Goal: Task Accomplishment & Management: Use online tool/utility

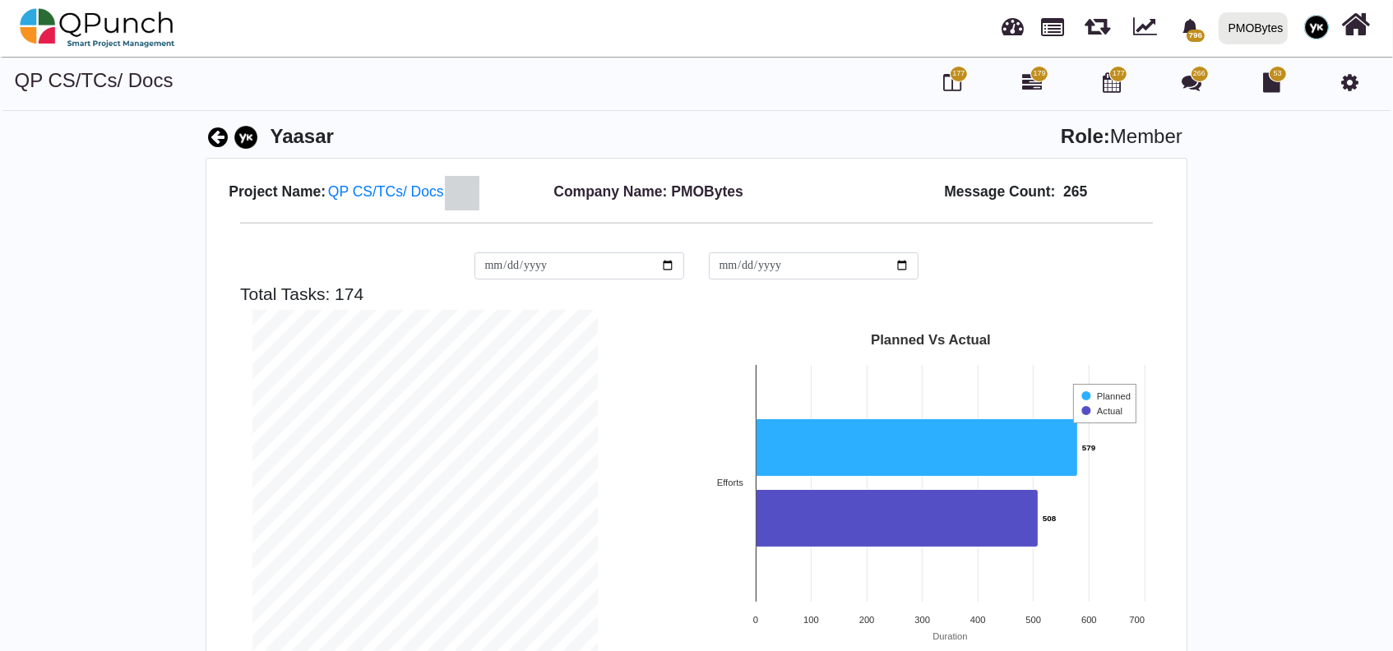
scroll to position [344, 370]
click at [1243, 38] on div "PMOBytes" at bounding box center [1255, 28] width 55 height 29
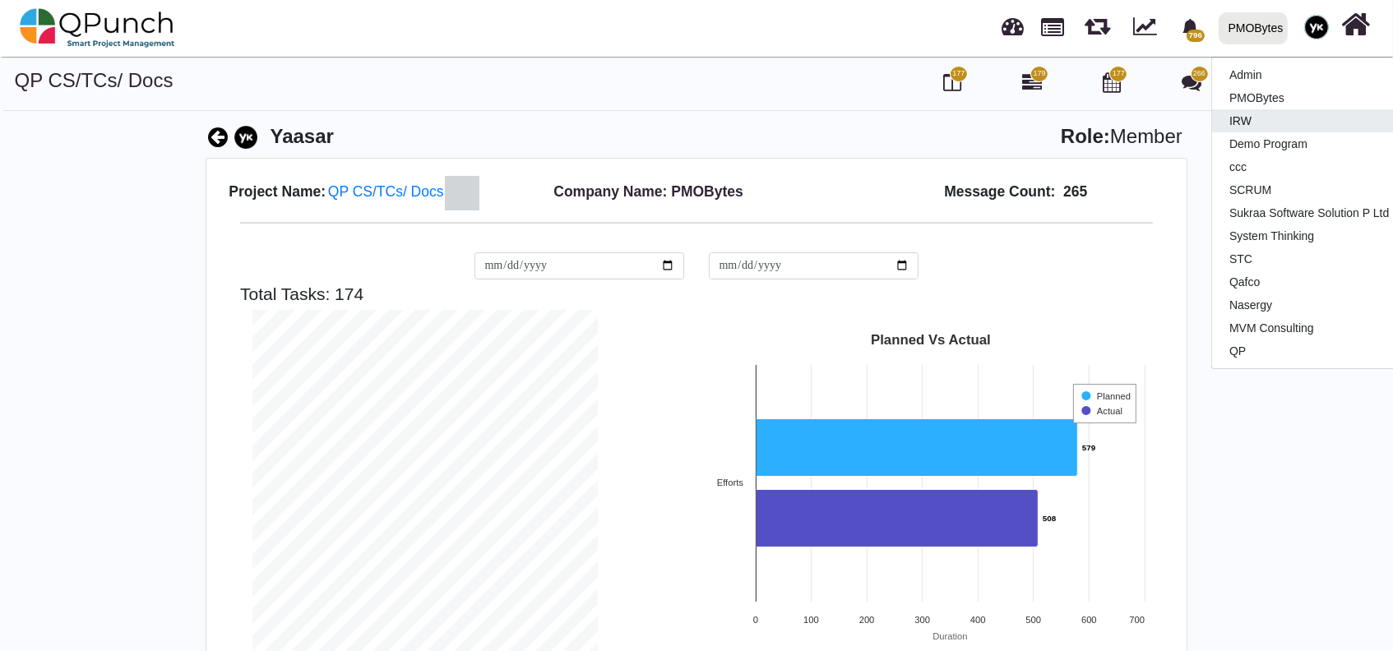
click at [1248, 125] on link "IRW" at bounding box center [1309, 120] width 194 height 23
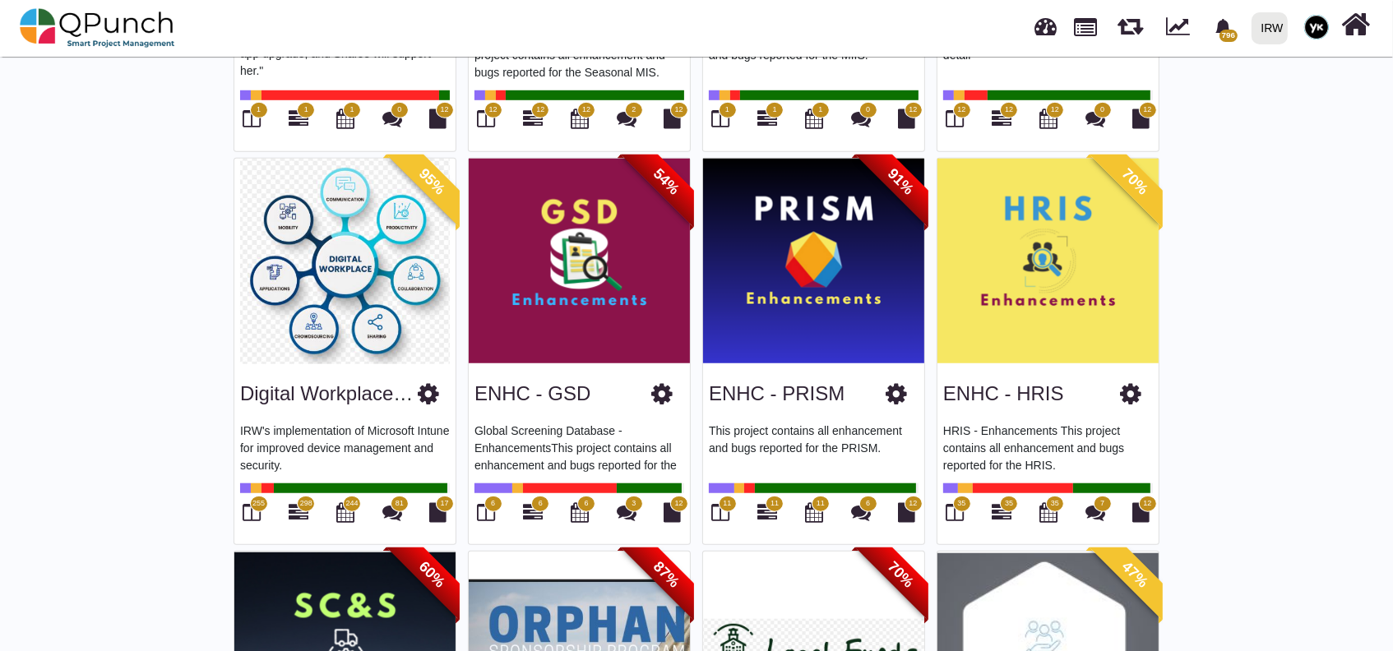
scroll to position [1205, 0]
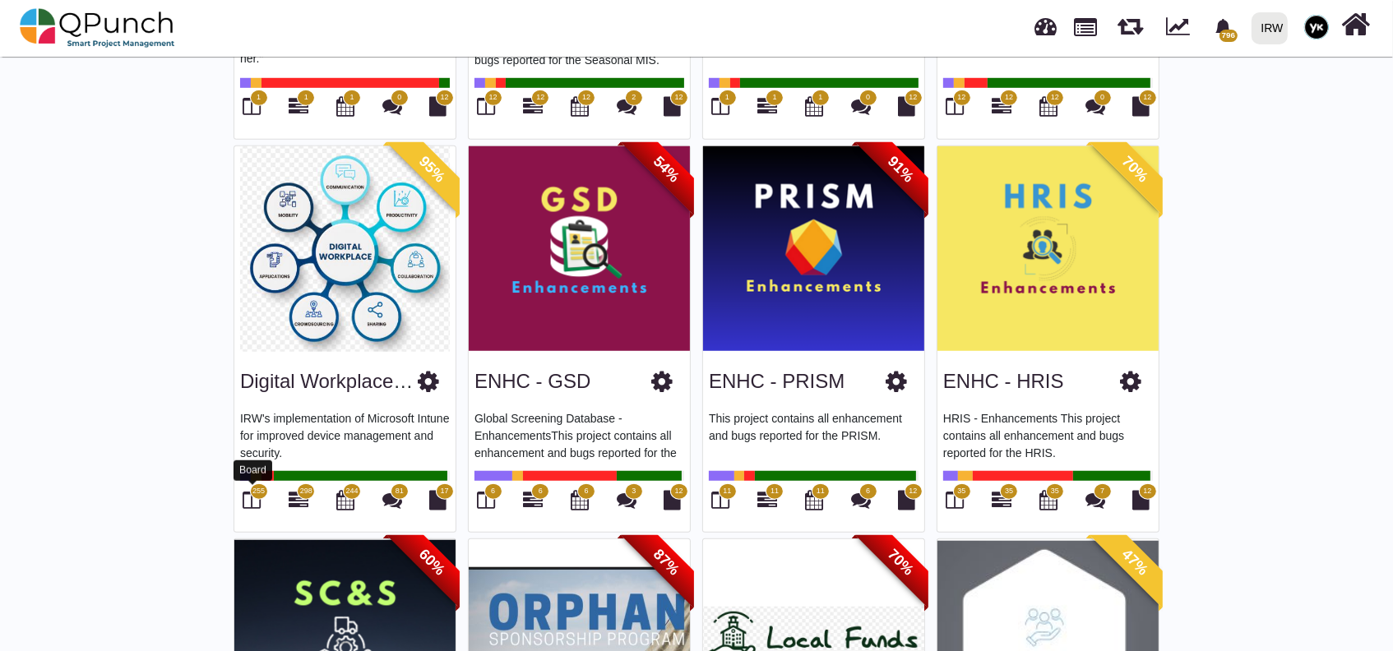
click at [250, 495] on icon at bounding box center [252, 500] width 18 height 20
click at [249, 493] on icon at bounding box center [252, 500] width 18 height 20
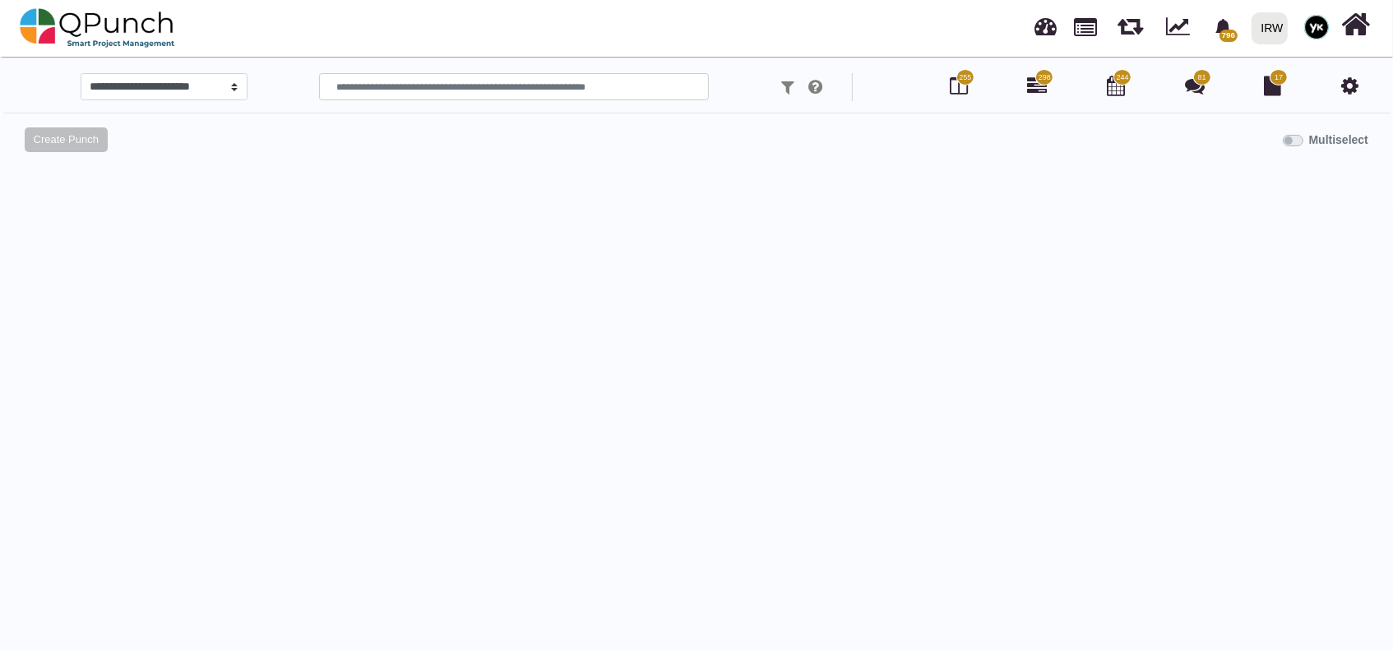
select select
click at [464, 90] on input "text" at bounding box center [514, 87] width 390 height 28
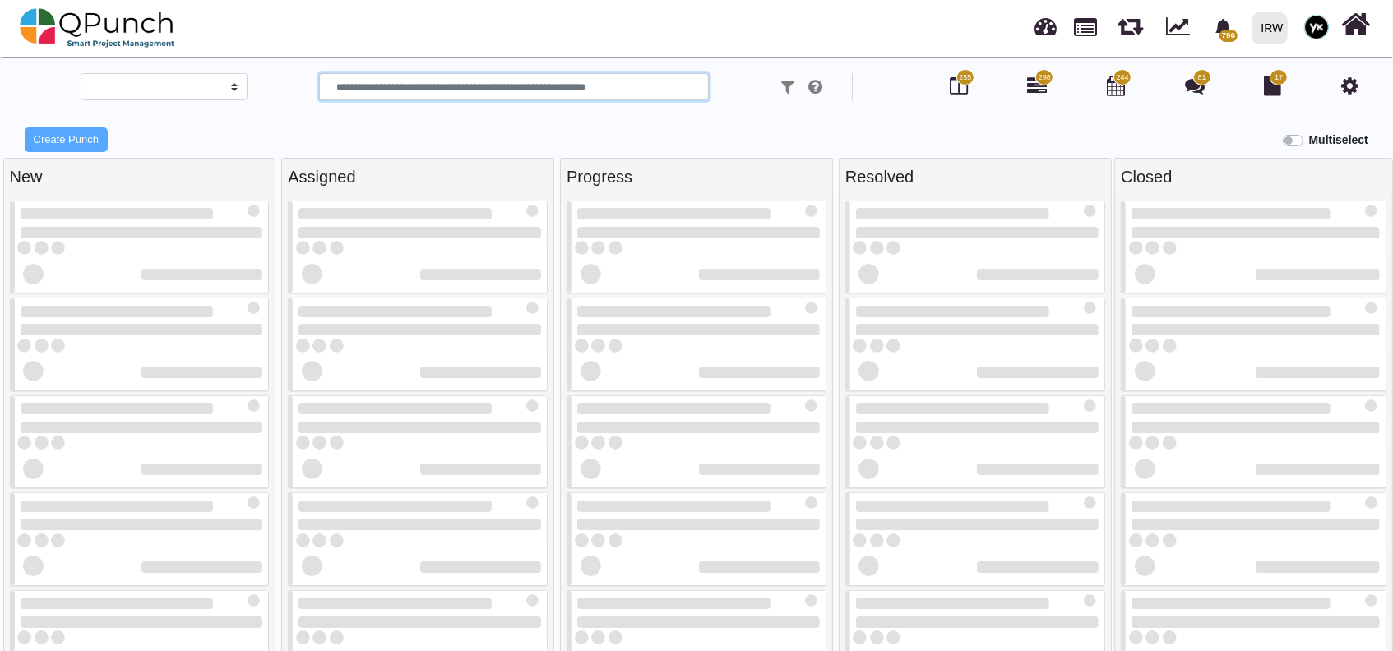
type input "*"
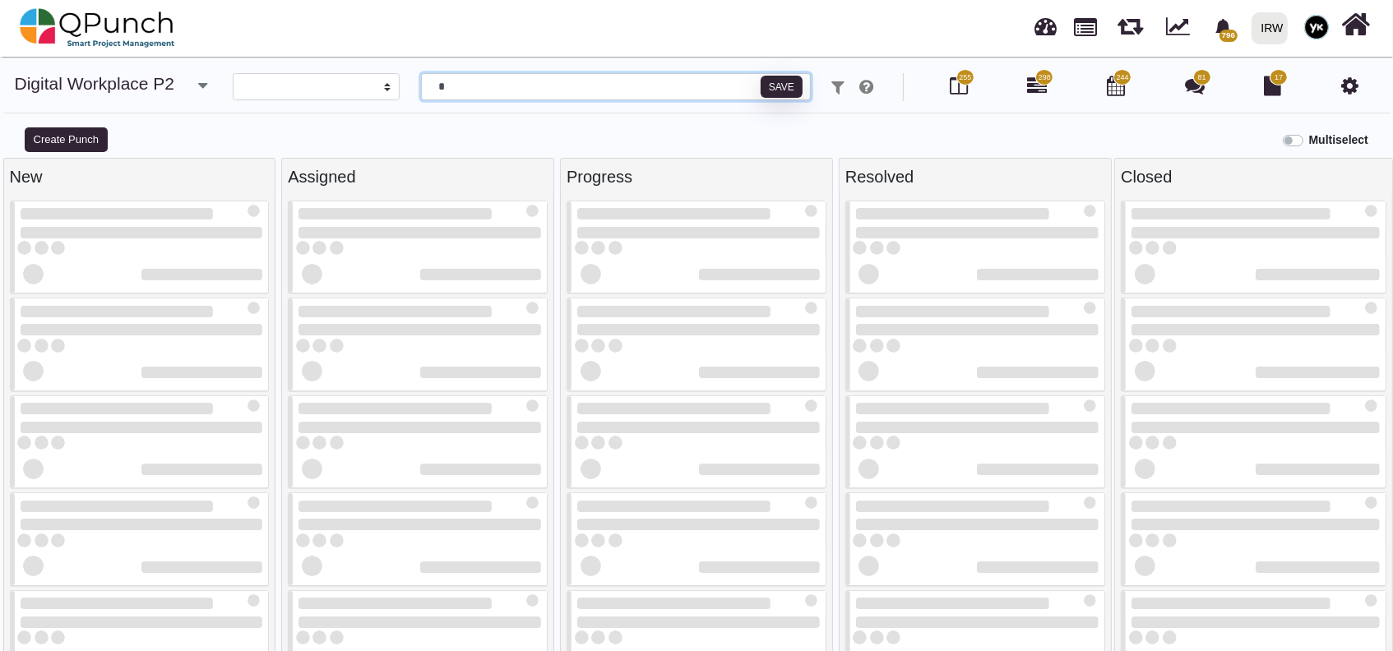
select select
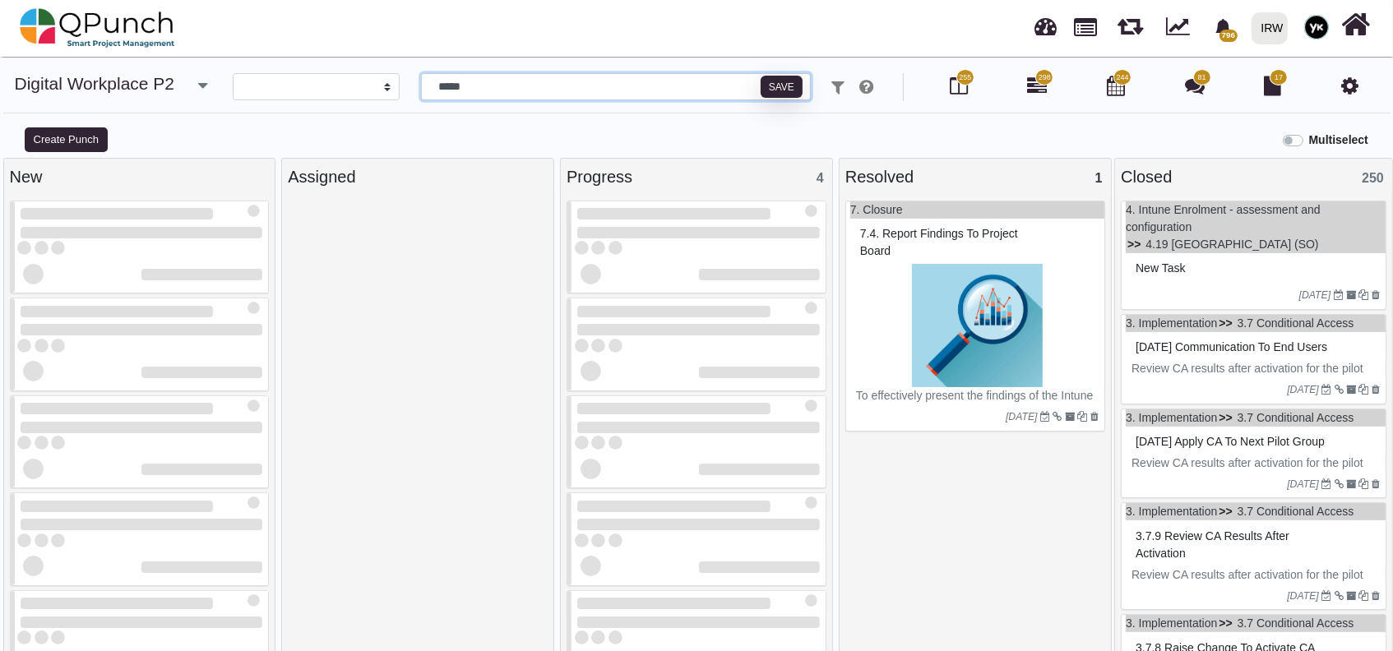
click at [459, 88] on input "*****" at bounding box center [616, 87] width 390 height 28
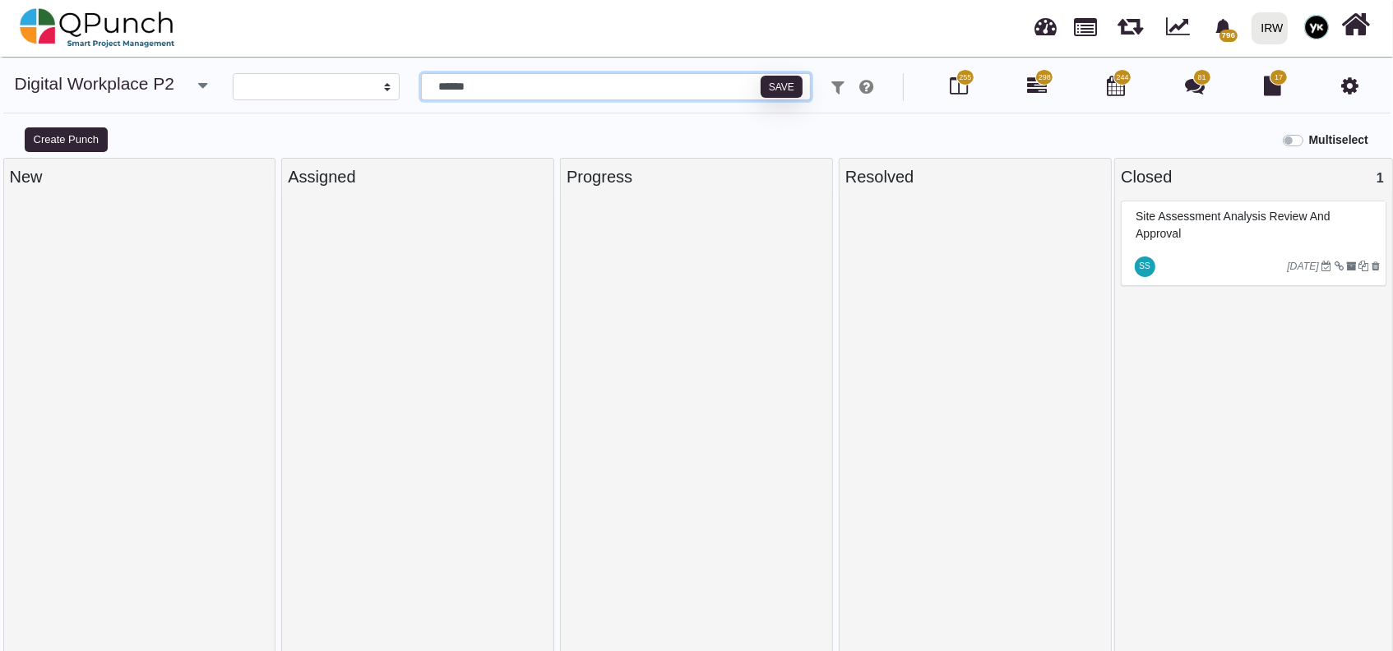
type input "******"
click at [1233, 245] on div "Site assessment analysis review and approval" at bounding box center [1255, 225] width 248 height 43
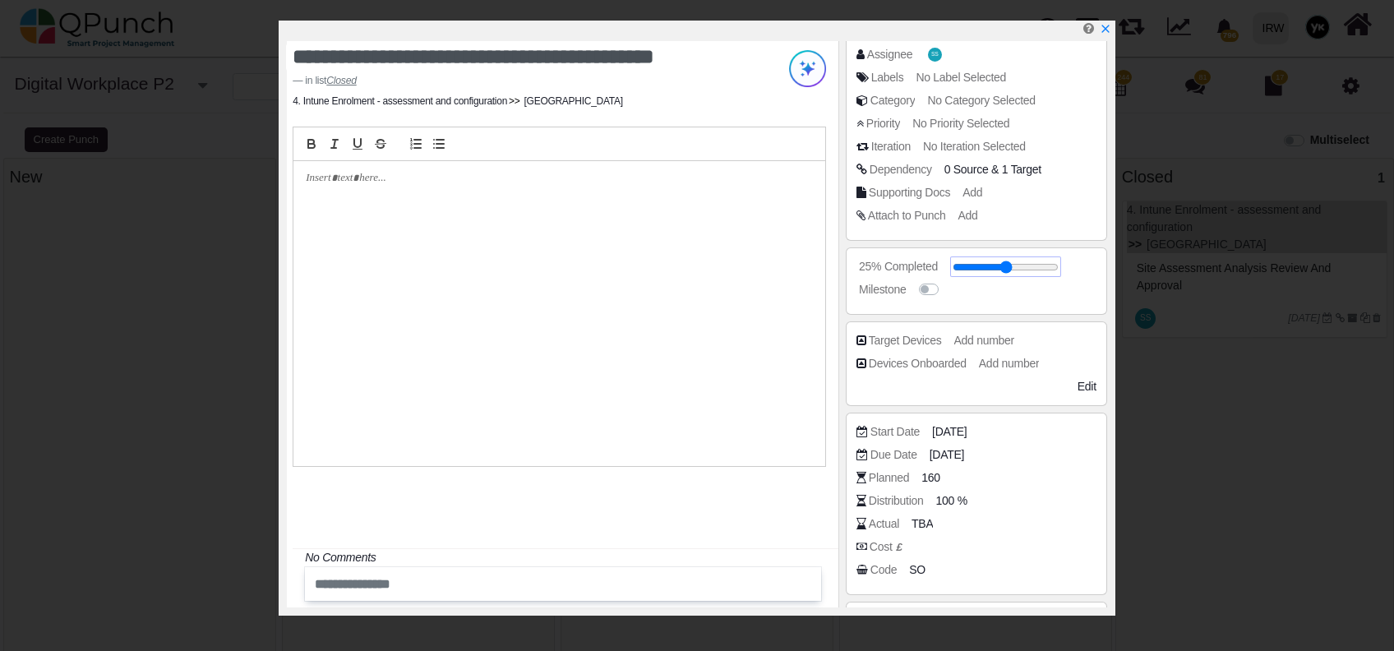
scroll to position [329, 0]
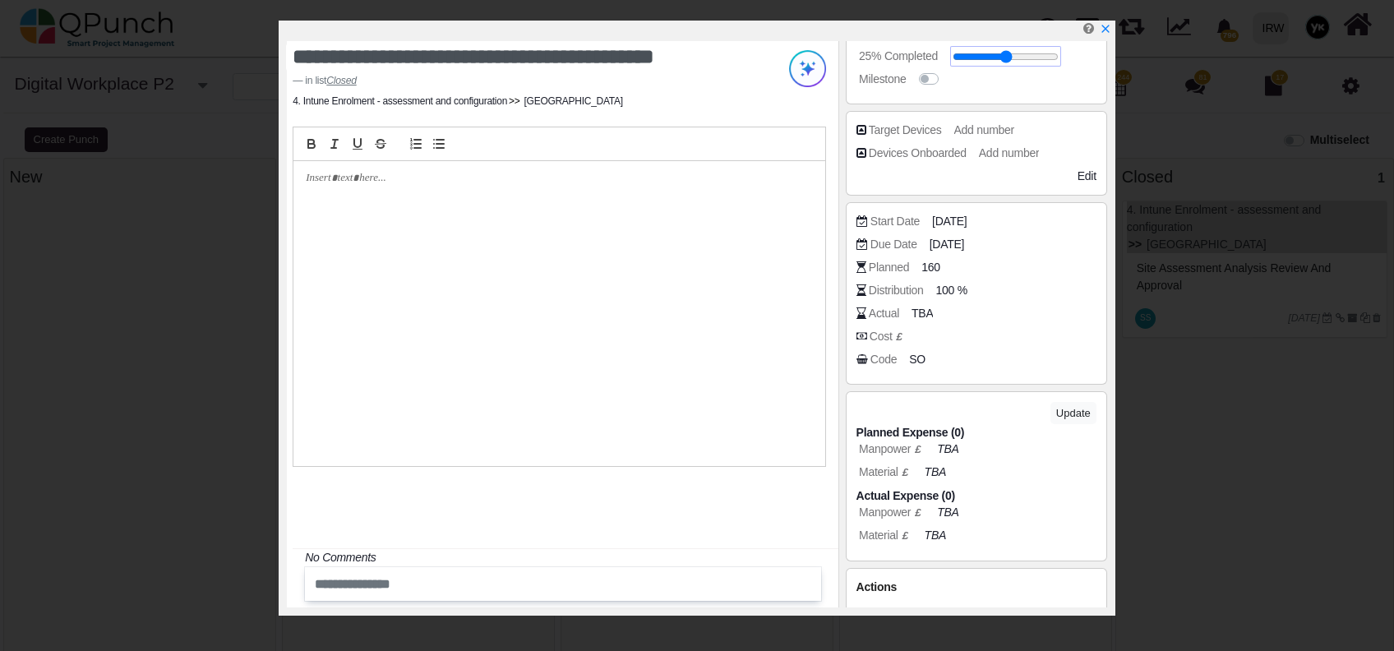
type input "***"
click at [1053, 59] on input "range" at bounding box center [1006, 56] width 106 height 7
click at [1103, 28] on icon "x" at bounding box center [1105, 29] width 9 height 9
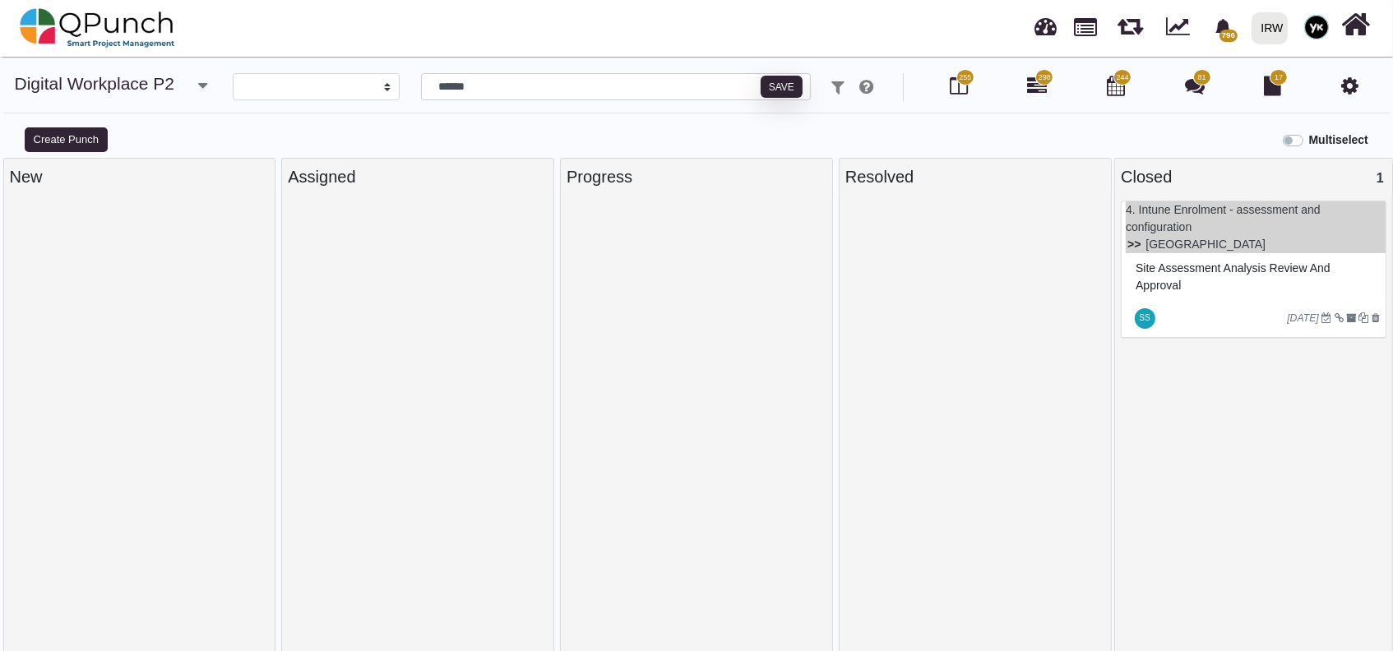
click at [1218, 316] on div at bounding box center [1222, 318] width 129 height 26
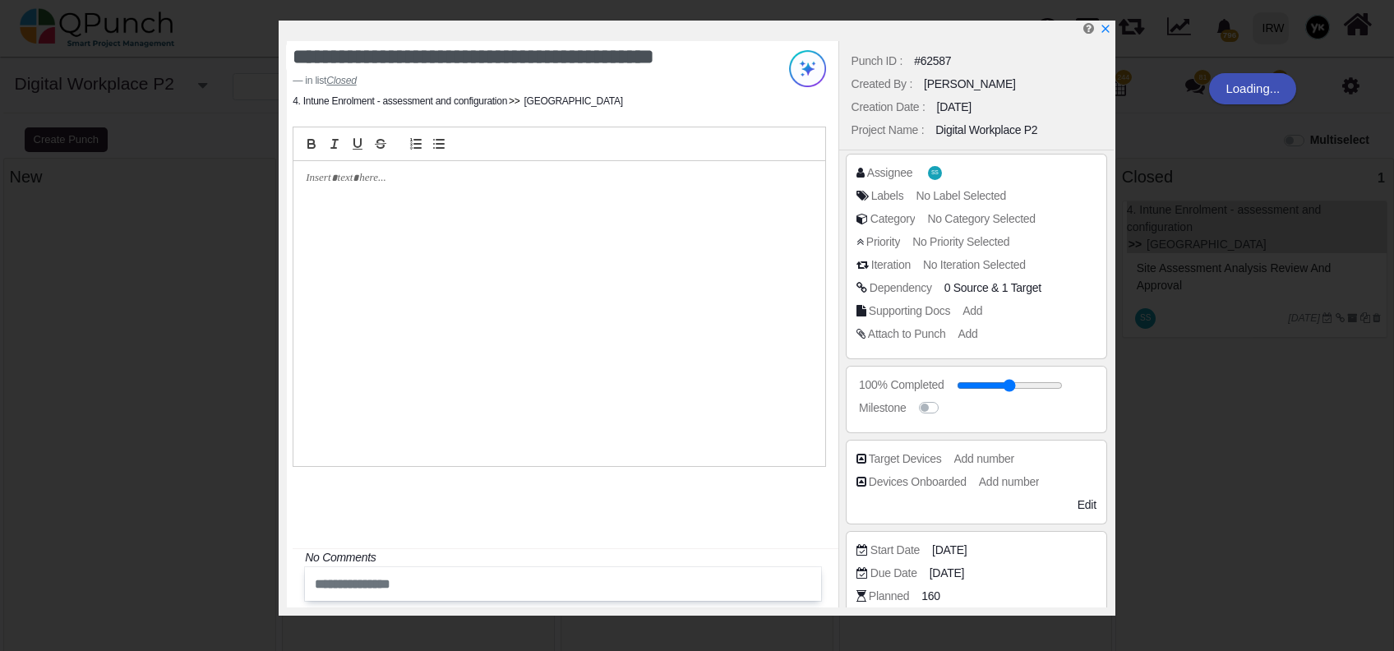
scroll to position [284, 0]
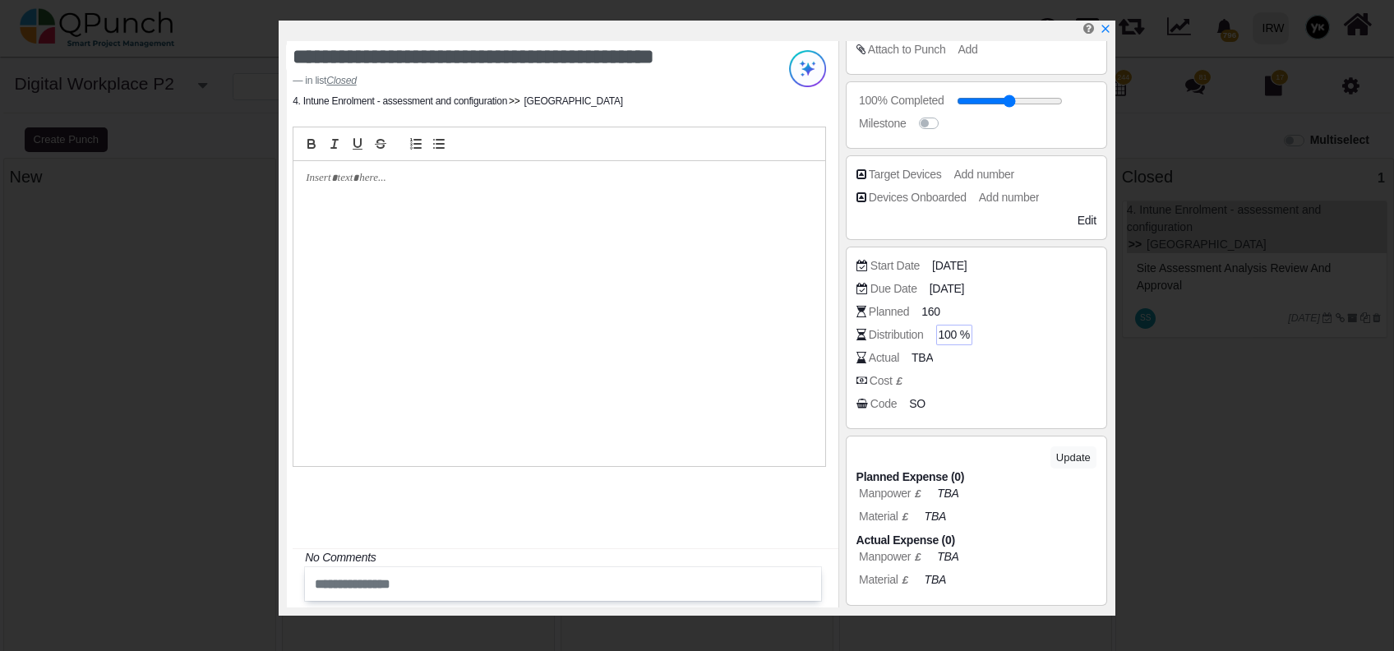
click at [959, 335] on span "100 %" at bounding box center [954, 334] width 31 height 17
click at [990, 328] on input "***" at bounding box center [1017, 335] width 152 height 16
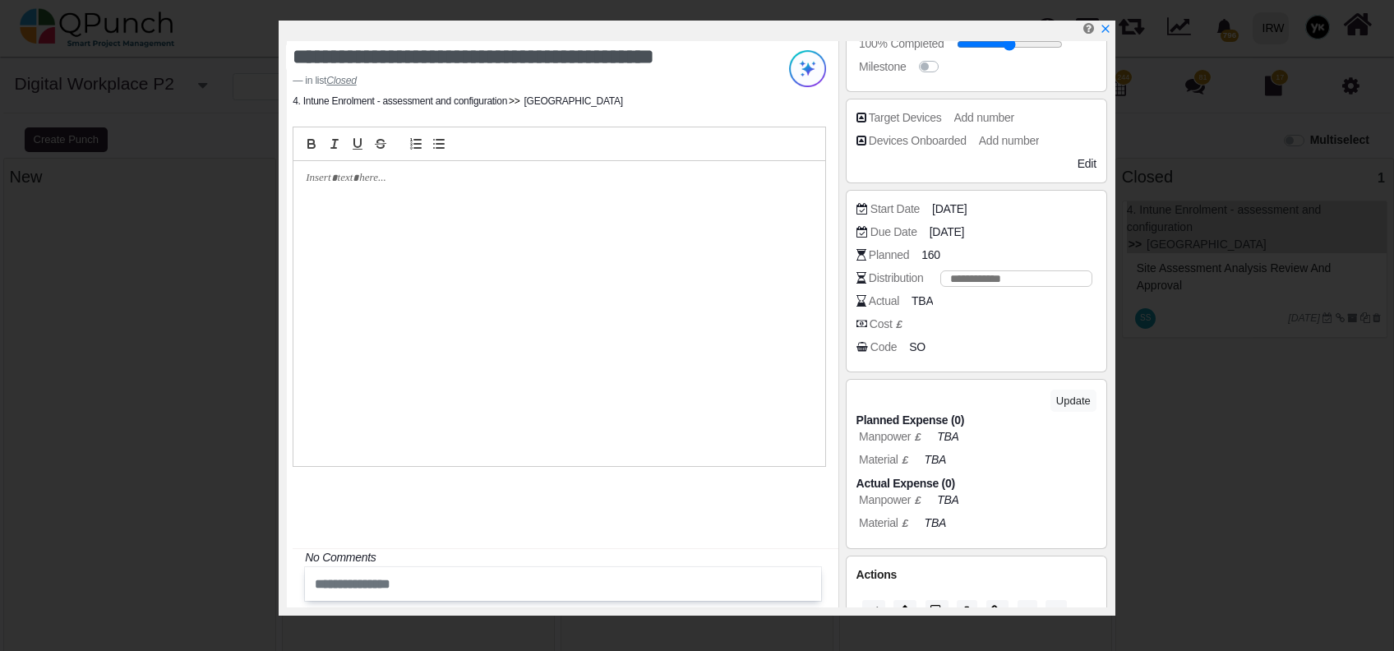
scroll to position [372, 0]
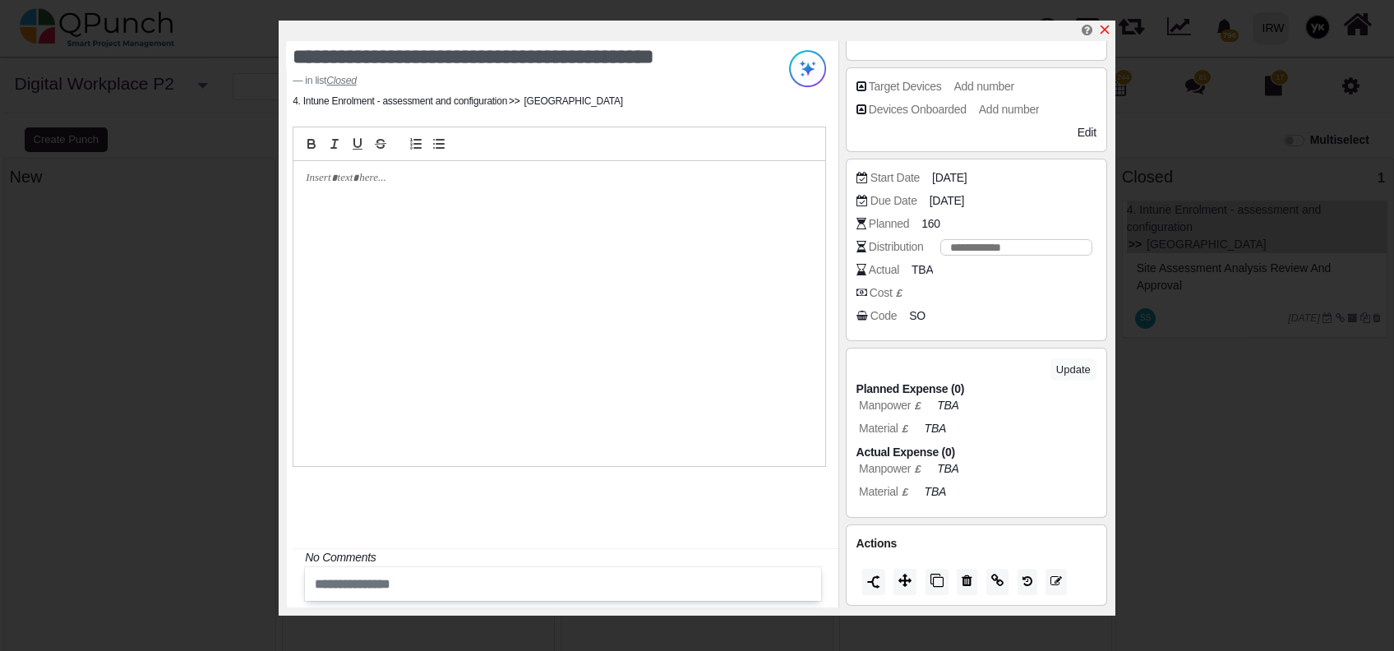
click at [1105, 23] on icon "x" at bounding box center [1104, 29] width 13 height 13
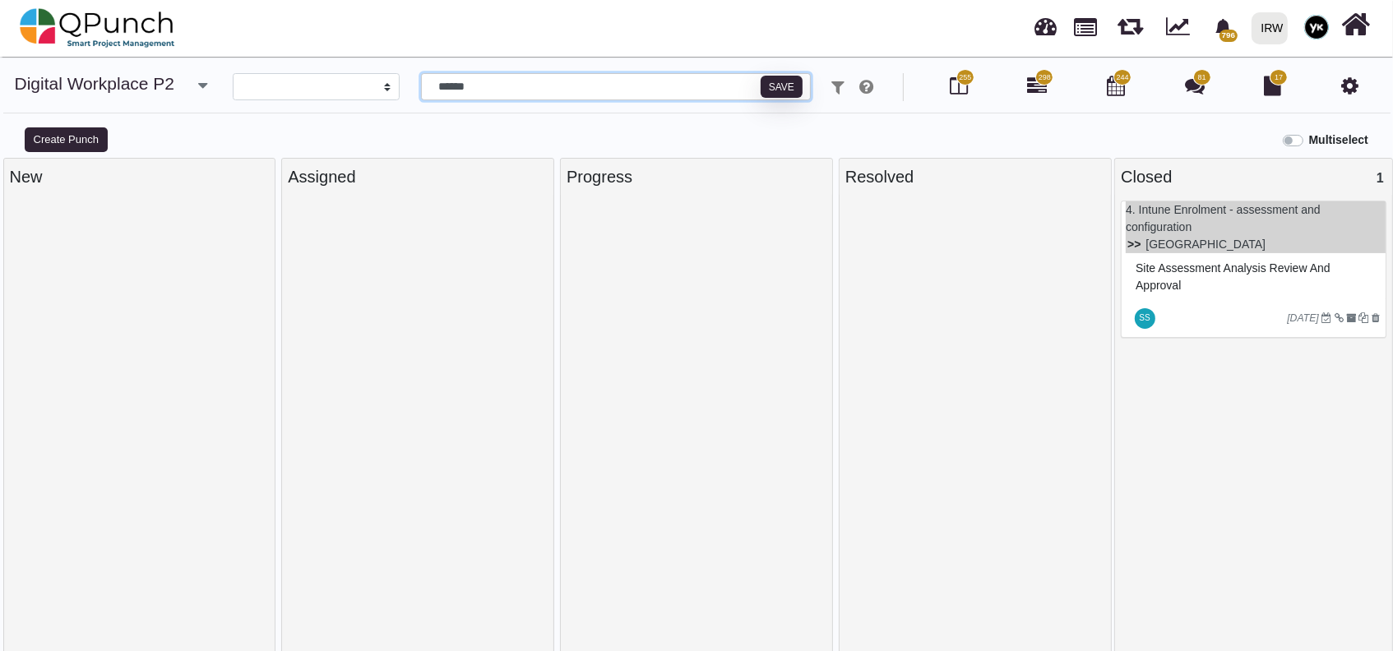
click at [506, 79] on input "******" at bounding box center [616, 87] width 390 height 28
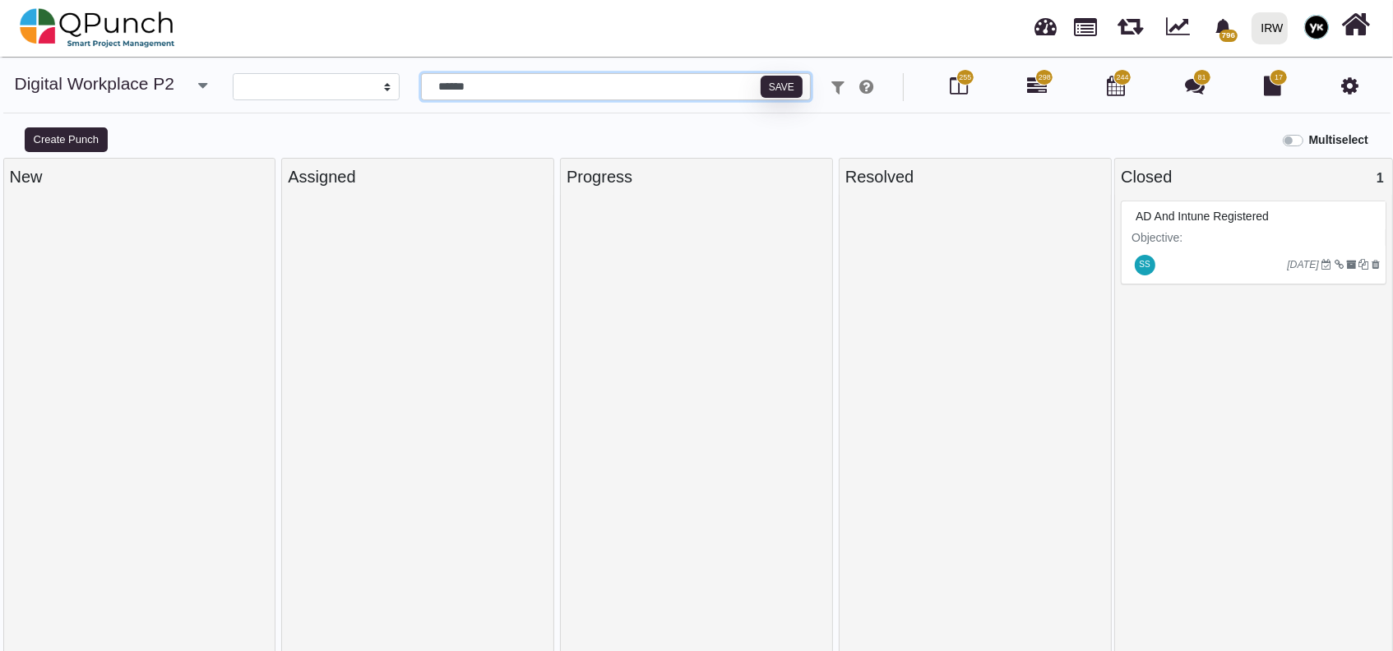
type input "******"
click at [1160, 315] on div "AD and Intune registered Objective: To ensure all corporate devices are registe…" at bounding box center [1254, 430] width 266 height 458
click at [1206, 243] on p "Objective:" at bounding box center [1255, 237] width 248 height 17
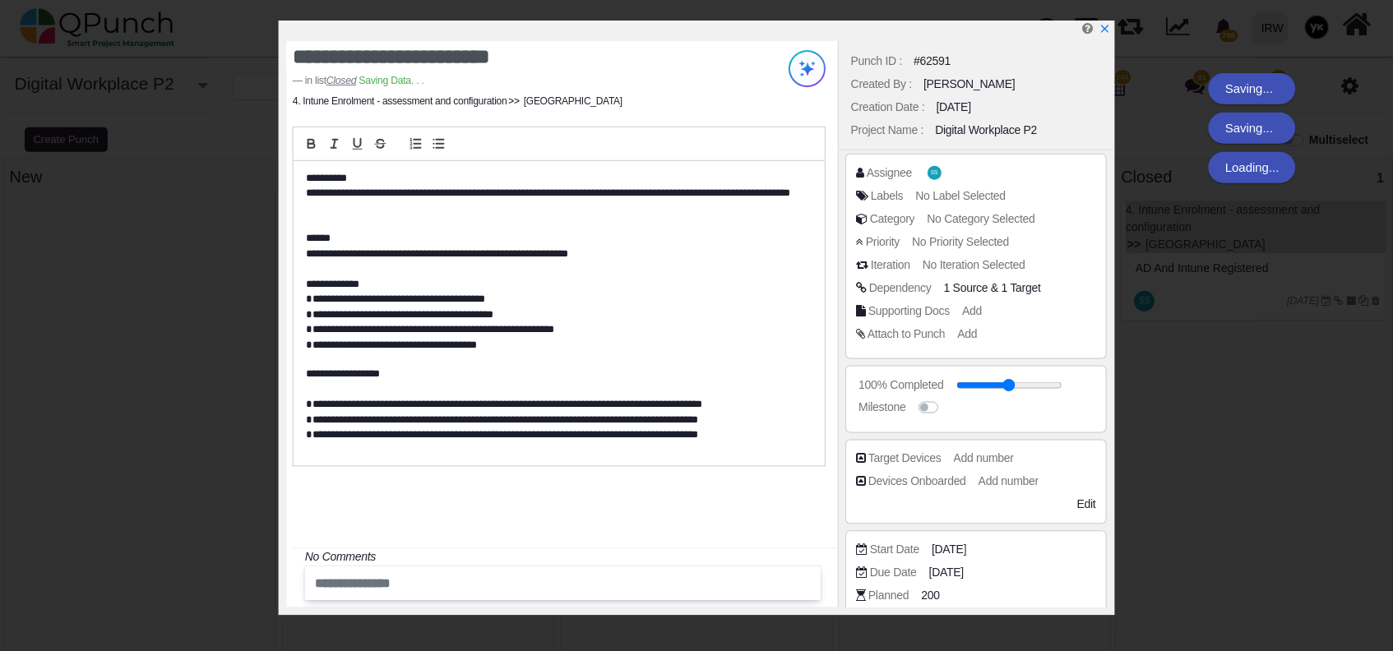
scroll to position [109, 0]
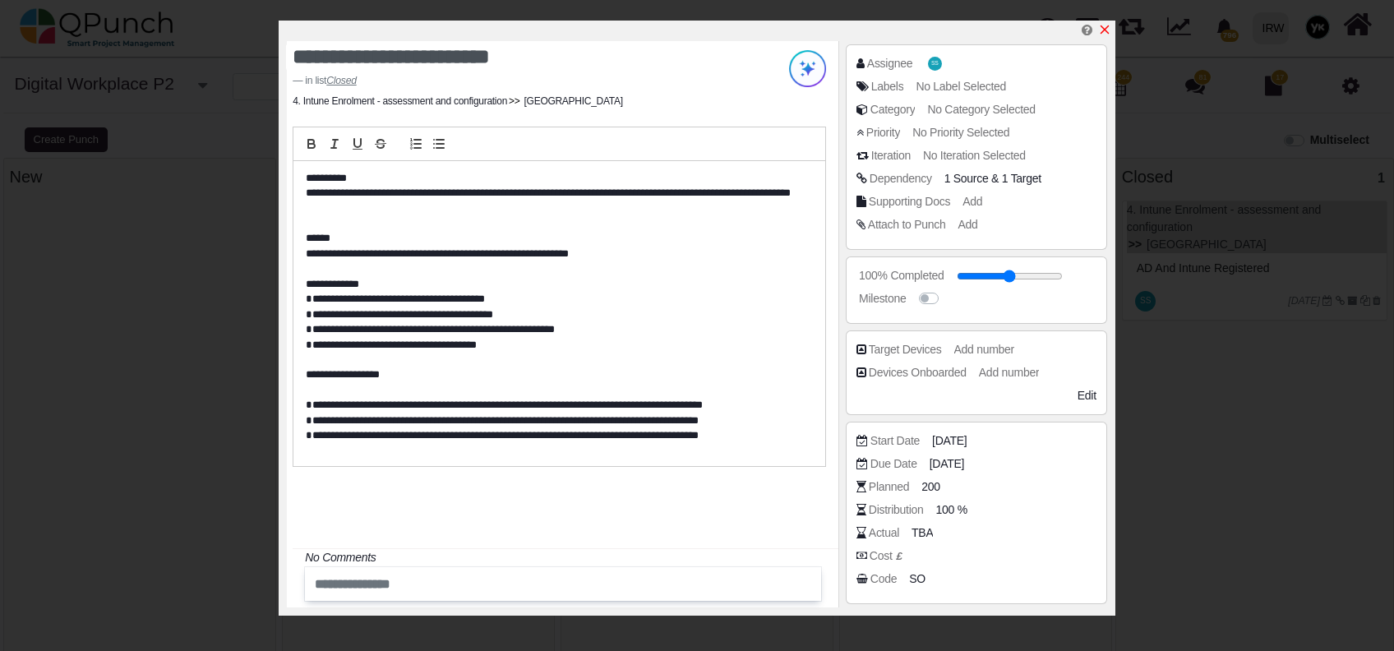
click at [1104, 23] on link at bounding box center [1104, 30] width 13 height 14
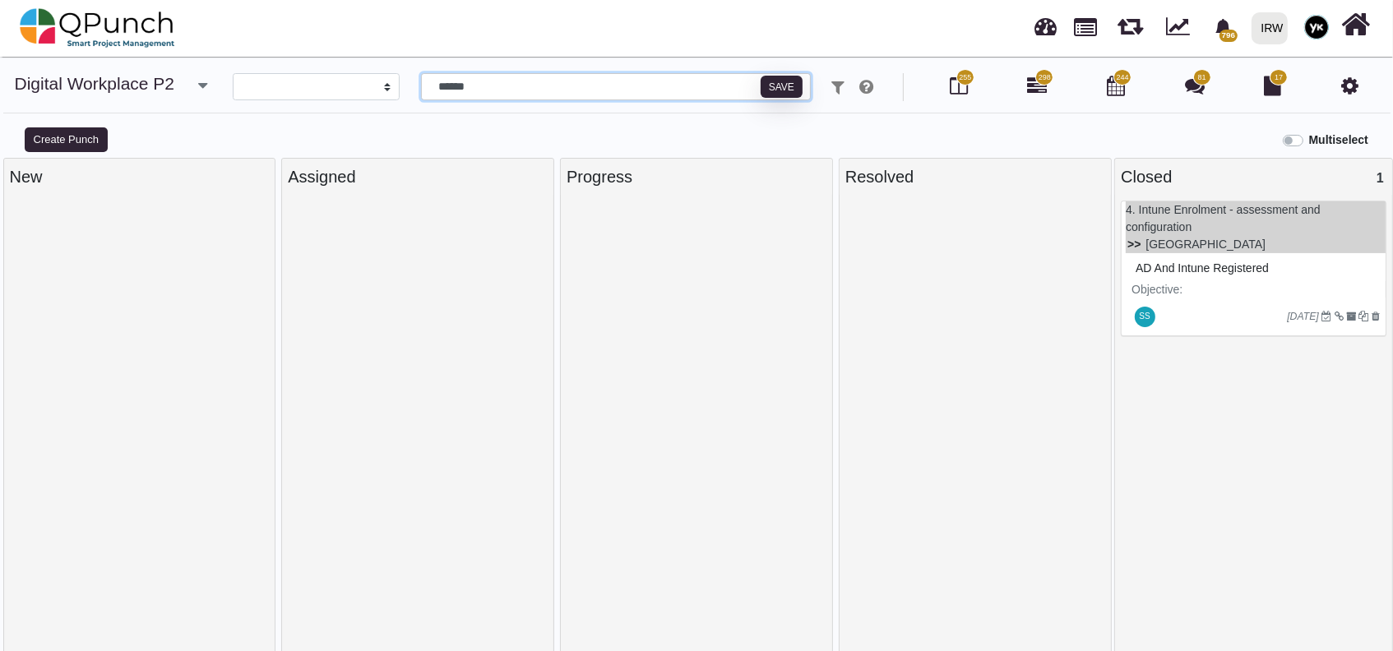
click at [625, 79] on input "******" at bounding box center [616, 87] width 390 height 28
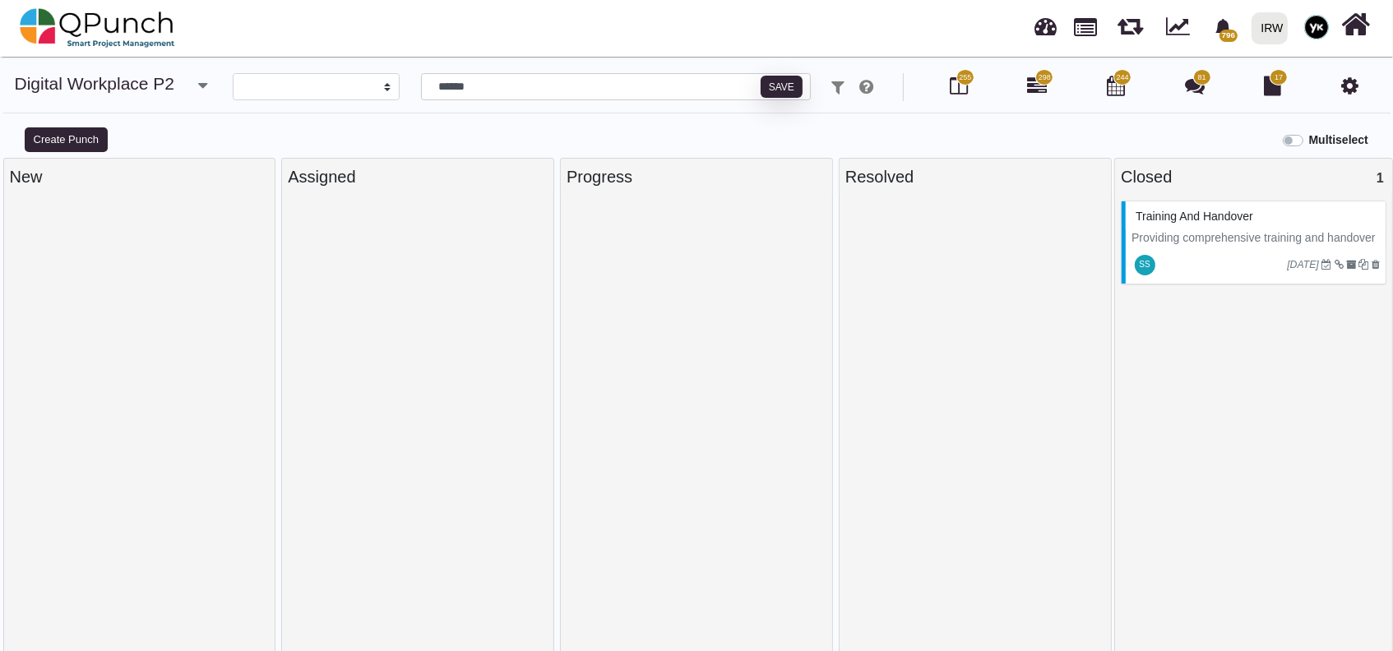
click at [1199, 237] on p "Providing comprehensive training and handover to the designated end-users and s…" at bounding box center [1255, 255] width 248 height 52
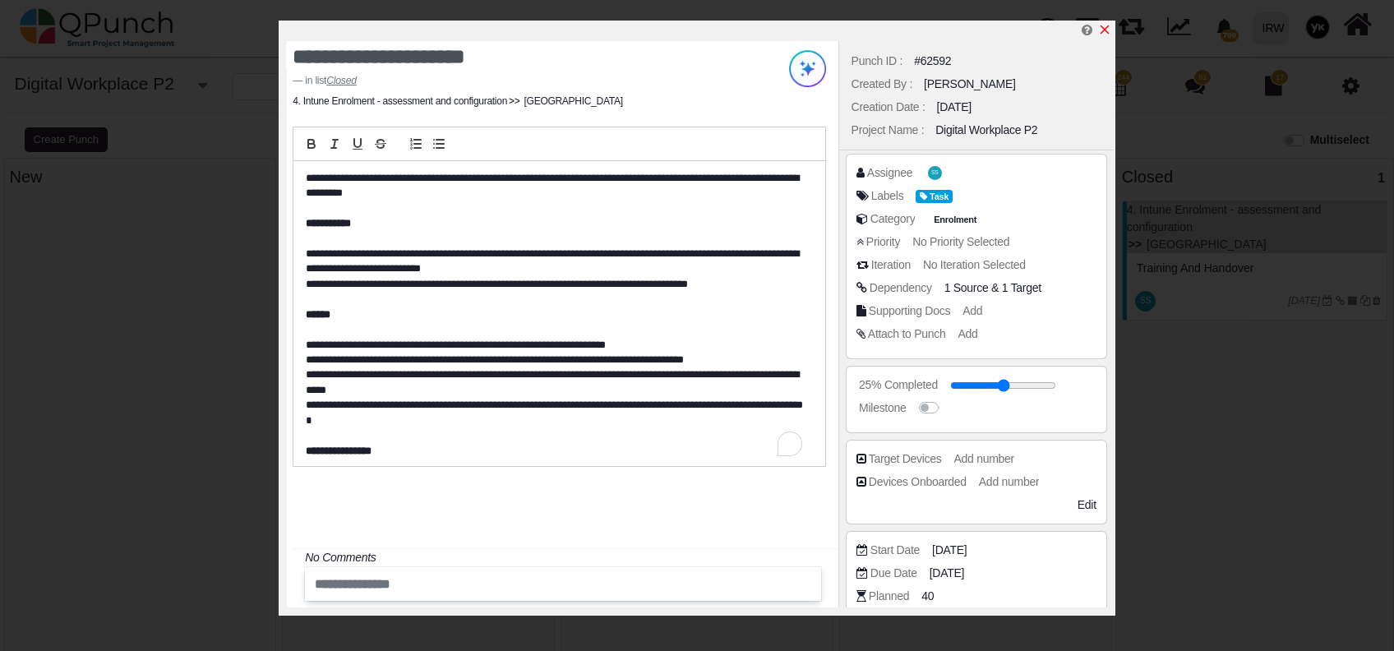
click at [1108, 30] on icon "x" at bounding box center [1104, 29] width 13 height 13
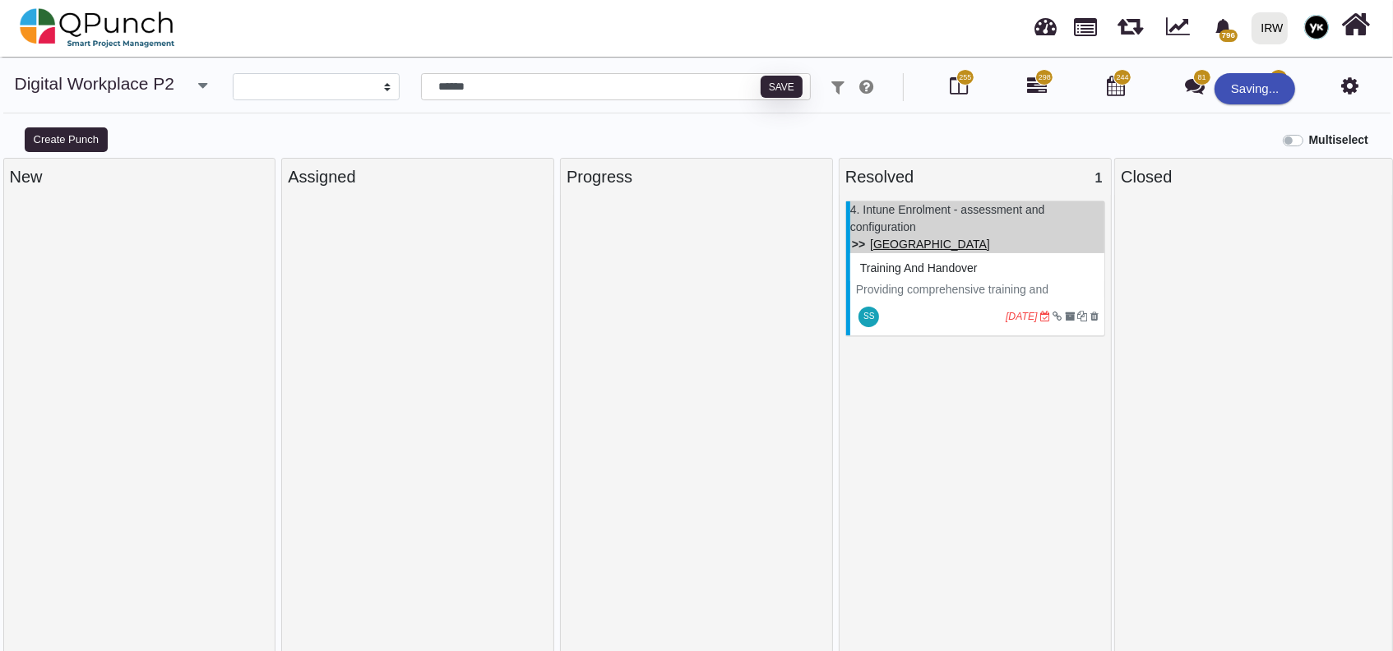
click at [894, 244] on link "SOMALIA" at bounding box center [930, 244] width 120 height 13
click at [908, 244] on link "SOMALIA" at bounding box center [930, 244] width 120 height 13
click at [916, 280] on div "Training and handover" at bounding box center [977, 268] width 243 height 25
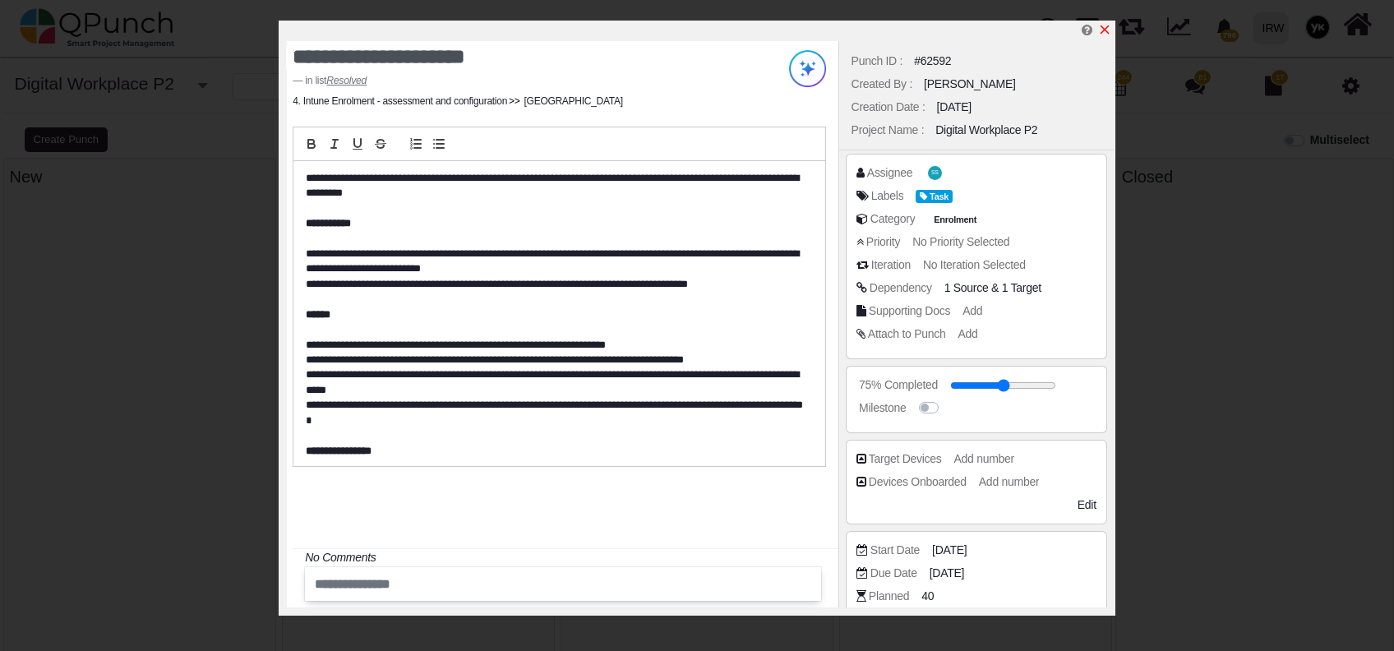
click at [1105, 26] on icon "x" at bounding box center [1104, 29] width 13 height 13
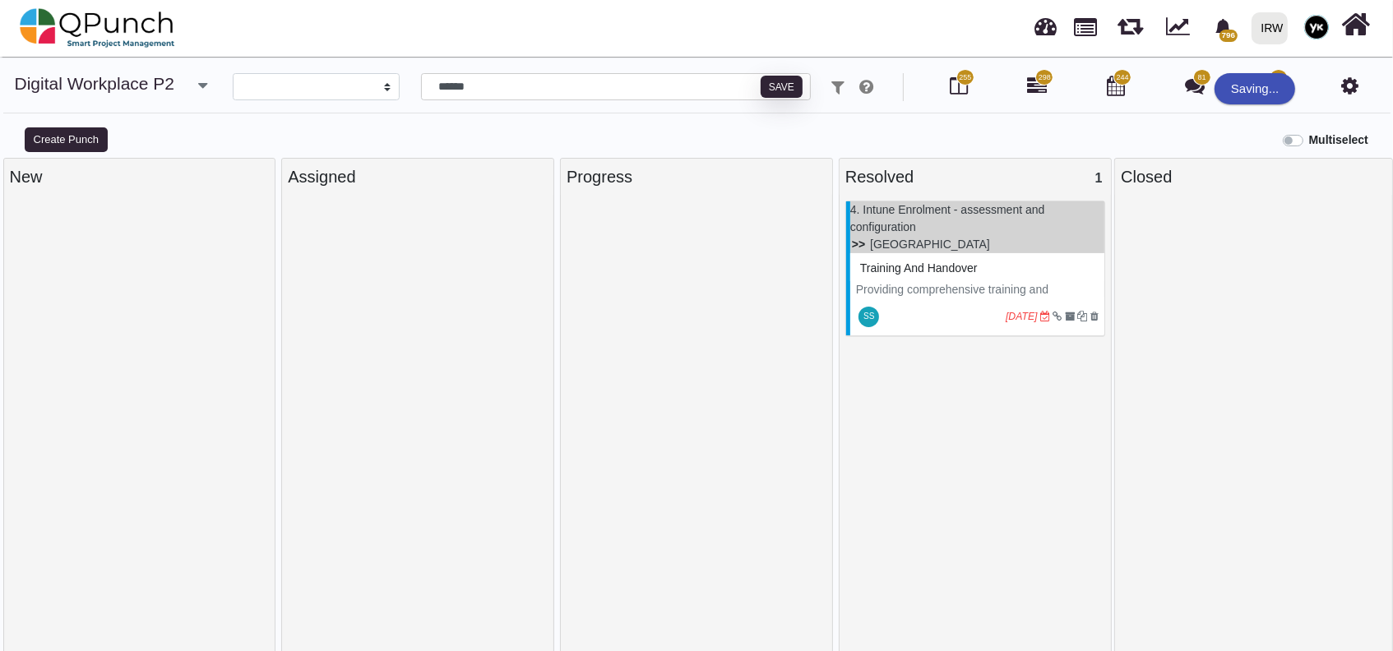
click at [720, 343] on div at bounding box center [696, 430] width 260 height 458
click at [1352, 92] on body "796 Notification Clear Configure & Test Intune Patching Nadeem Sheikh 18-08-202…" at bounding box center [696, 334] width 1393 height 668
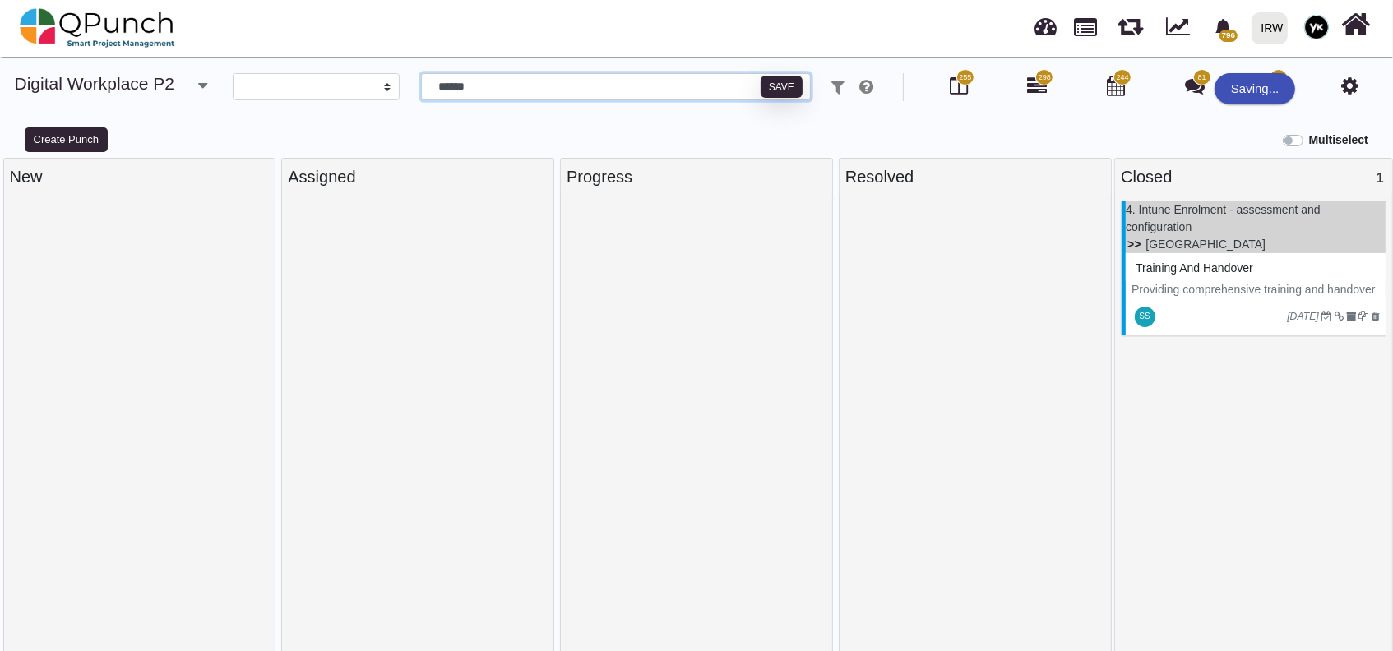
click at [552, 86] on input "******" at bounding box center [616, 87] width 390 height 28
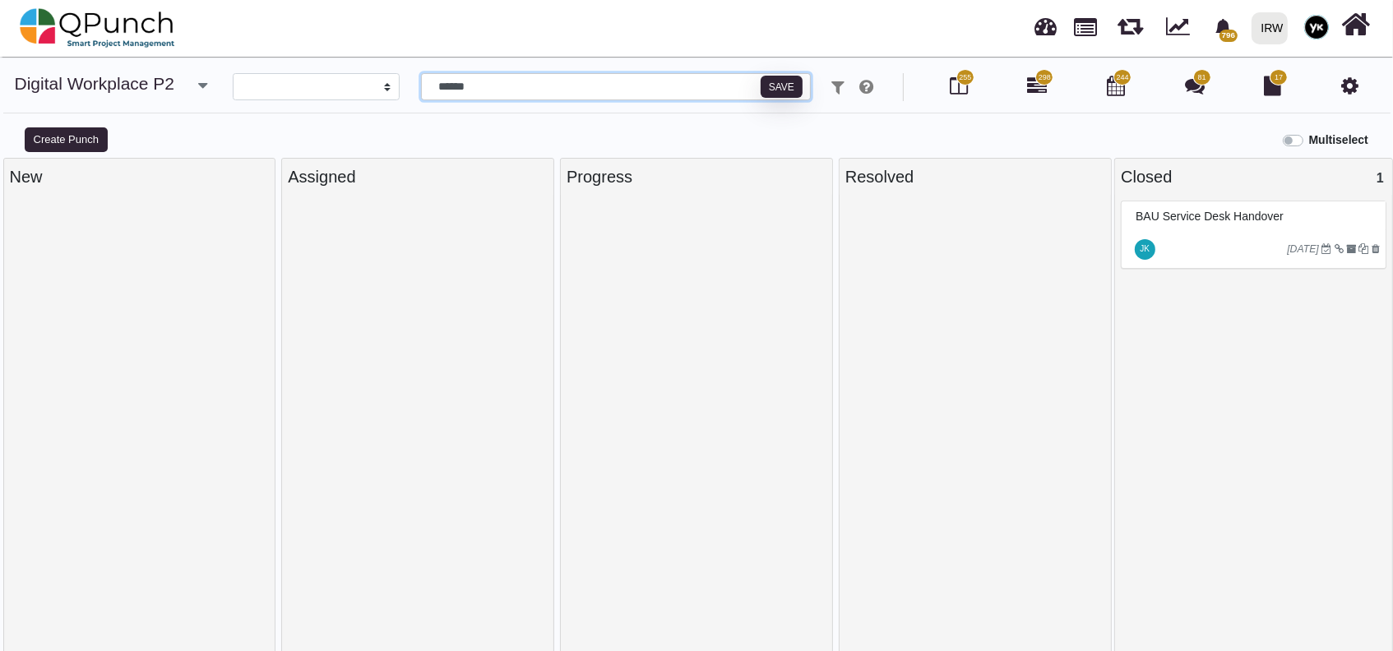
type input "******"
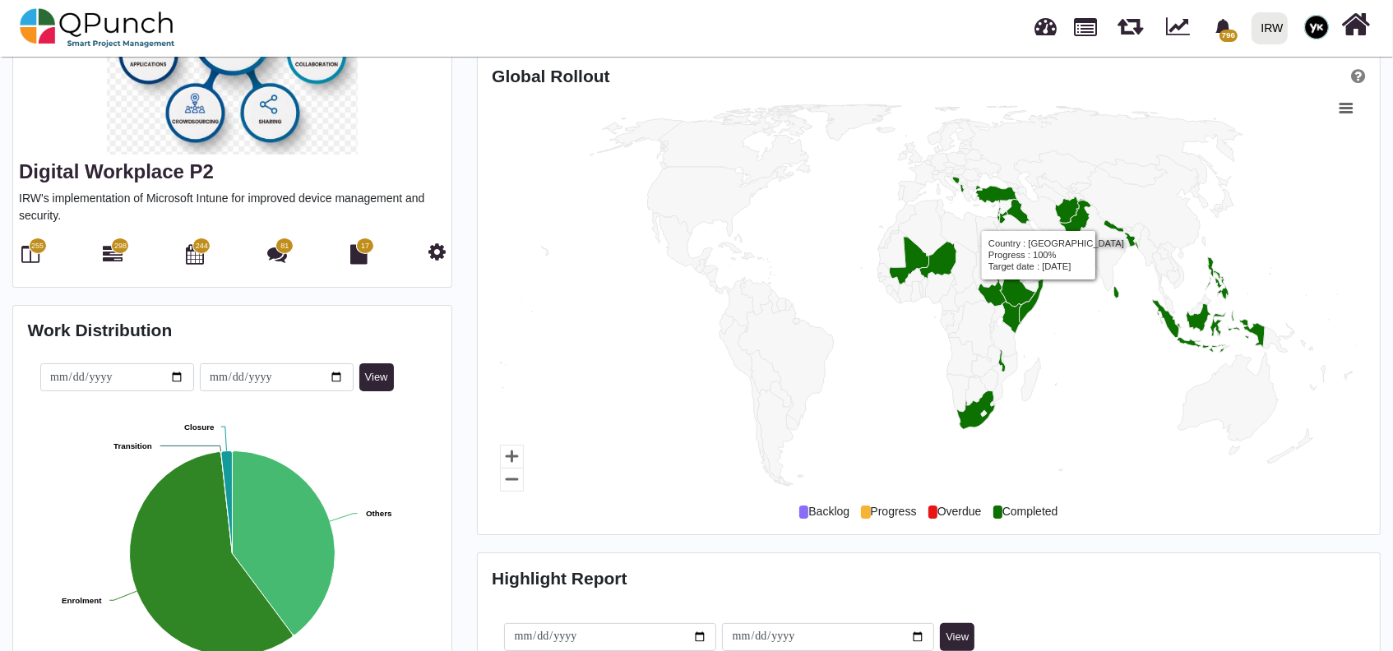
scroll to position [219, 0]
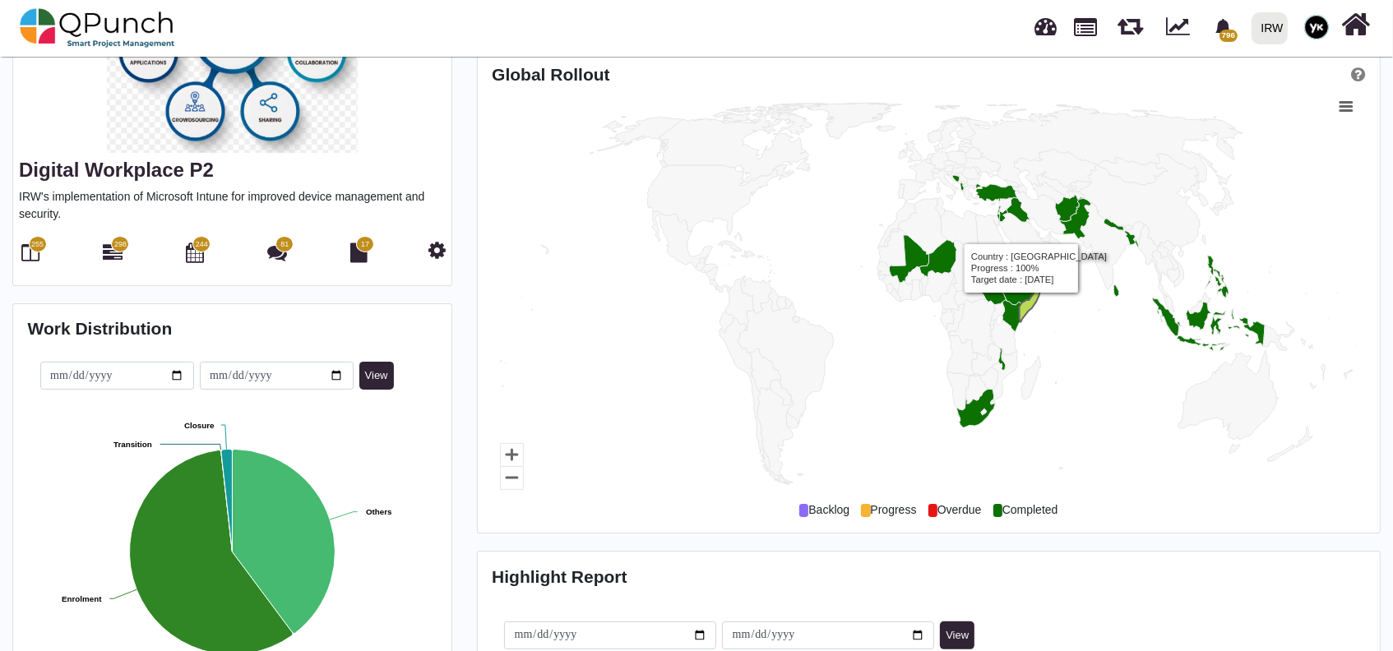
click at [1022, 303] on icon "Country, map 1 of 1 with 216 areas." at bounding box center [1031, 299] width 24 height 44
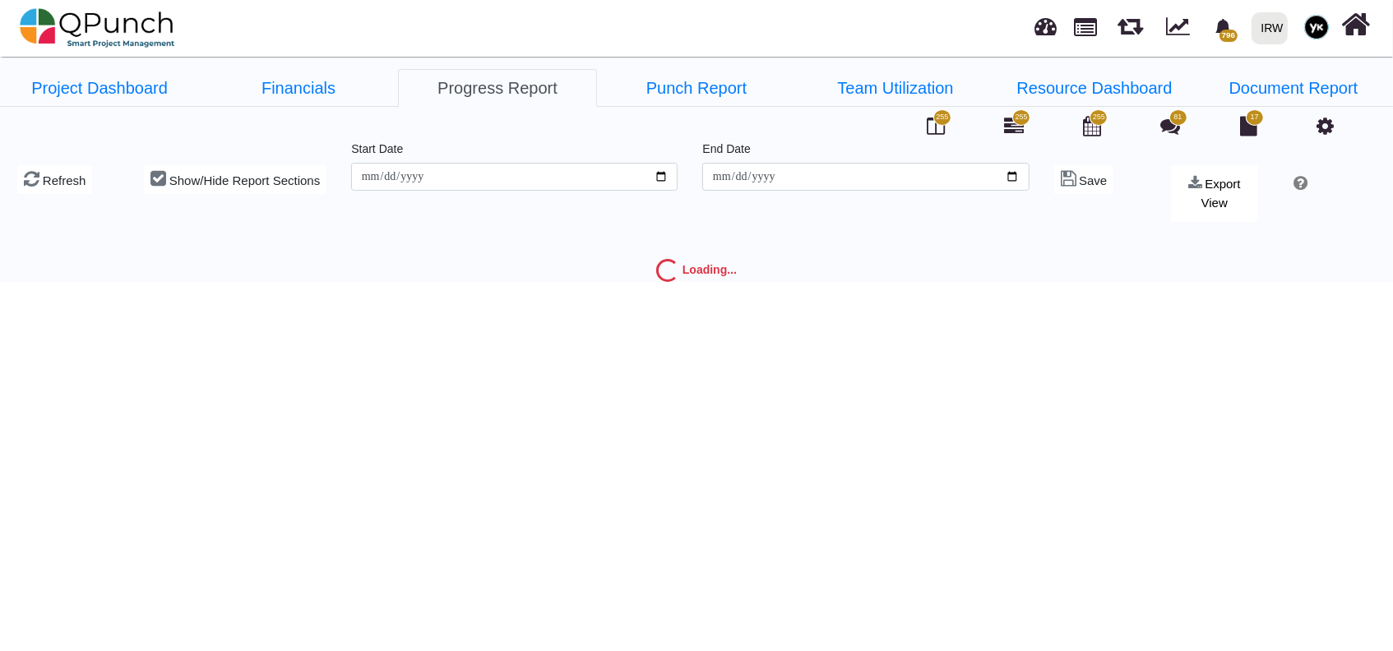
type input "**********"
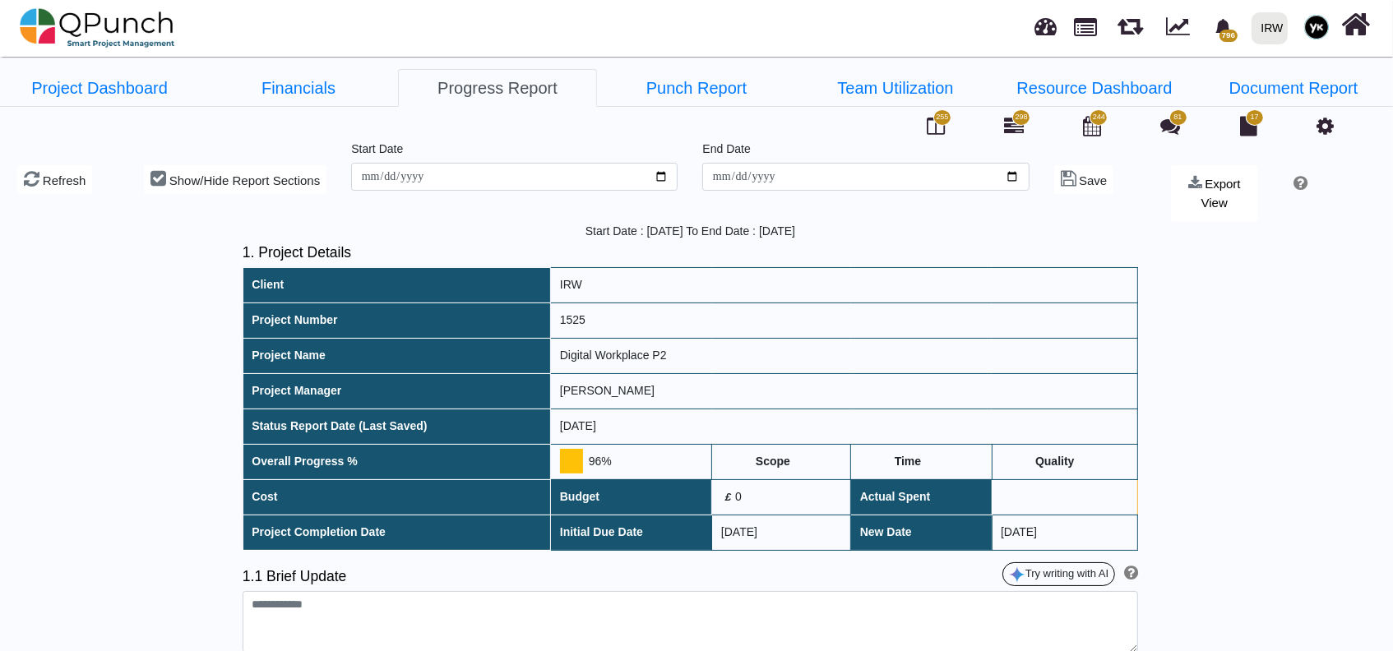
type textarea "**********"
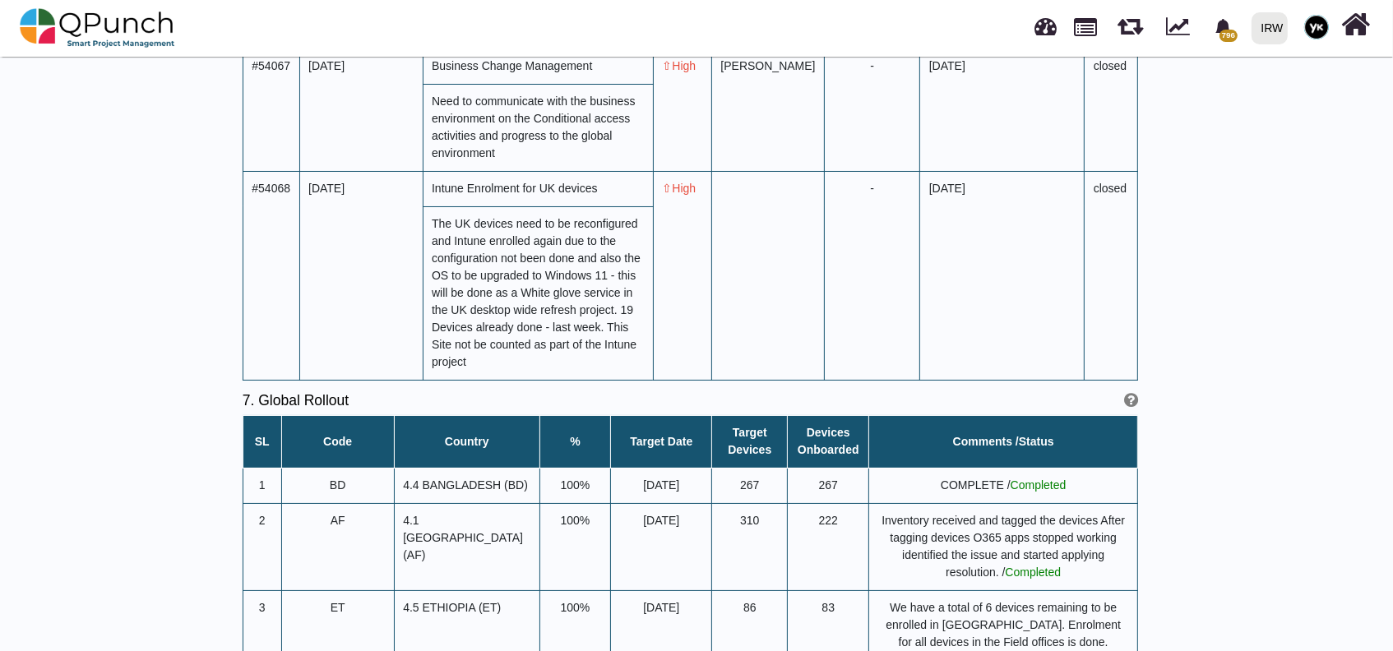
scroll to position [6202, 0]
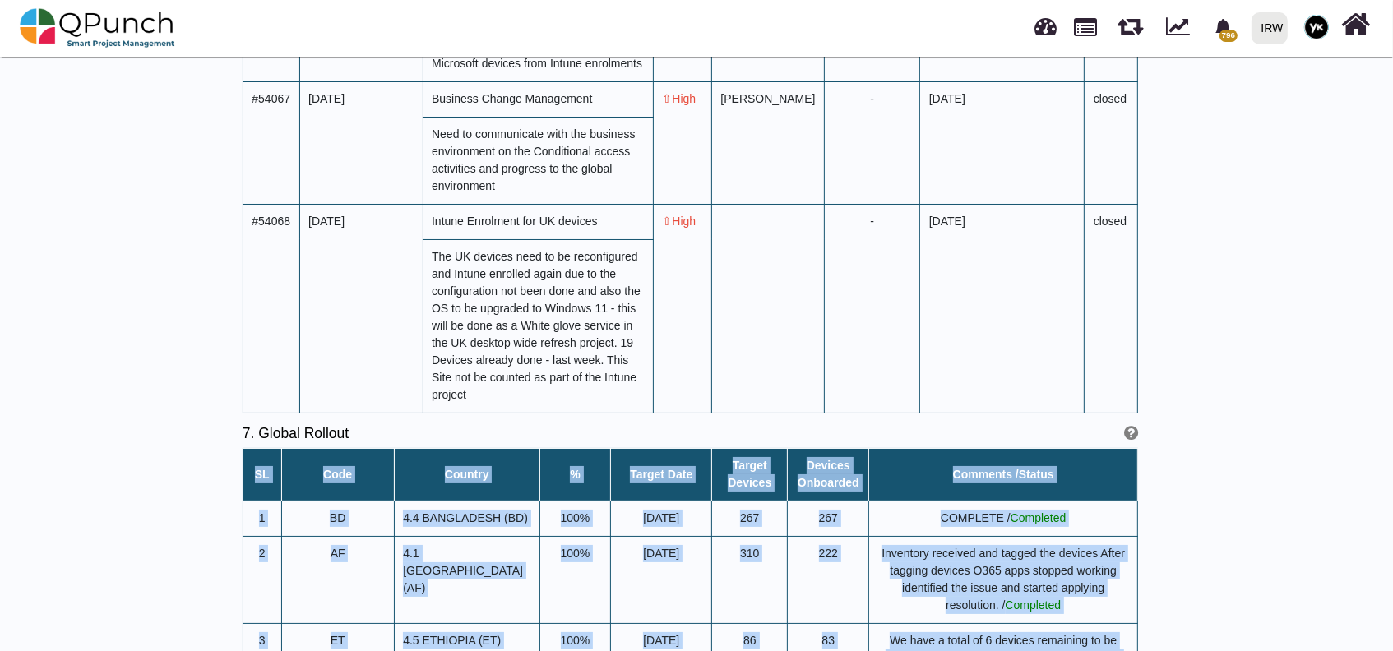
drag, startPoint x: 1040, startPoint y: 317, endPoint x: 1149, endPoint y: 321, distance: 109.4
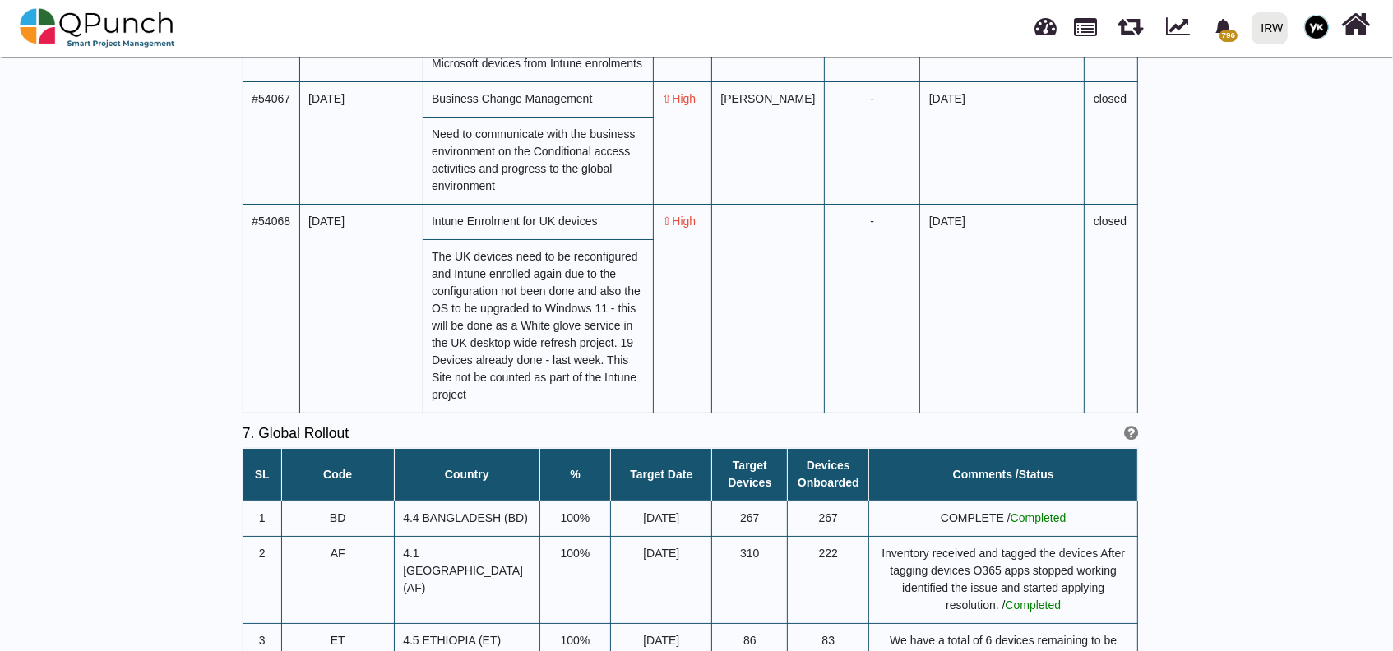
drag, startPoint x: 1043, startPoint y: 321, endPoint x: 1107, endPoint y: 316, distance: 65.2
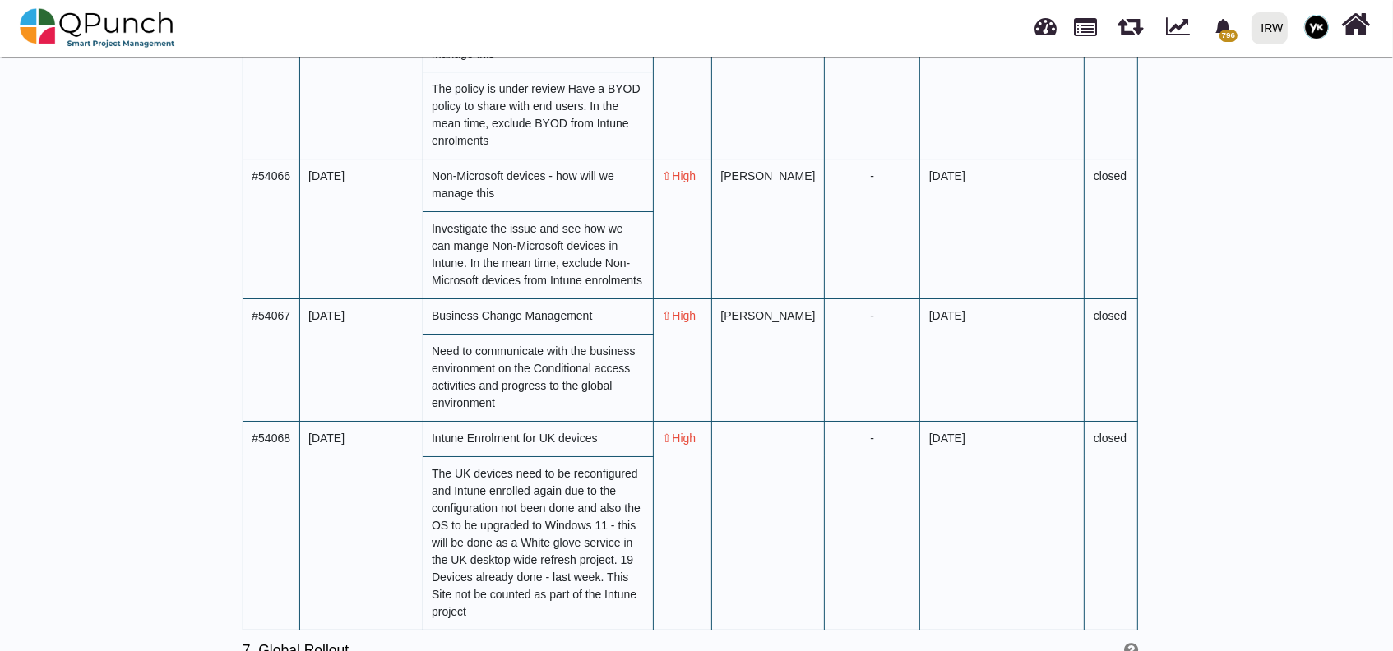
scroll to position [5983, 0]
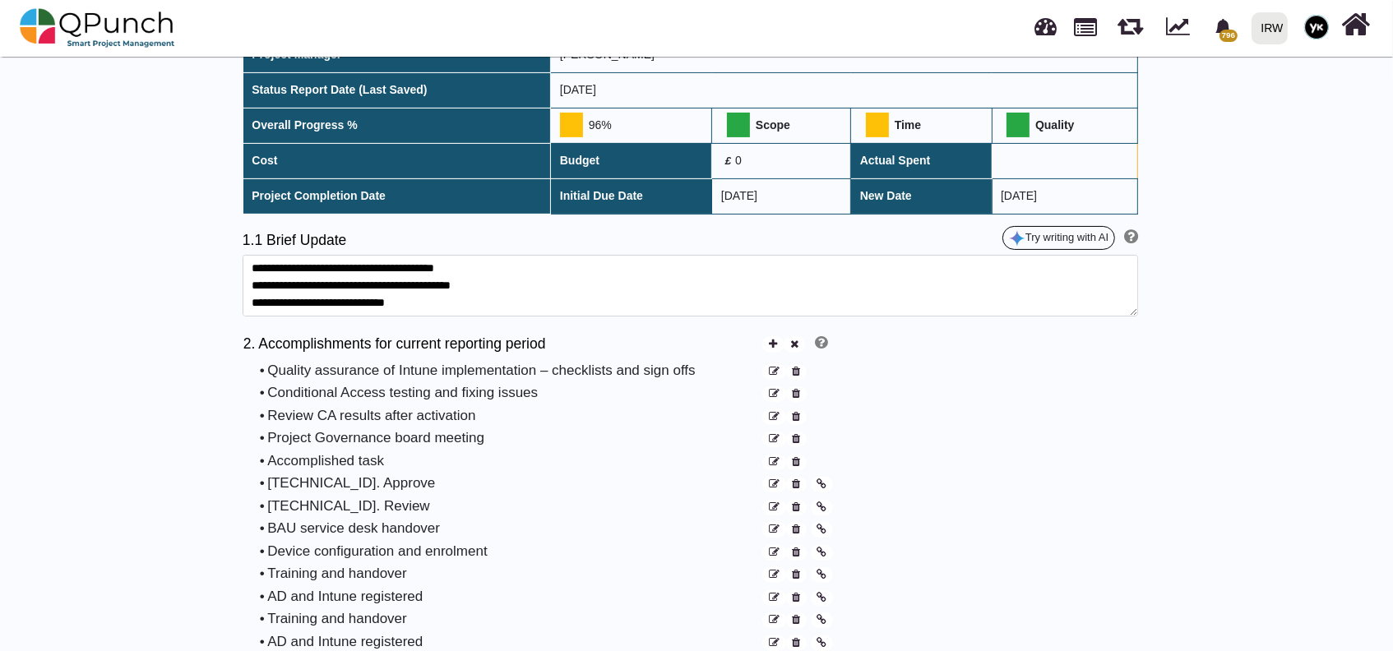
scroll to position [0, 0]
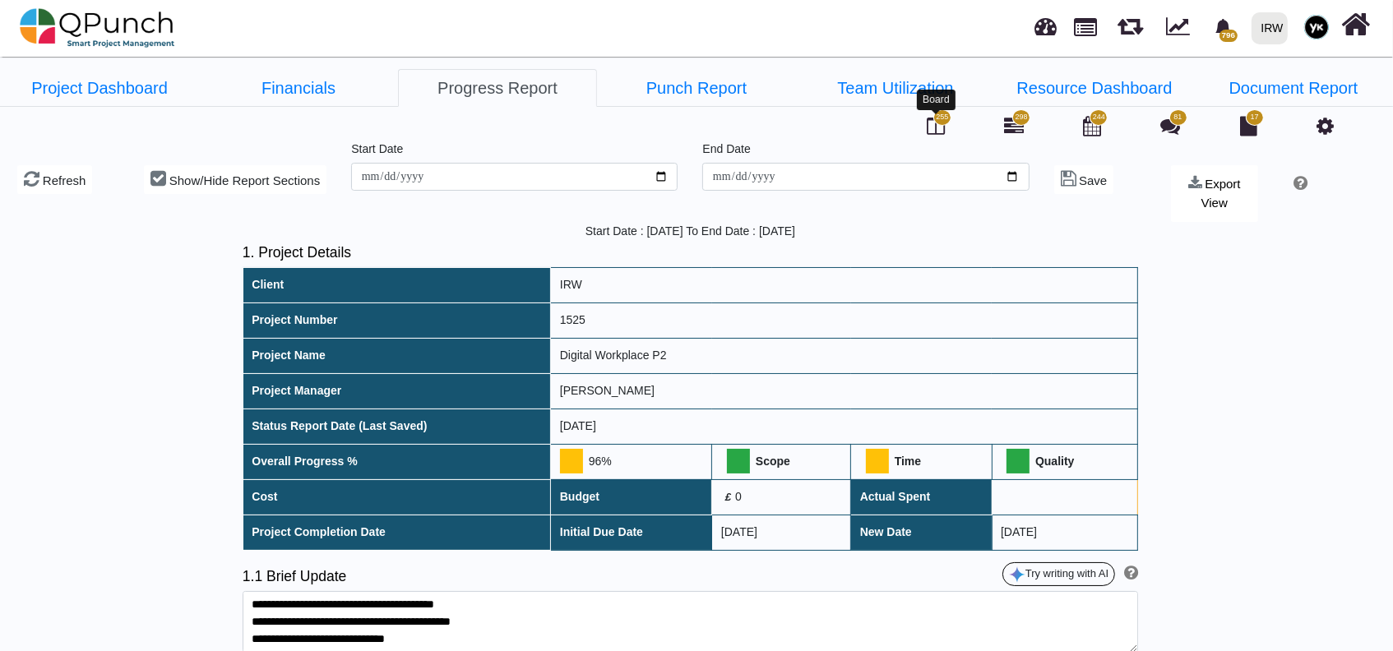
click at [927, 128] on icon at bounding box center [936, 126] width 18 height 20
drag, startPoint x: 95, startPoint y: 67, endPoint x: 714, endPoint y: 61, distance: 619.1
click at [103, 79] on link "Project Dashboard" at bounding box center [99, 88] width 199 height 38
click at [103, 86] on link "Project Dashboard" at bounding box center [99, 88] width 199 height 38
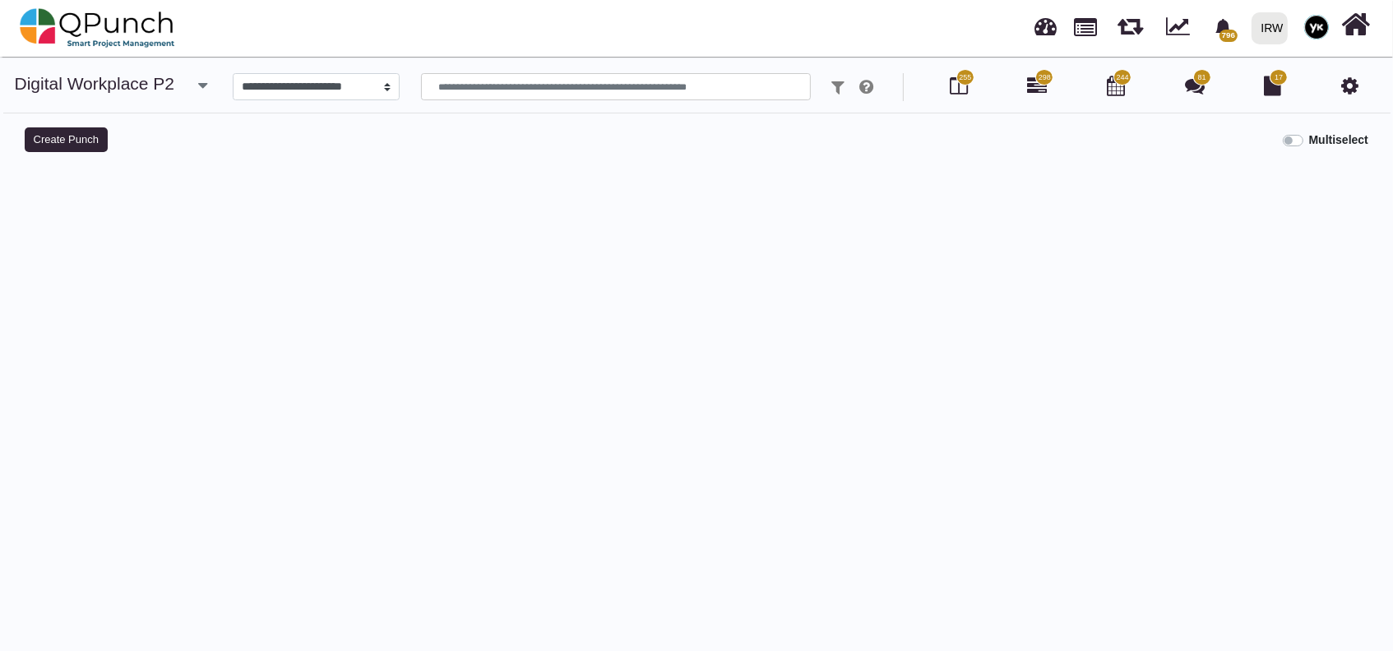
select select
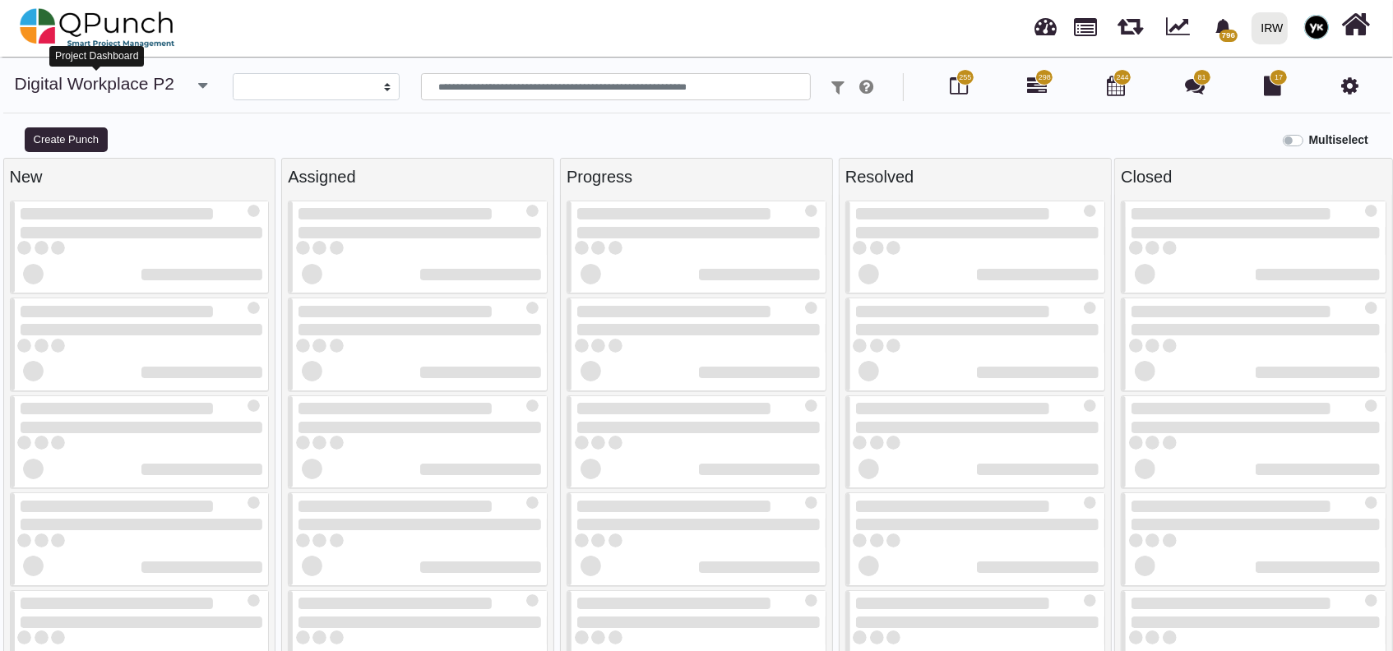
click at [151, 84] on link "Digital Workplace P2" at bounding box center [95, 83] width 160 height 19
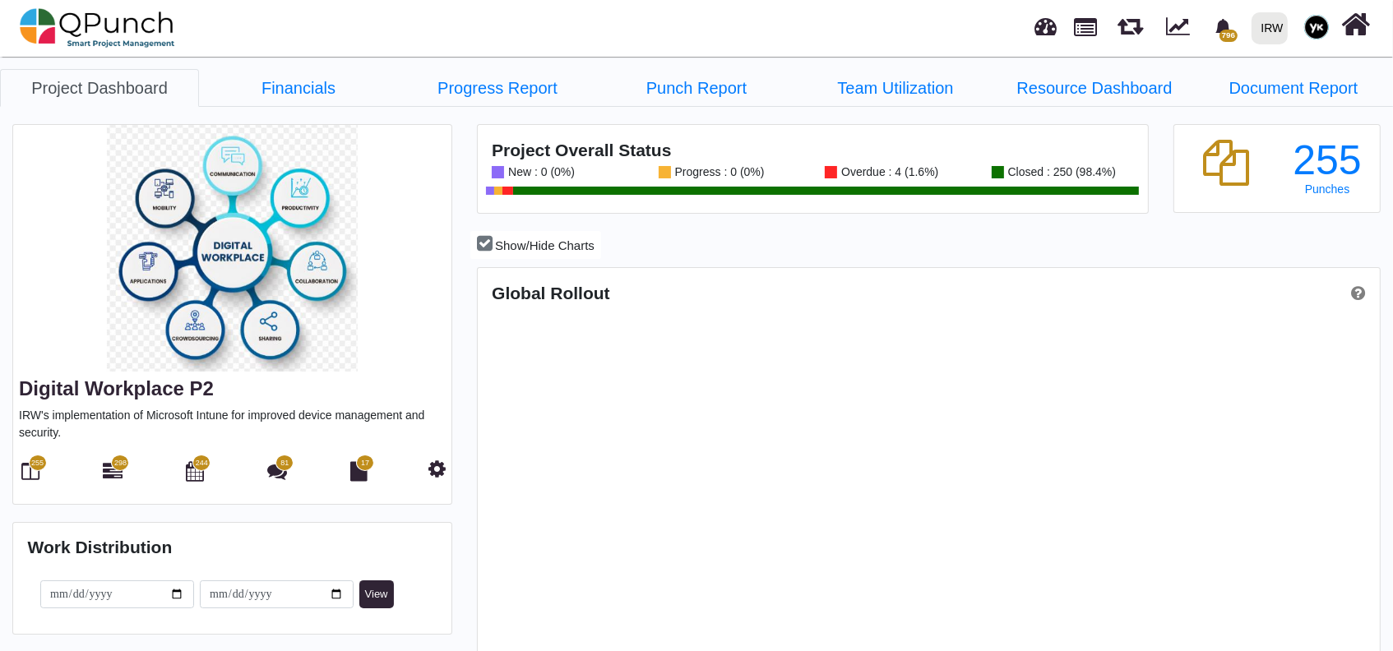
scroll to position [286, 299]
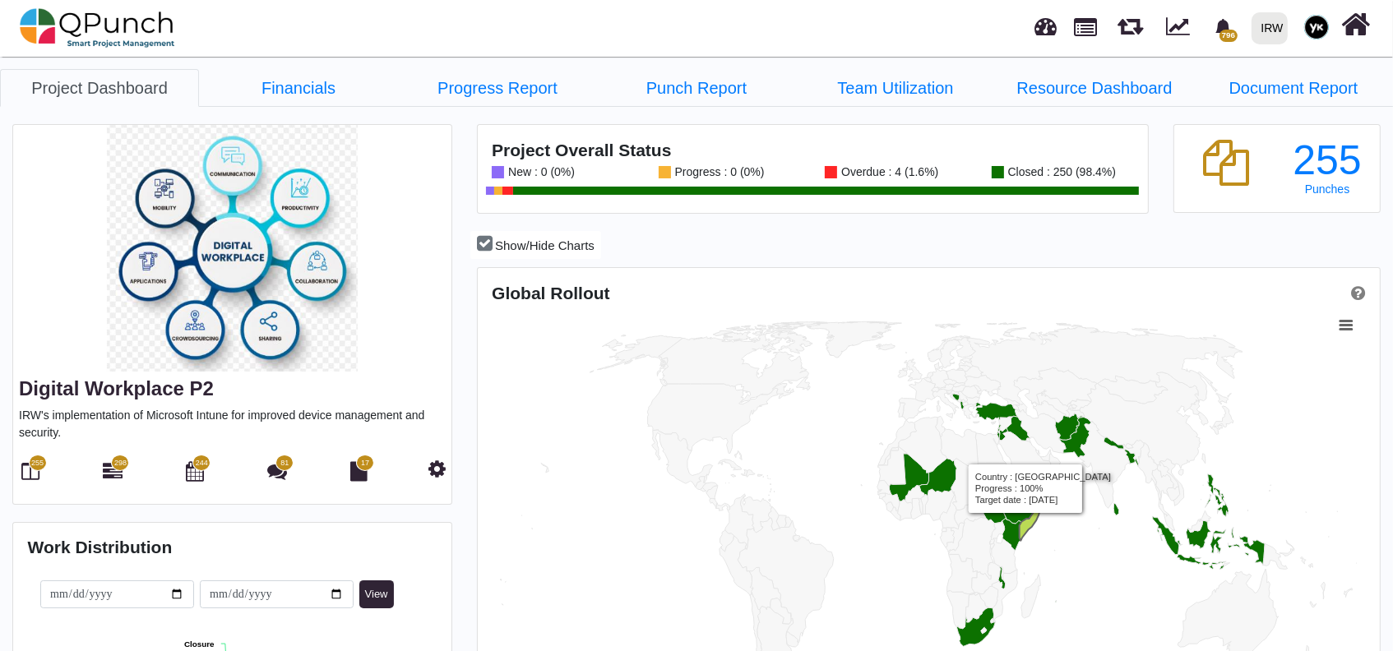
click at [1026, 524] on icon "Country, map 1 of 1 with 216 areas." at bounding box center [1031, 518] width 24 height 44
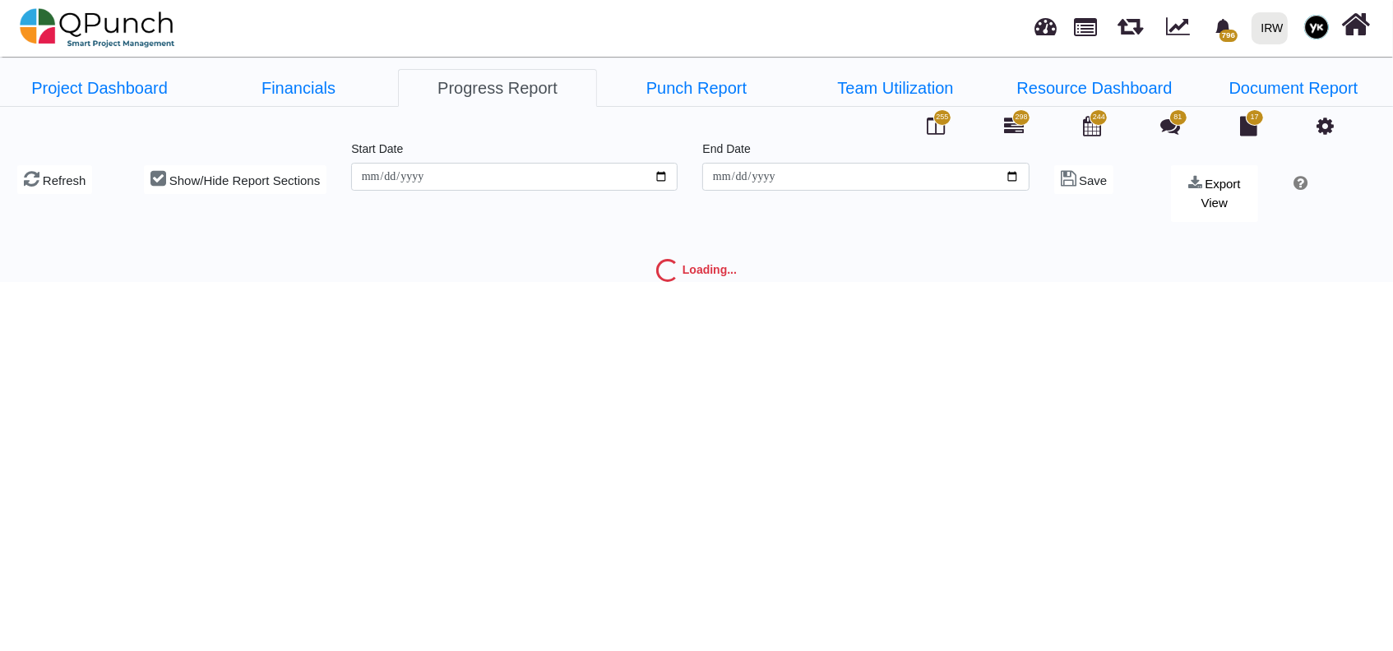
type input "**********"
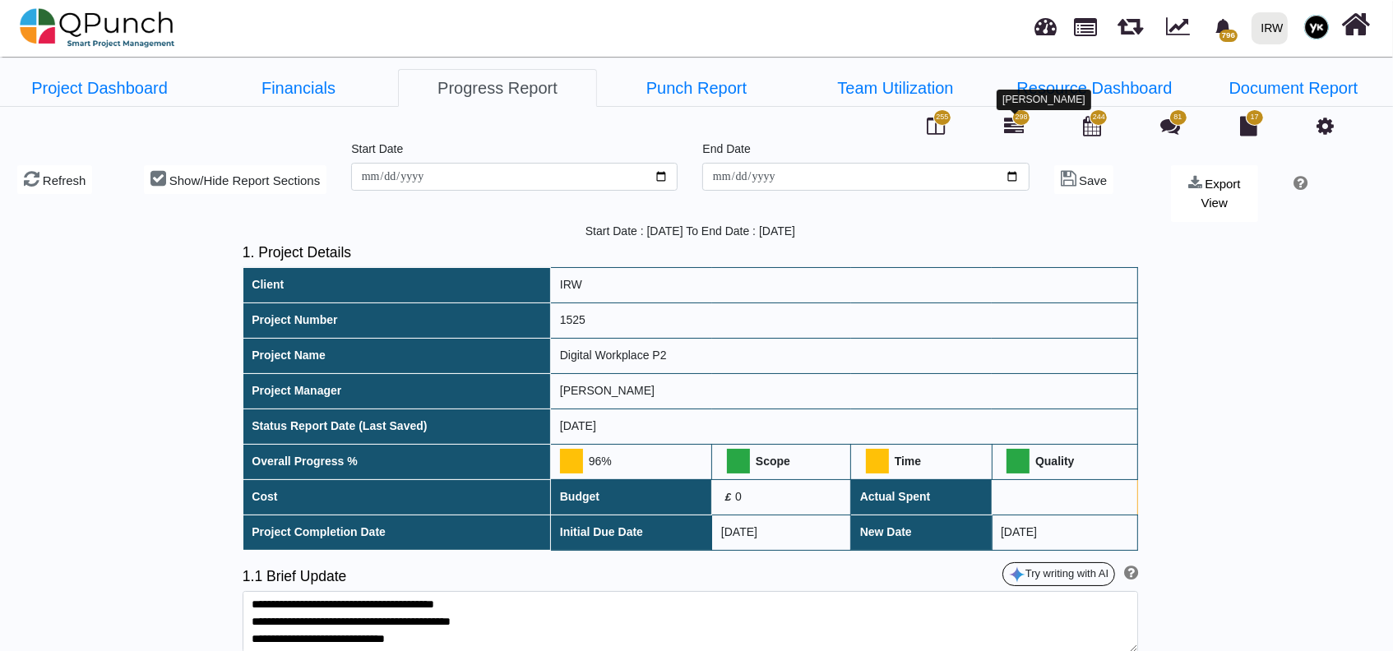
click at [1018, 128] on icon at bounding box center [1014, 126] width 20 height 20
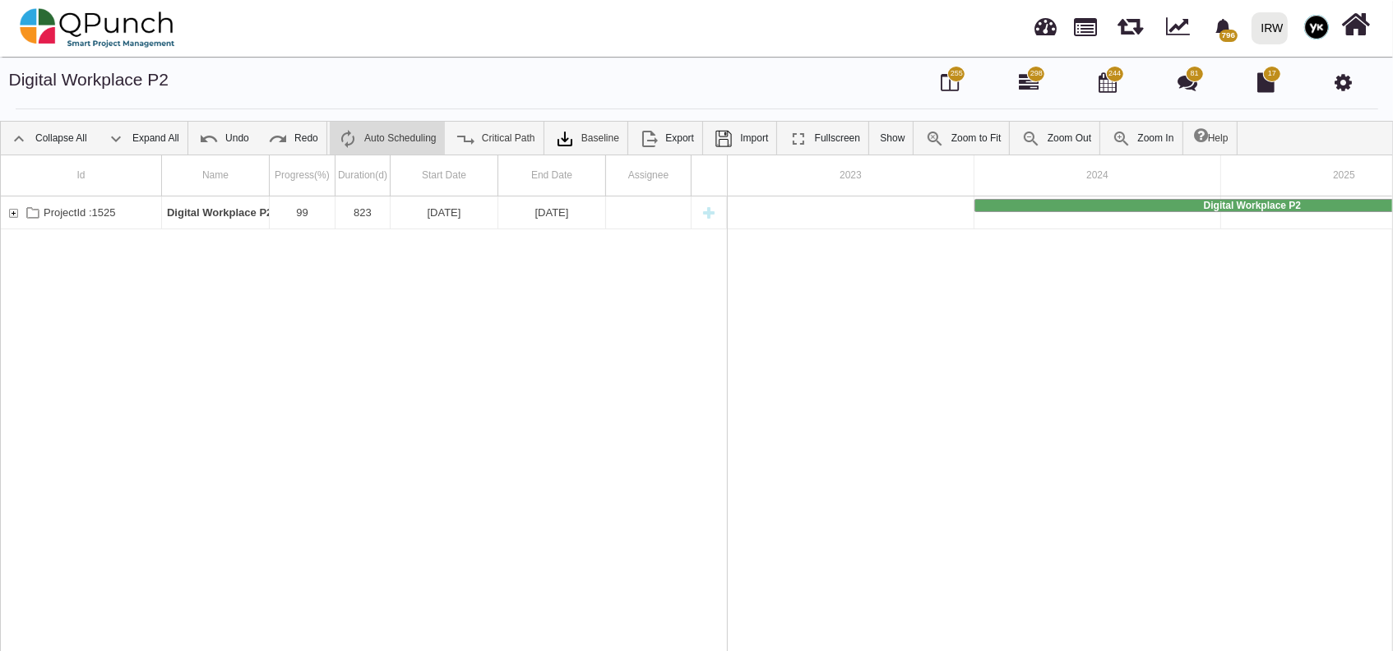
scroll to position [0, 164]
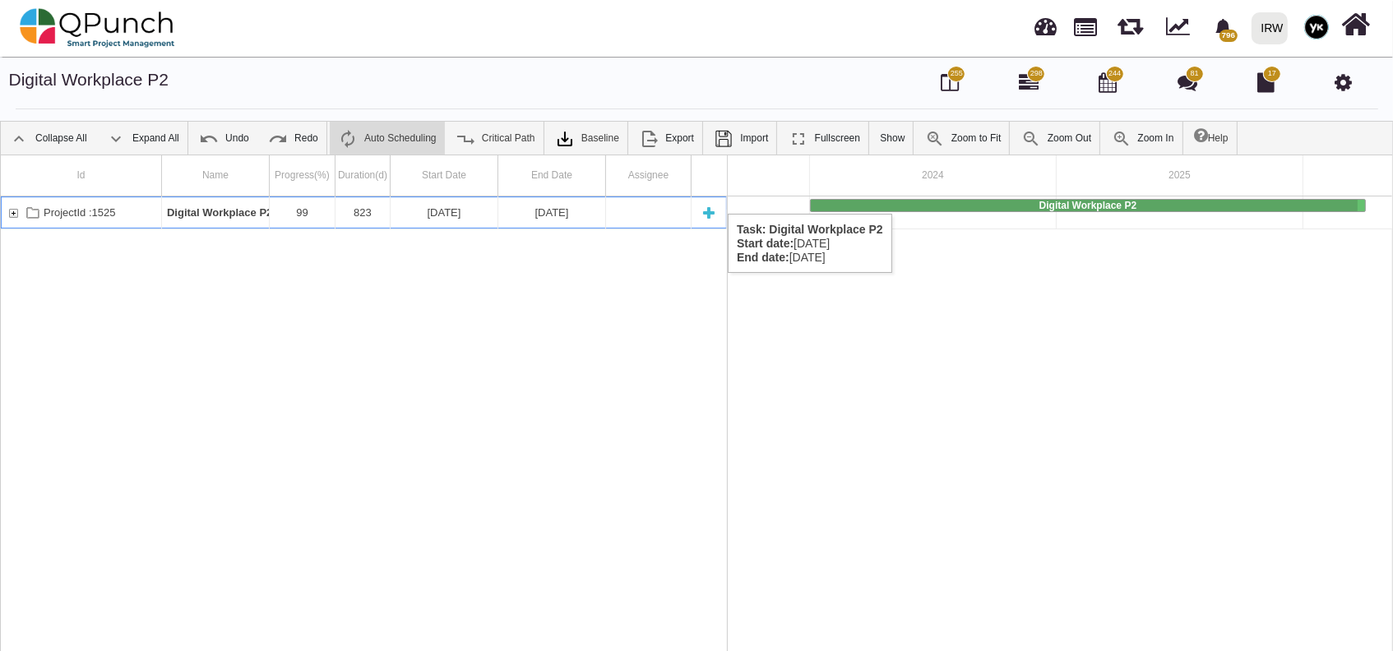
click at [9, 197] on div "ProjectId :1525" at bounding box center [13, 213] width 15 height 32
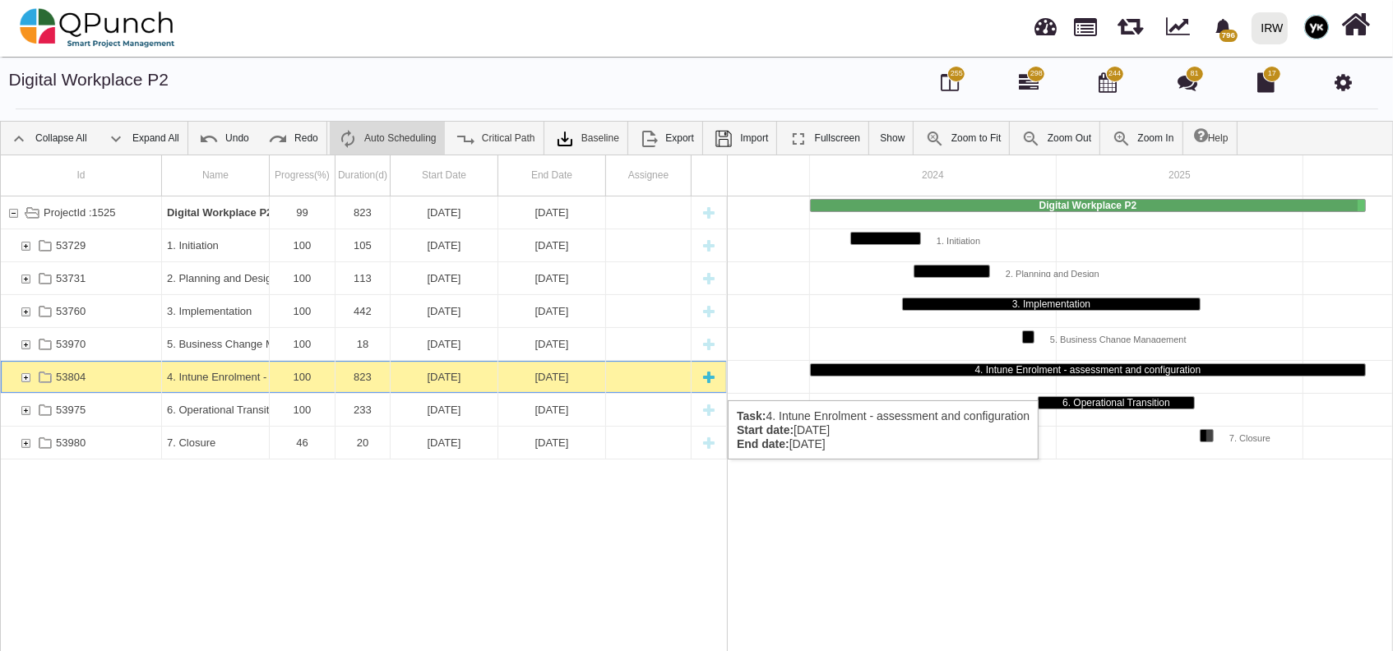
click at [18, 373] on div "53804" at bounding box center [25, 377] width 15 height 32
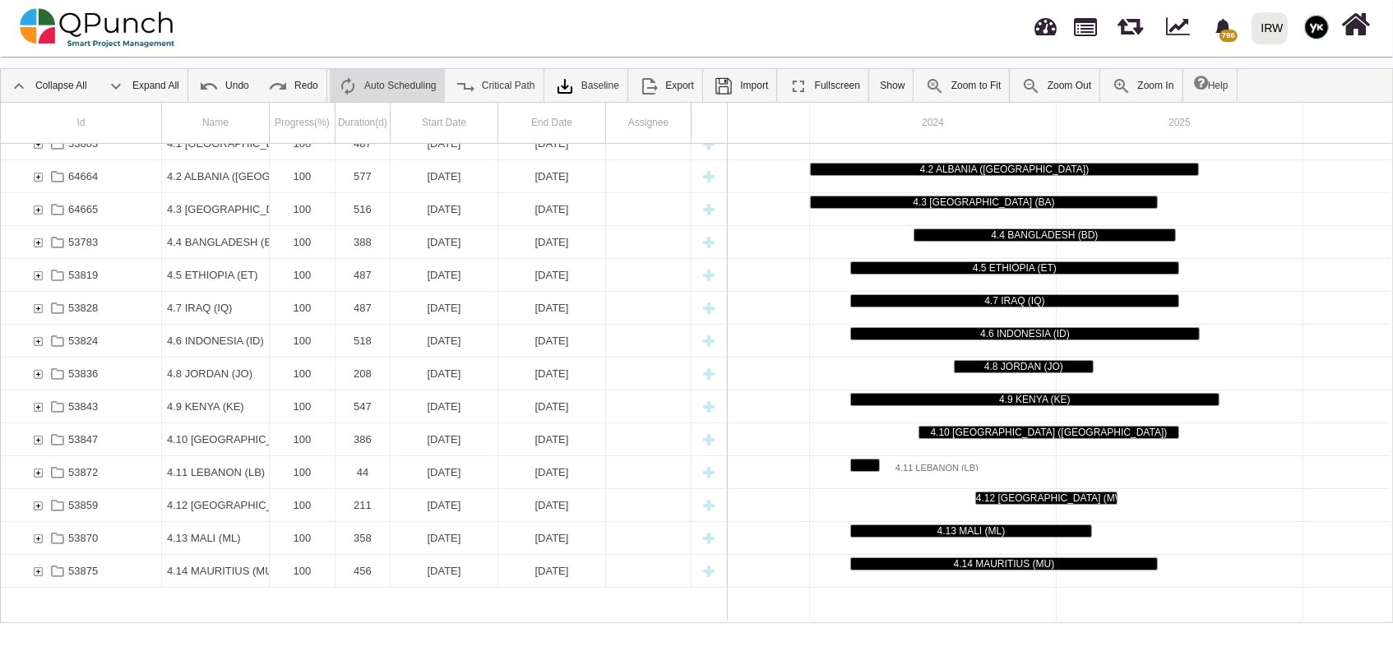
scroll to position [115, 0]
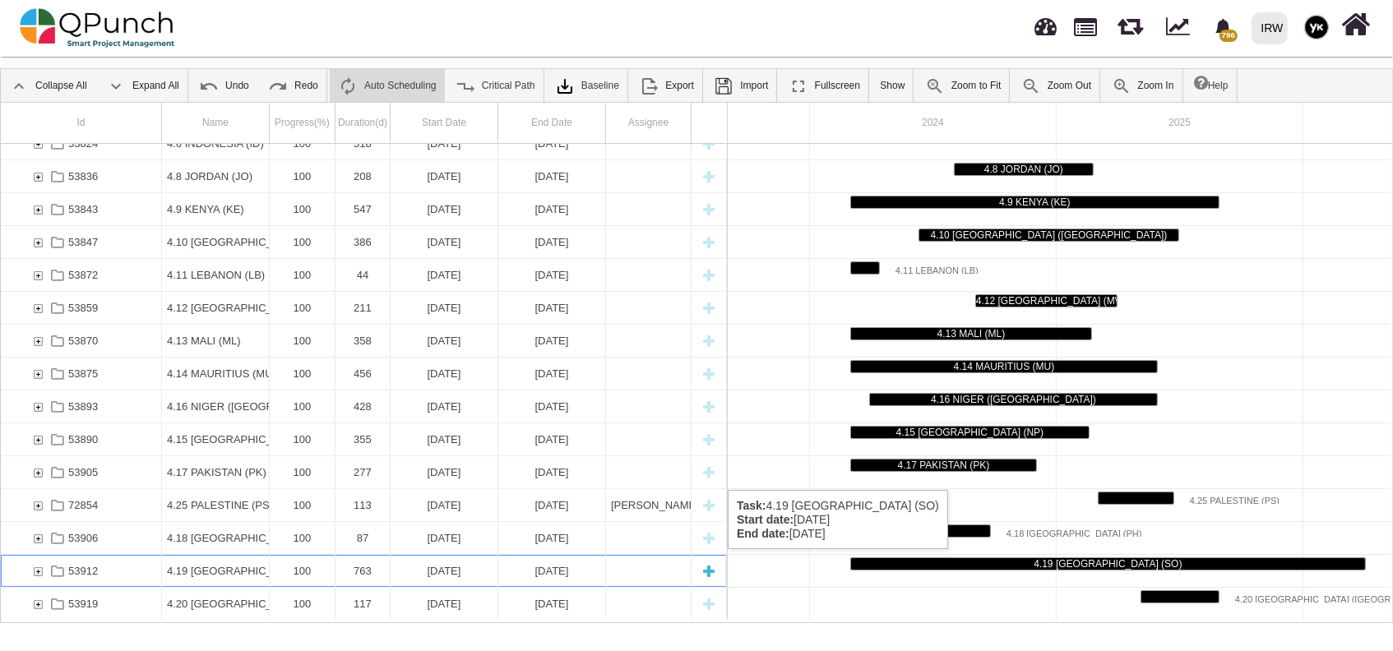
click at [41, 566] on div "53912" at bounding box center [37, 571] width 15 height 32
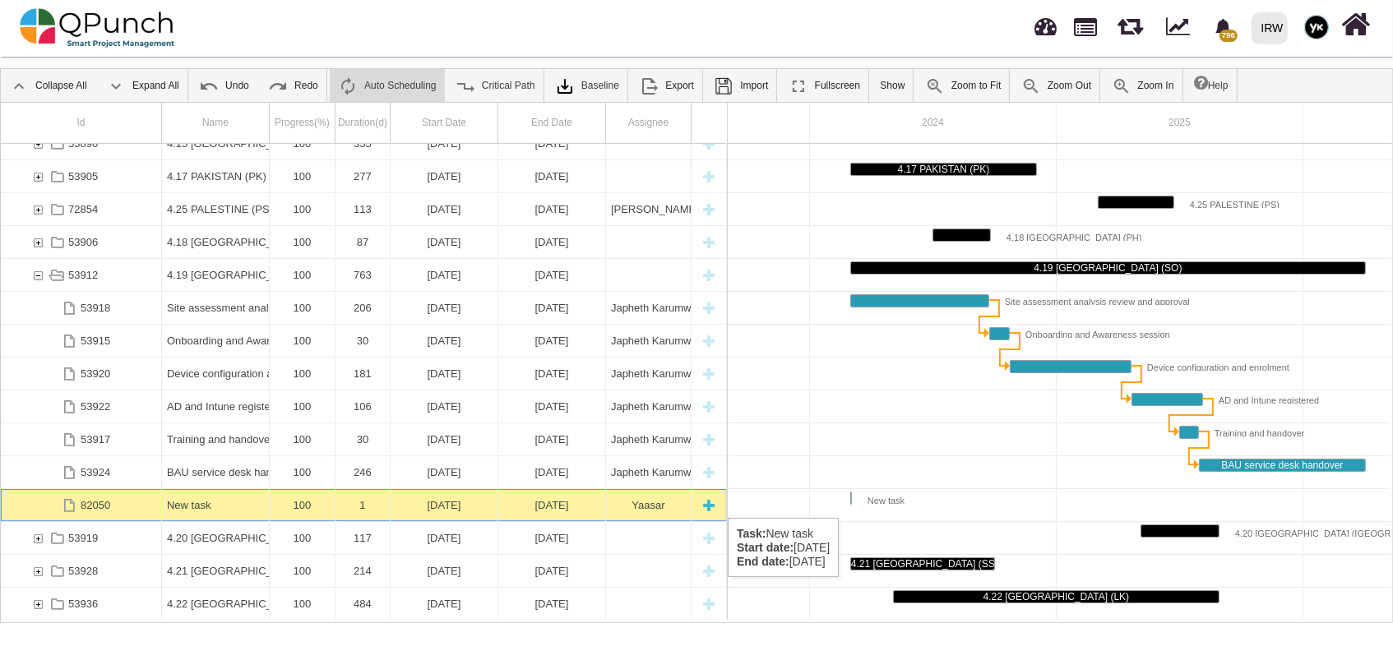
click at [102, 502] on div "82050" at bounding box center [96, 505] width 30 height 32
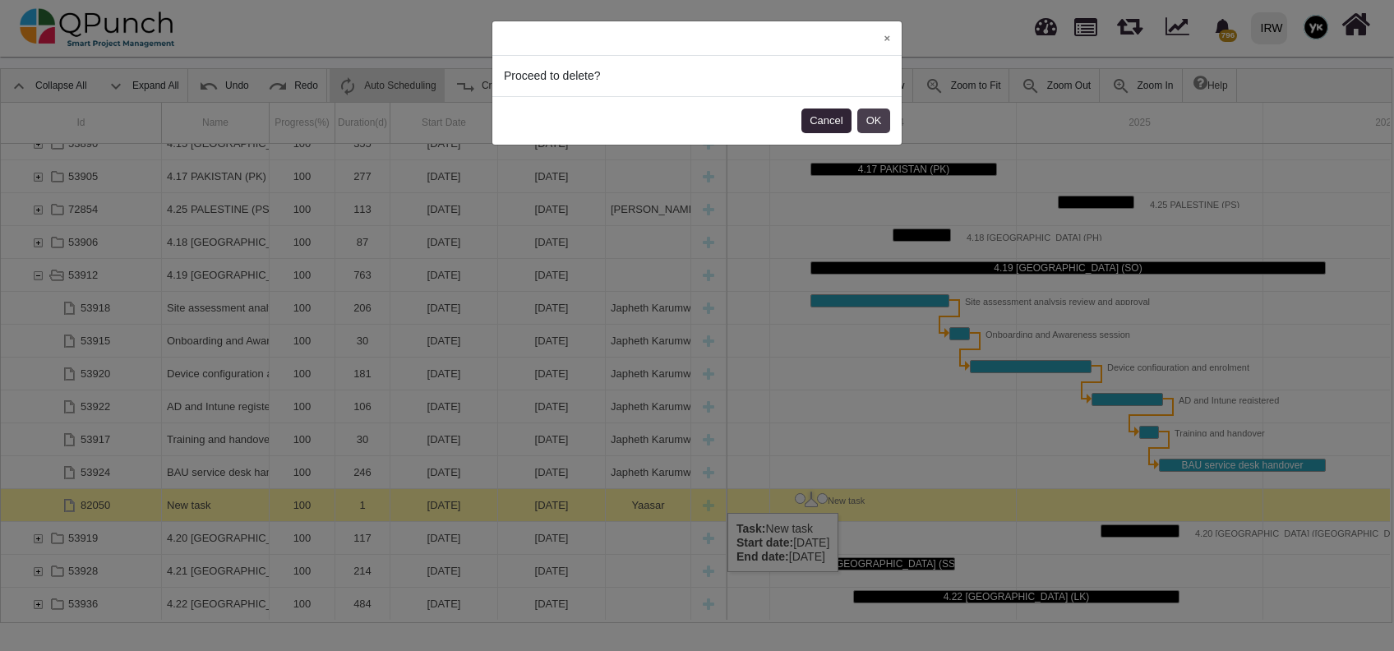
click at [881, 118] on button "OK" at bounding box center [874, 121] width 33 height 25
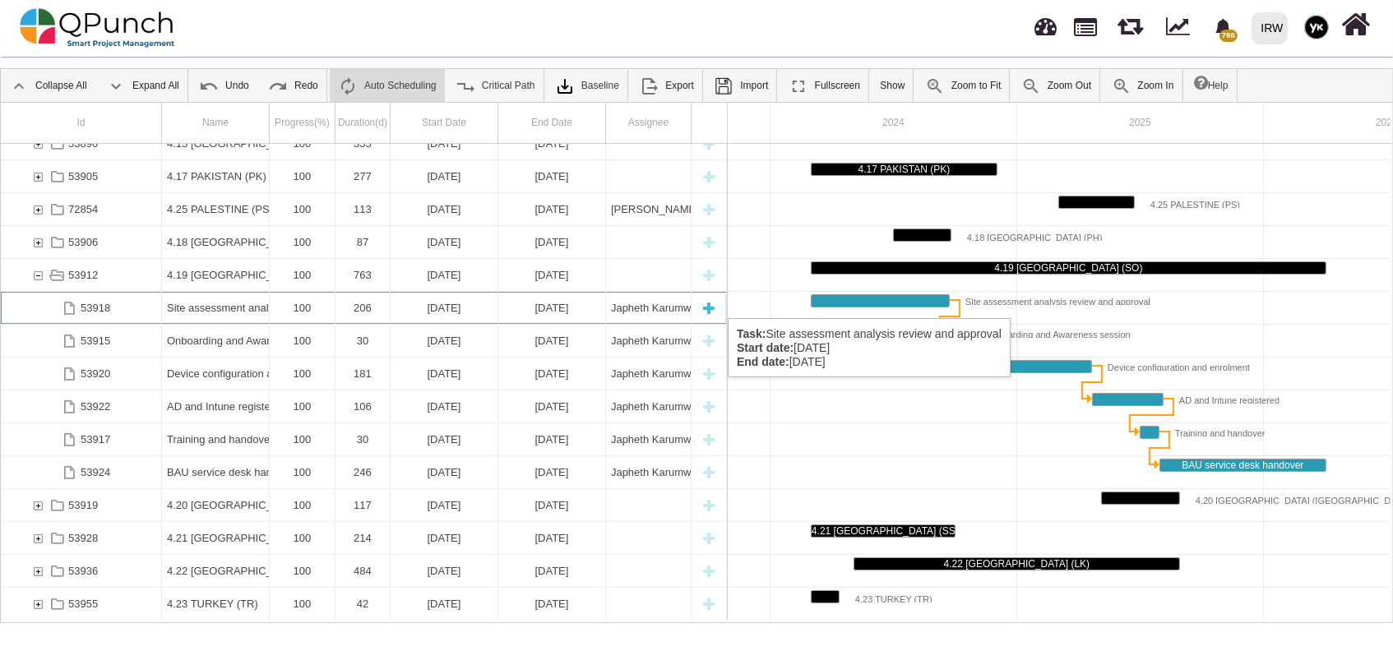
click at [201, 302] on div "Site assessment analysis review and approval" at bounding box center [215, 308] width 97 height 32
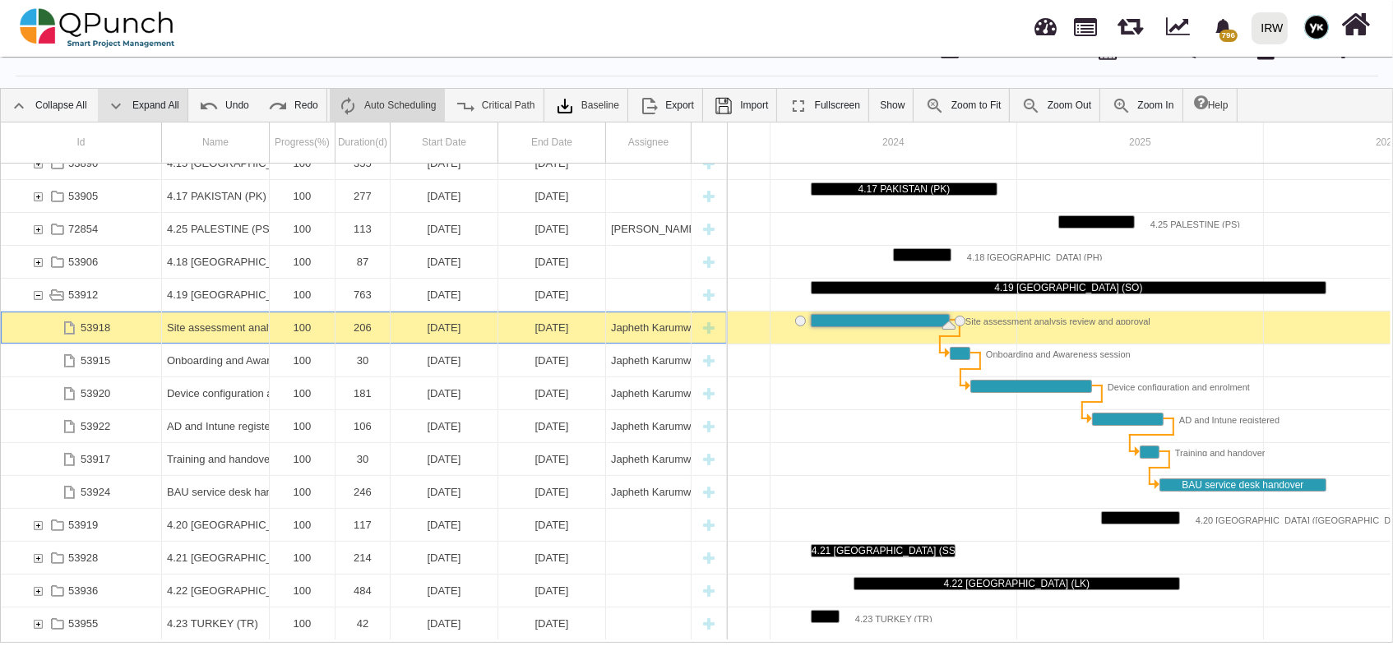
scroll to position [0, 0]
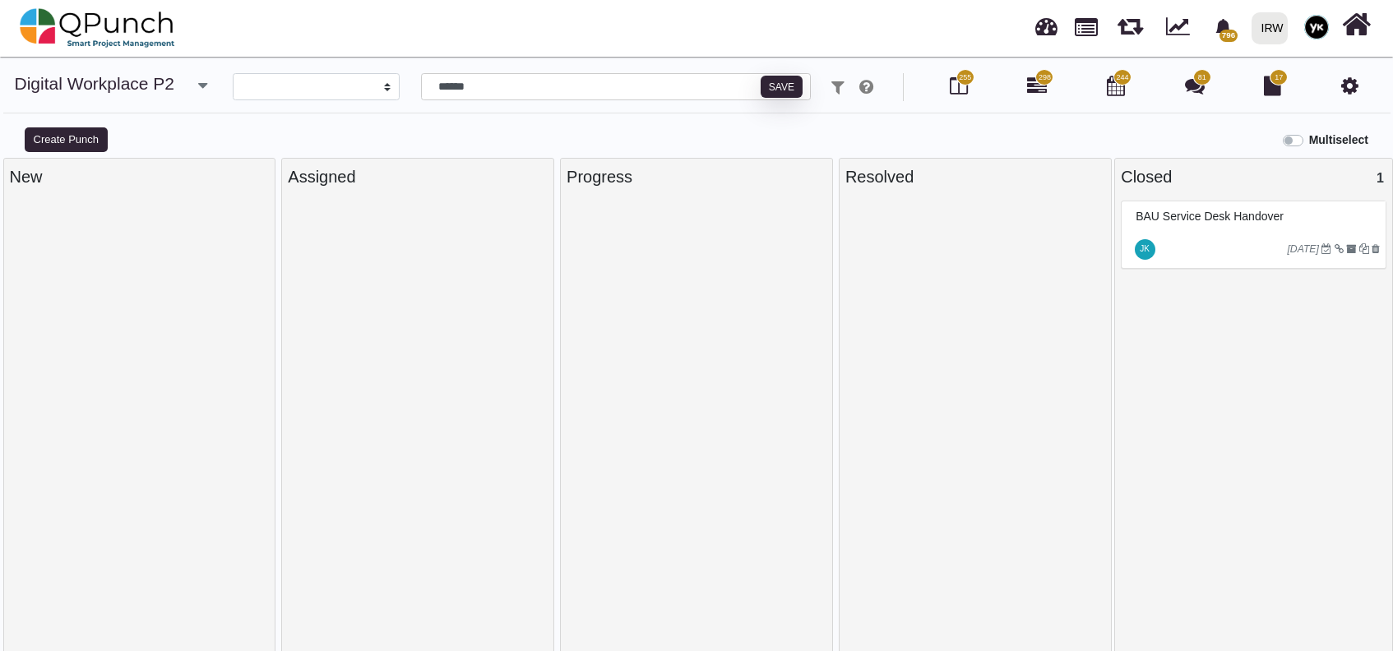
select select
click at [1186, 238] on div at bounding box center [1222, 249] width 129 height 26
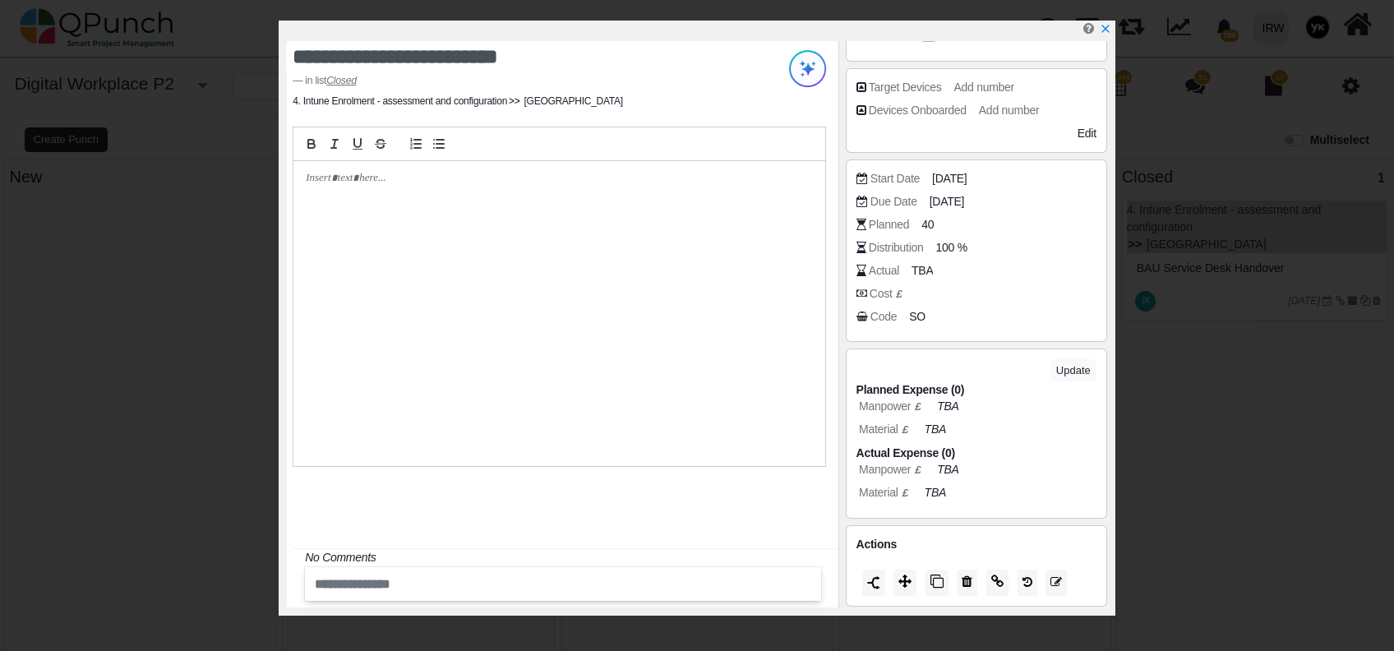
scroll to position [372, 0]
click at [746, 104] on div "**********" at bounding box center [562, 324] width 551 height 566
click at [1153, 309] on div "**********" at bounding box center [697, 325] width 1394 height 651
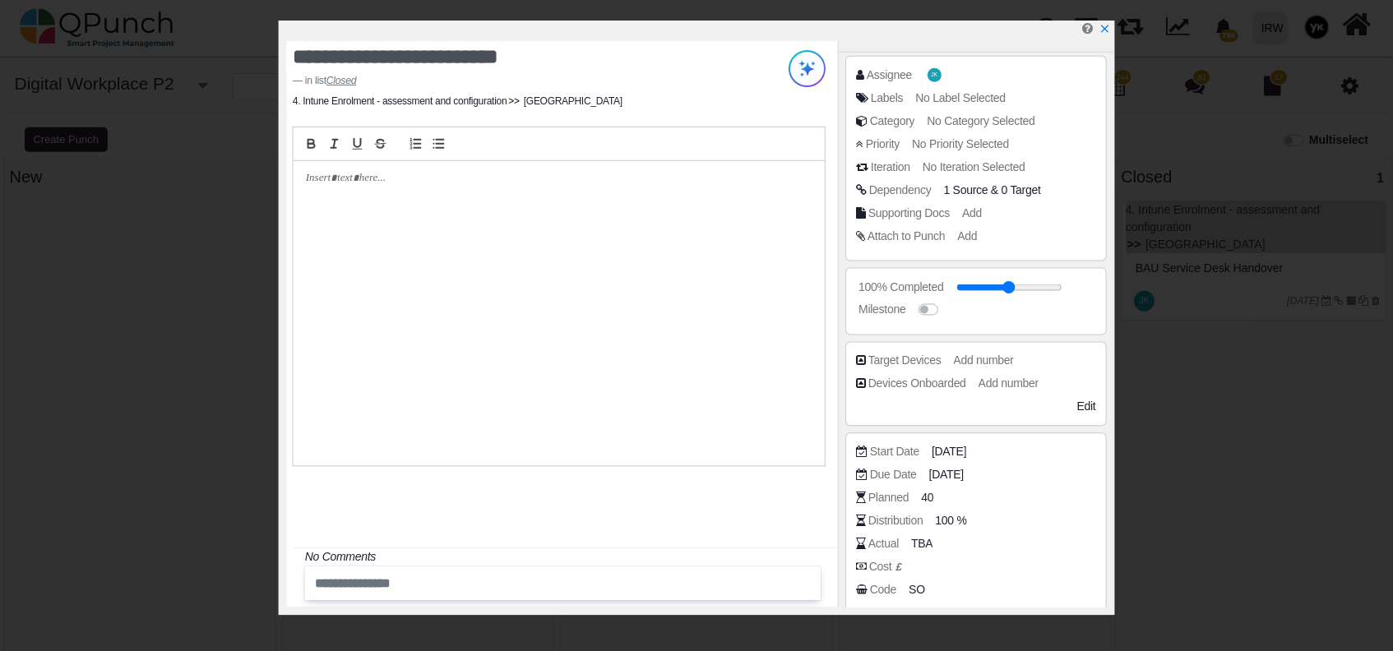
scroll to position [0, 0]
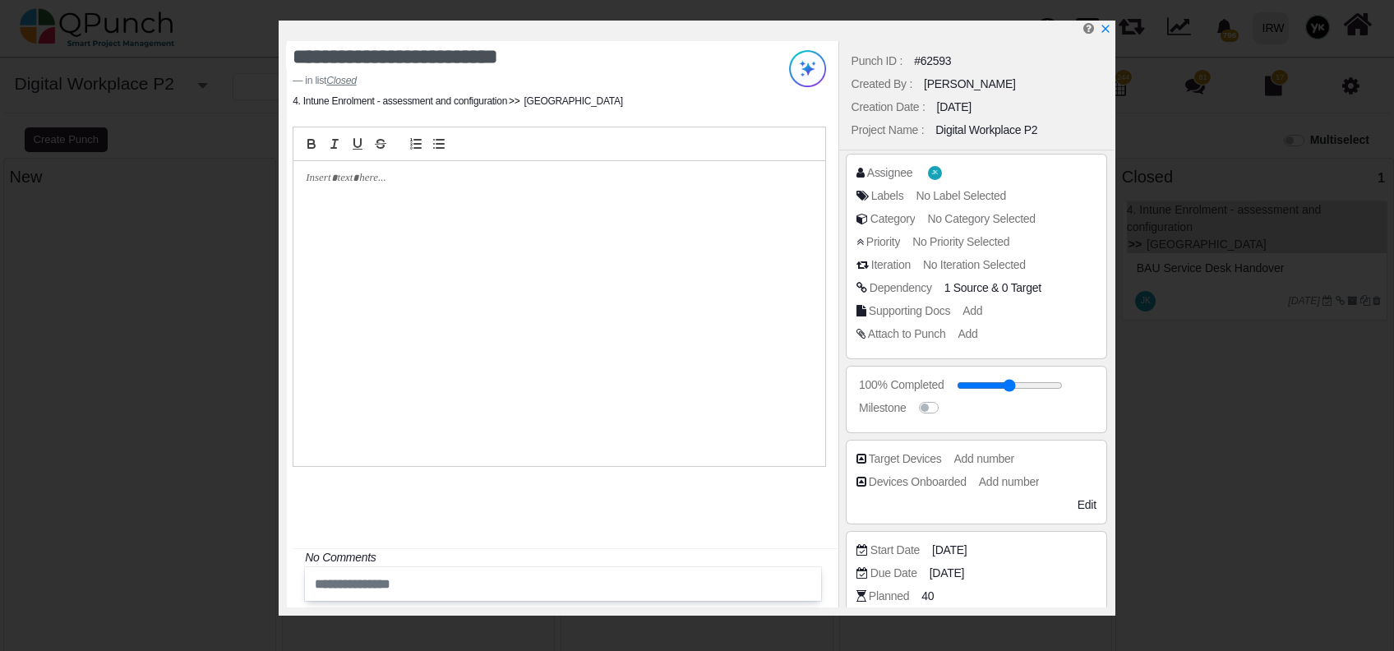
click at [924, 59] on div "#62593" at bounding box center [932, 61] width 37 height 17
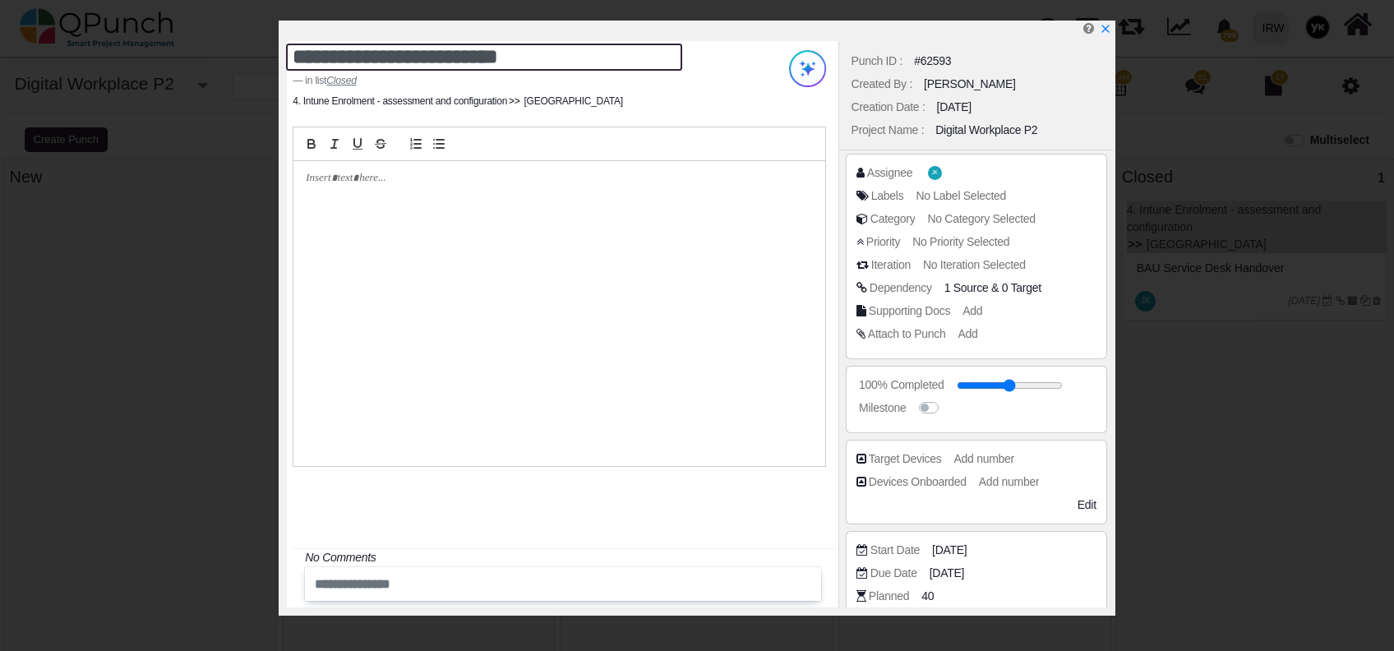
click at [592, 53] on textarea "**********" at bounding box center [484, 57] width 396 height 27
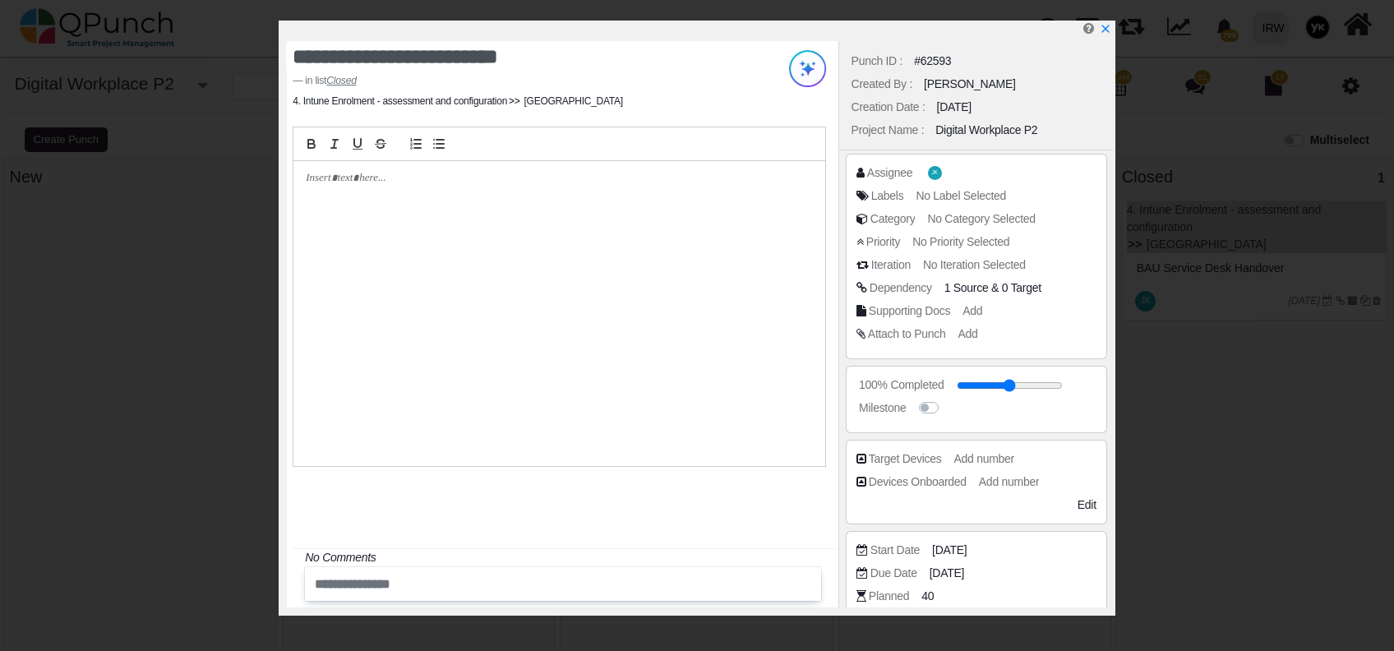
click at [543, 106] on li "SOMALIA" at bounding box center [565, 101] width 116 height 15
click at [548, 103] on li "SOMALIA" at bounding box center [565, 101] width 116 height 15
click at [550, 104] on li "SOMALIA" at bounding box center [565, 101] width 116 height 15
click at [1105, 33] on icon "x" at bounding box center [1104, 29] width 13 height 13
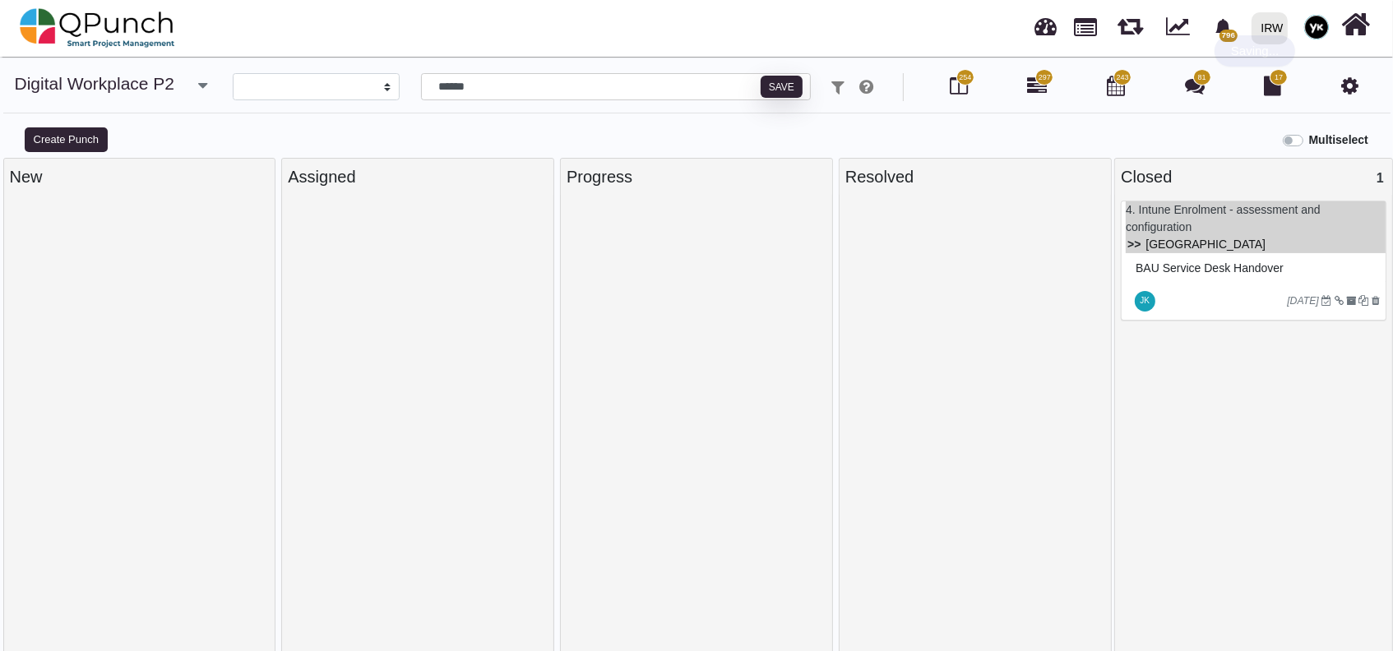
click at [1181, 244] on link "SOMALIA" at bounding box center [1205, 244] width 120 height 13
click at [1158, 243] on link "SOMALIA" at bounding box center [1205, 244] width 120 height 13
click at [1166, 238] on link "SOMALIA" at bounding box center [1205, 244] width 120 height 13
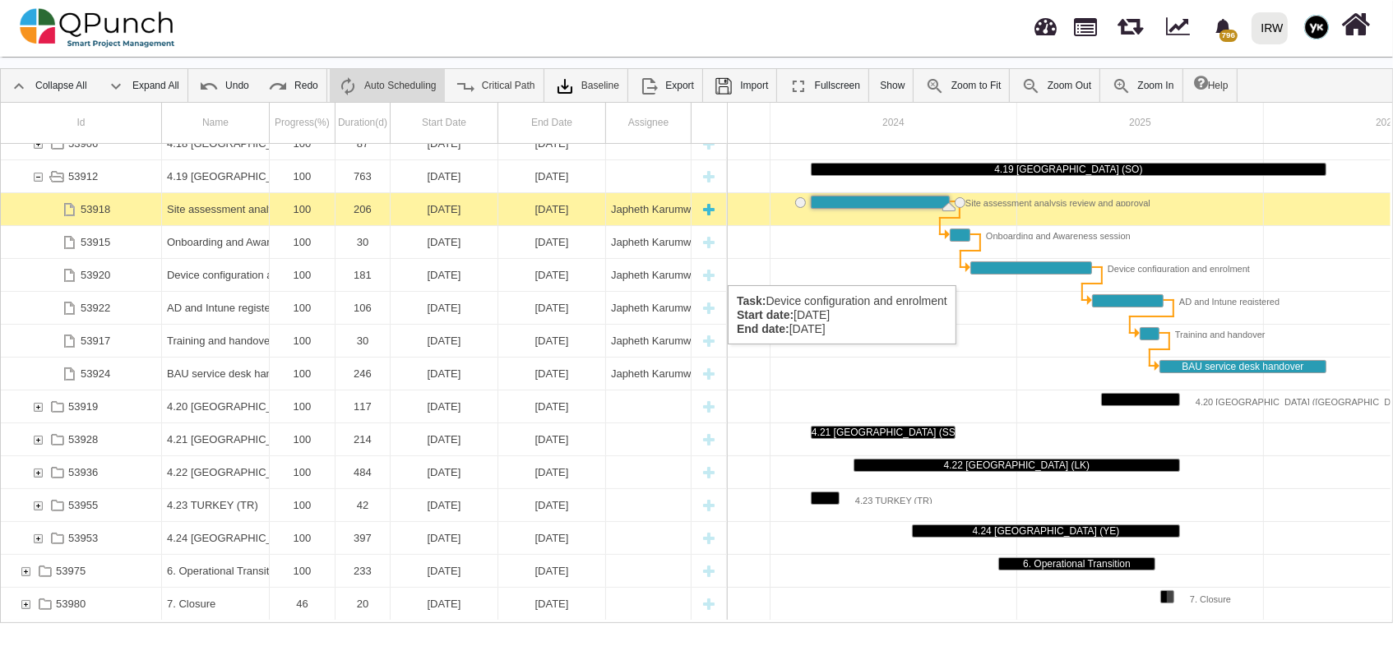
scroll to position [707, 0]
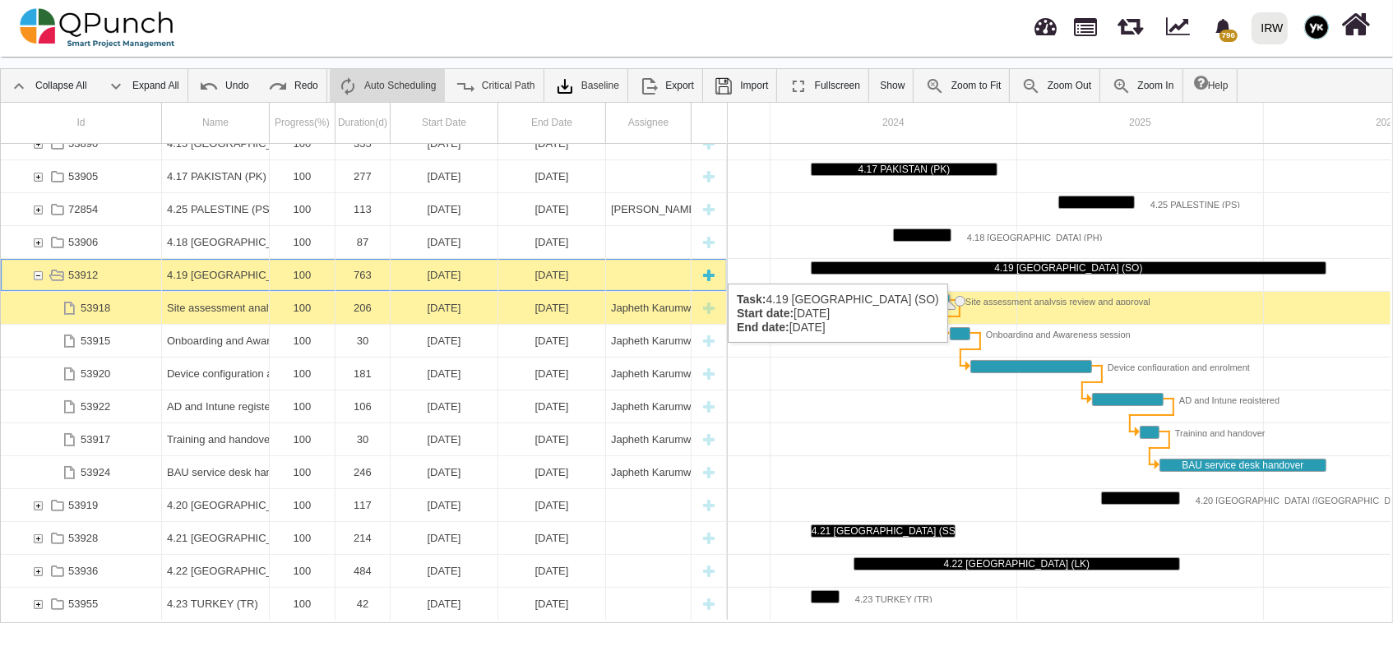
click at [248, 266] on div "4.19 SOMALIA (SO)" at bounding box center [215, 275] width 97 height 32
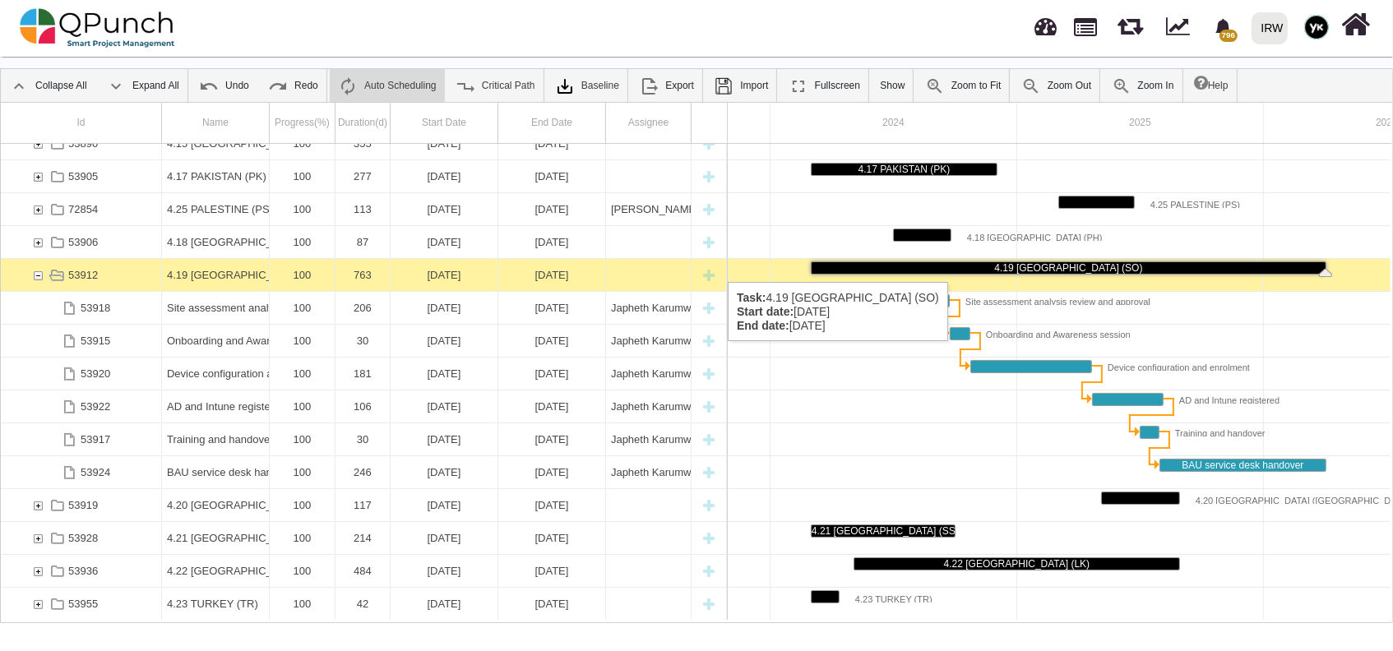
click at [249, 266] on div "4.19 SOMALIA (SO)" at bounding box center [215, 275] width 97 height 32
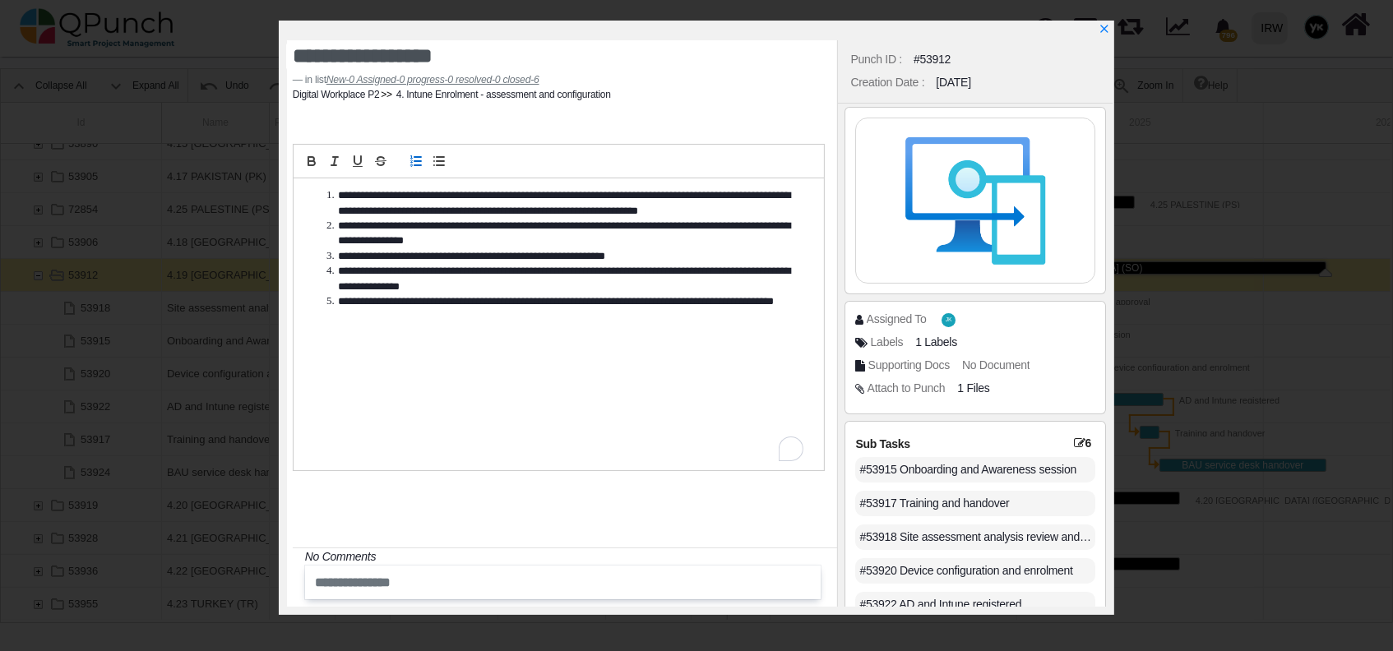
drag, startPoint x: 1079, startPoint y: 441, endPoint x: 1070, endPoint y: 437, distance: 8.9
click at [1074, 437] on icon at bounding box center [1080, 443] width 12 height 12
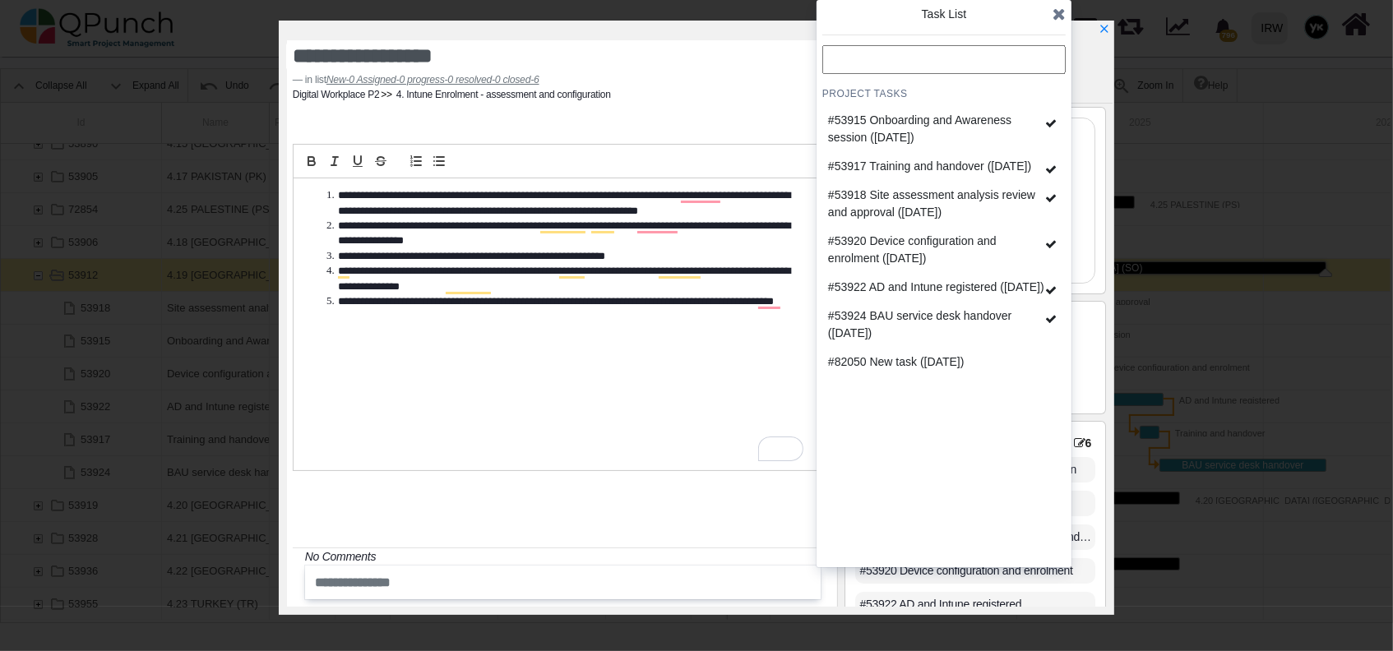
drag, startPoint x: 882, startPoint y: 73, endPoint x: 873, endPoint y: 77, distance: 9.9
click at [877, 73] on div "Project Tasks #53915 Onboarding and Awareness session (2024-10-22) #53917 Train…" at bounding box center [943, 303] width 243 height 516
click at [856, 65] on input "text" at bounding box center [943, 59] width 243 height 29
type input "*"
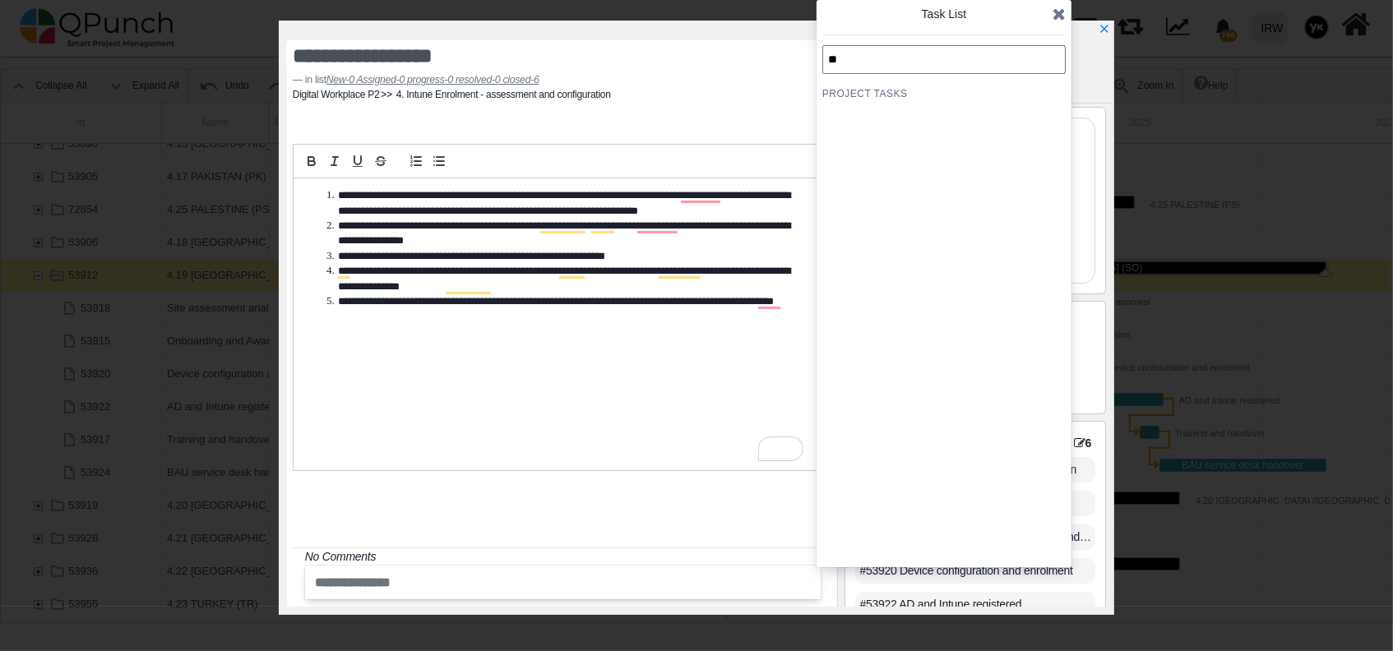
type input "*"
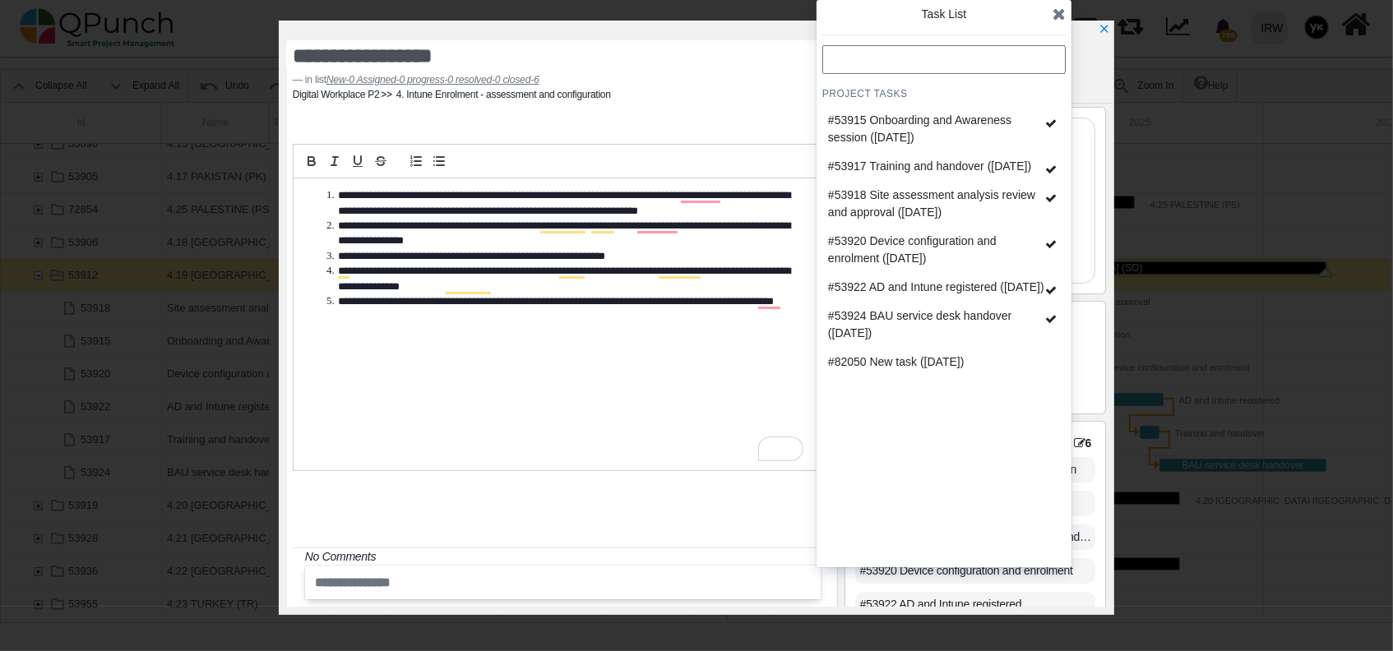
paste input "**********"
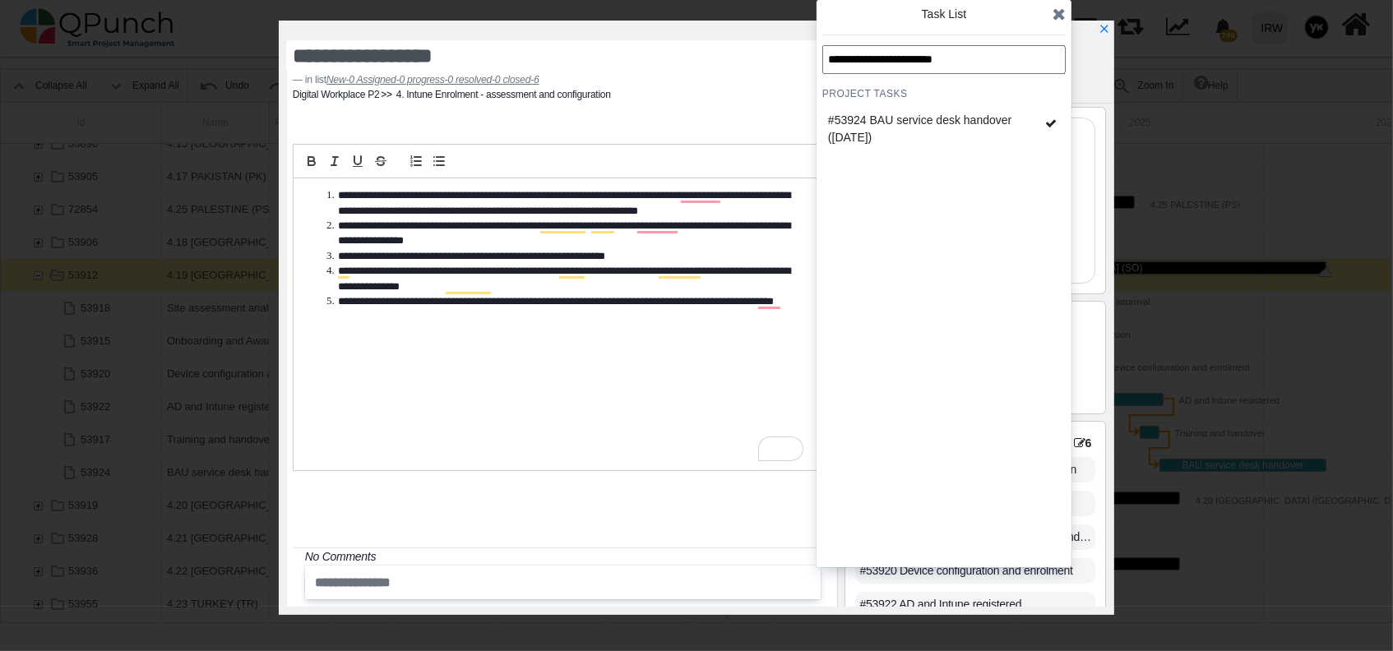
type input "**********"
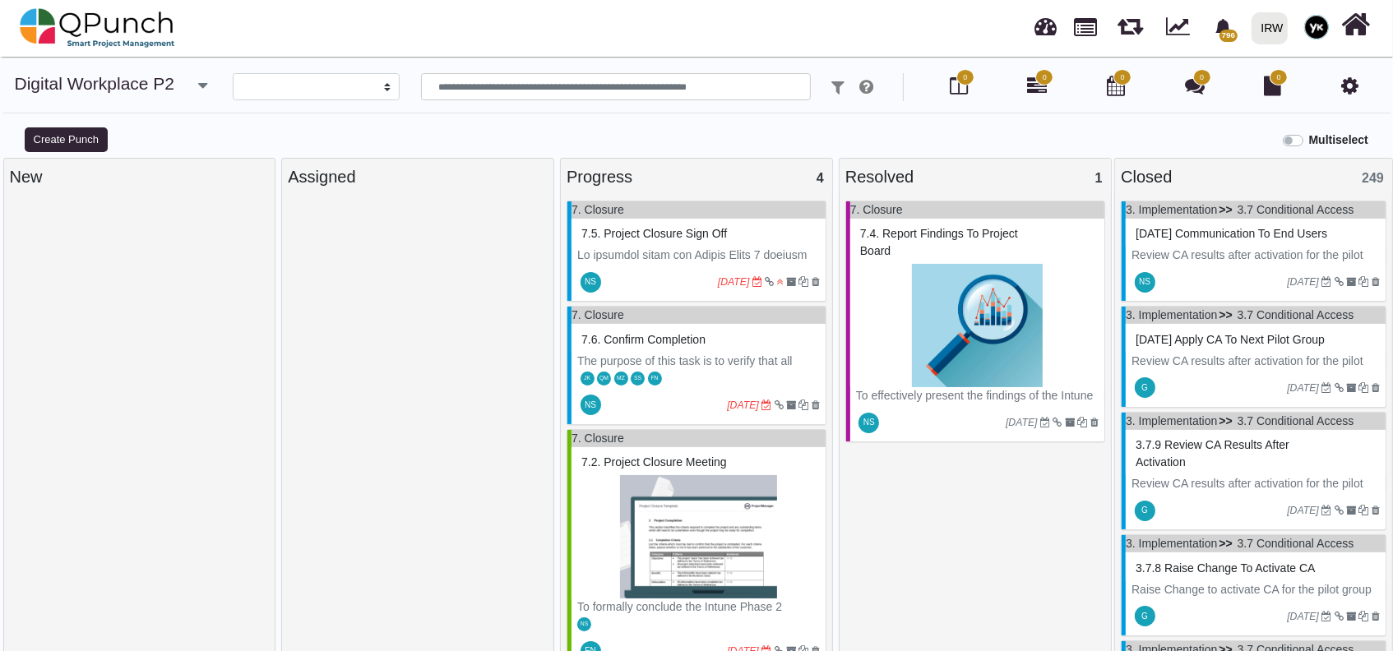
select select
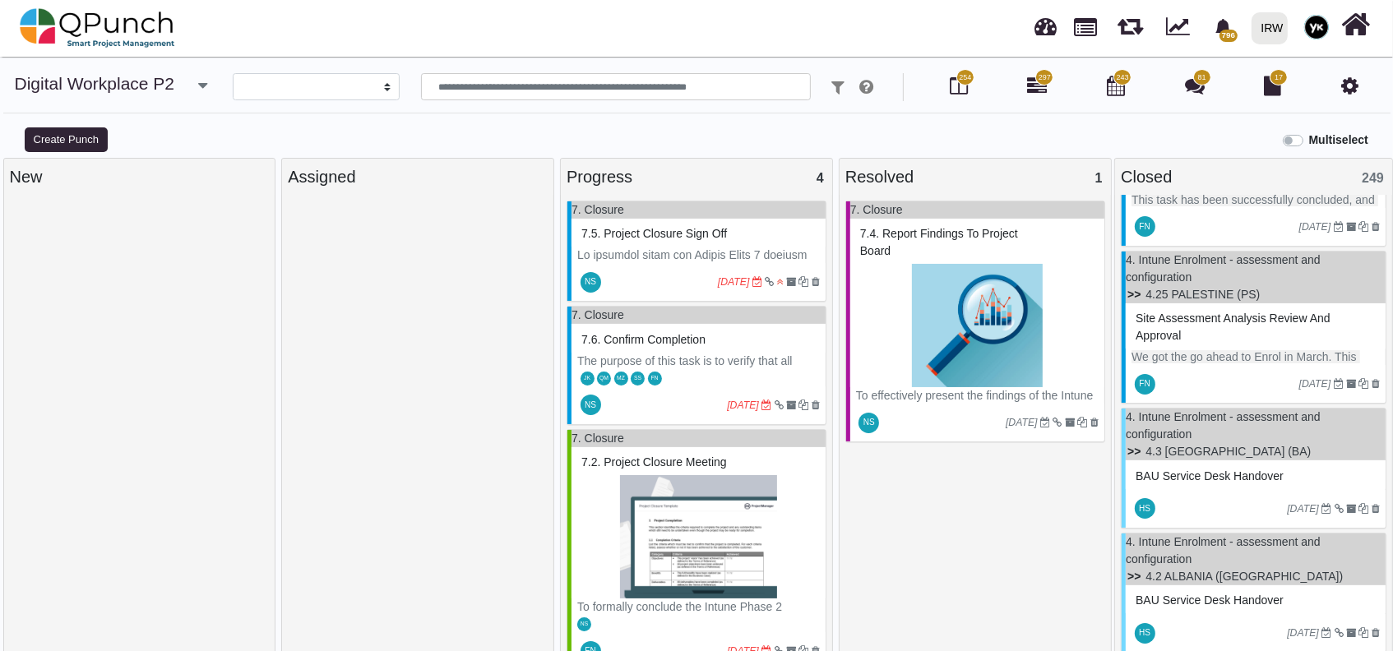
scroll to position [2776, 0]
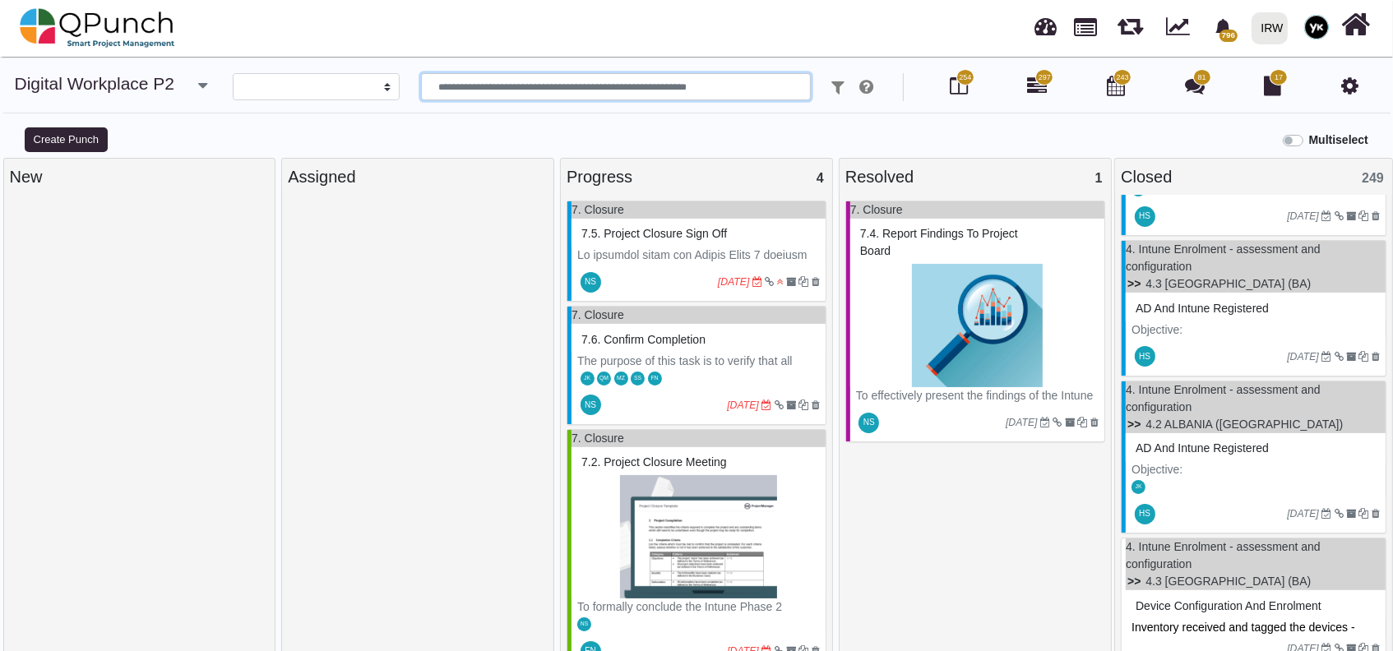
click at [525, 72] on div "**********" at bounding box center [696, 363] width 1393 height 612
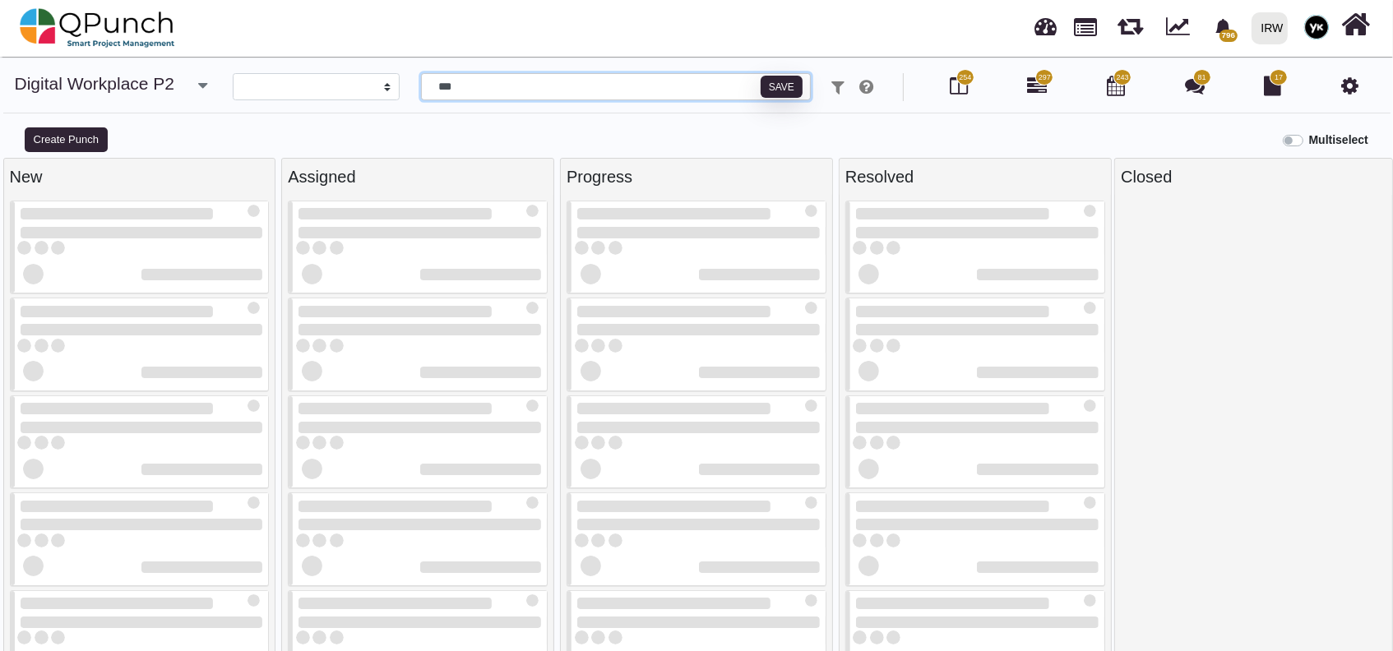
scroll to position [11, 0]
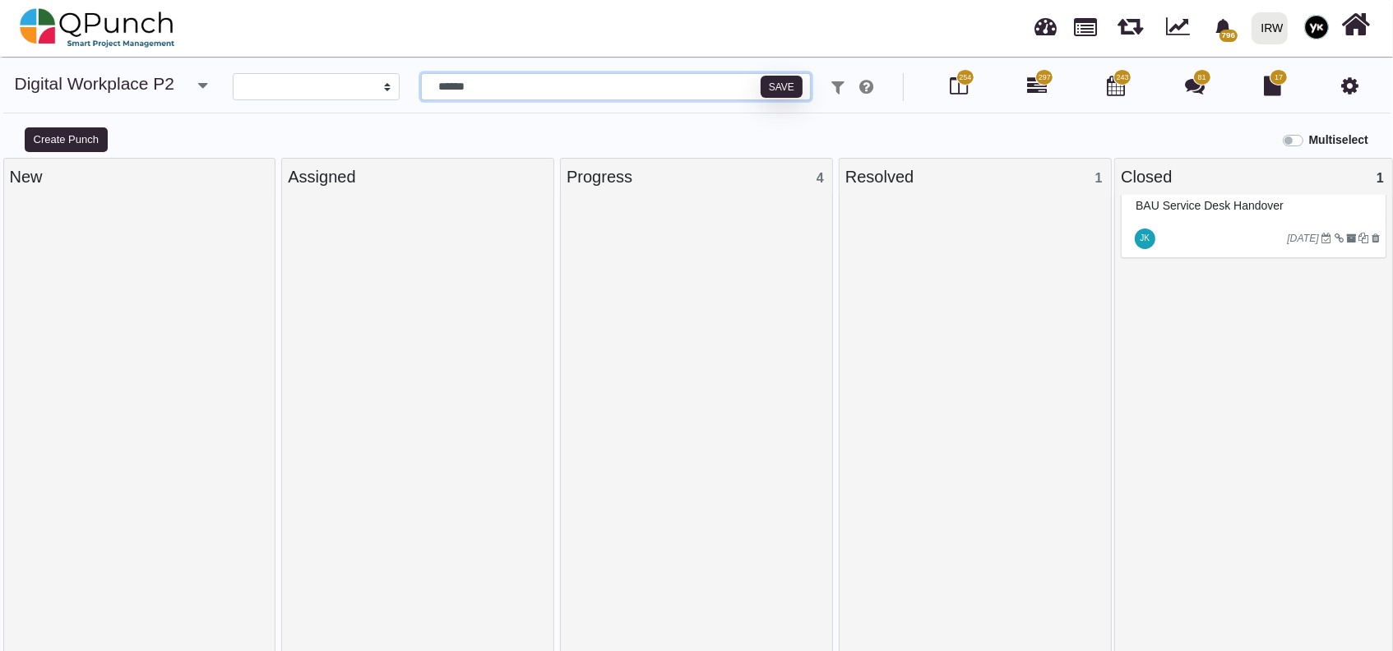
type input "******"
click at [1209, 237] on div at bounding box center [1222, 238] width 129 height 26
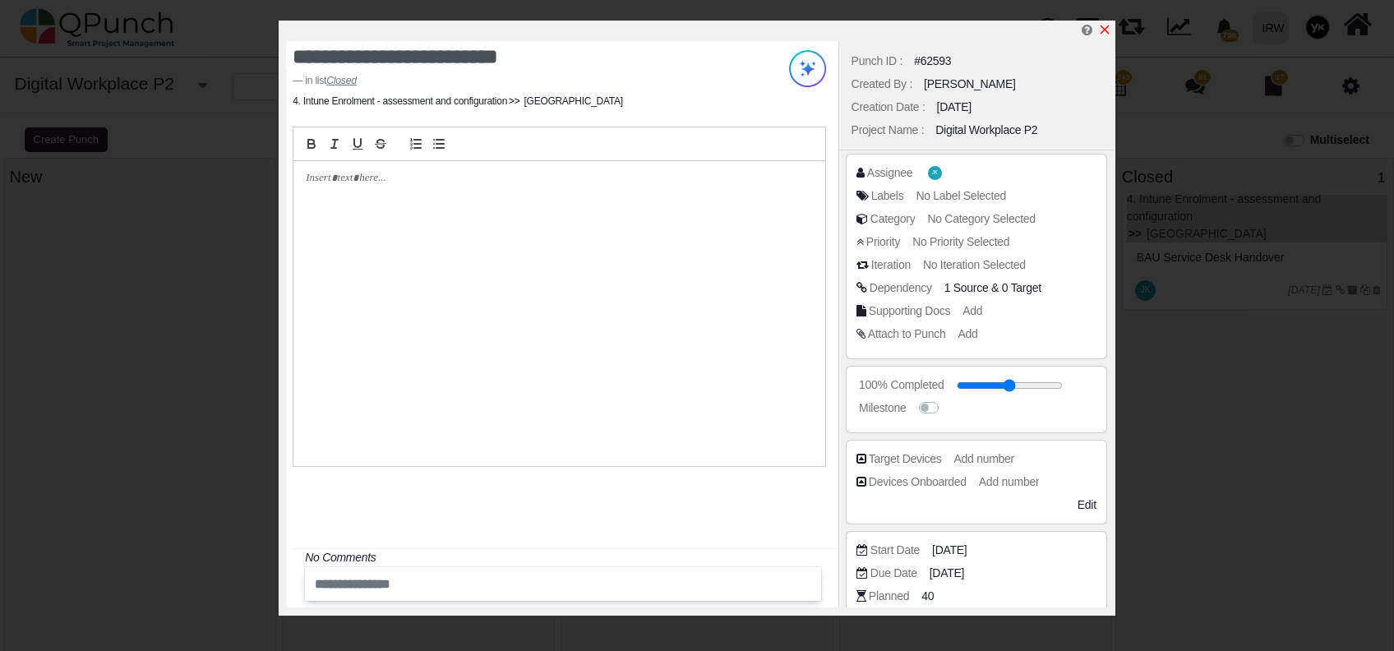
click at [1110, 25] on icon "x" at bounding box center [1104, 29] width 13 height 13
click at [1174, 232] on link "[GEOGRAPHIC_DATA]" at bounding box center [1205, 233] width 120 height 13
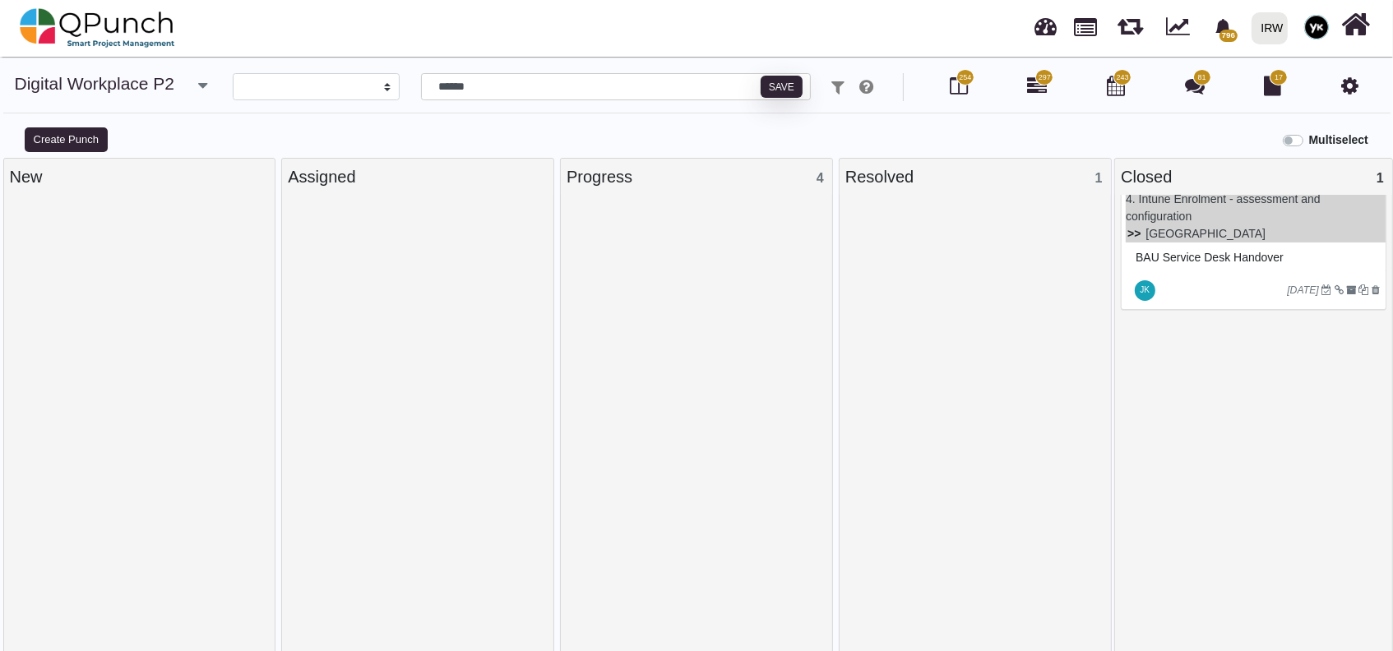
click at [645, 132] on div "Multiselect" at bounding box center [871, 138] width 1045 height 27
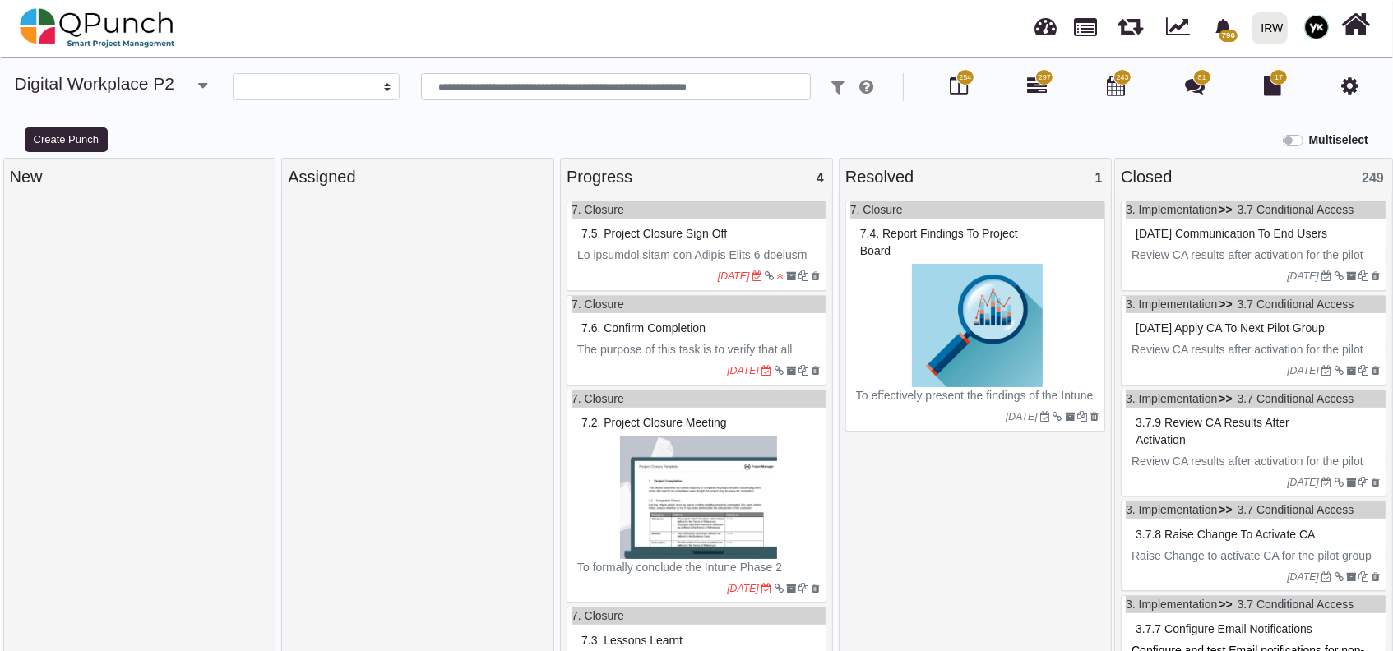
select select
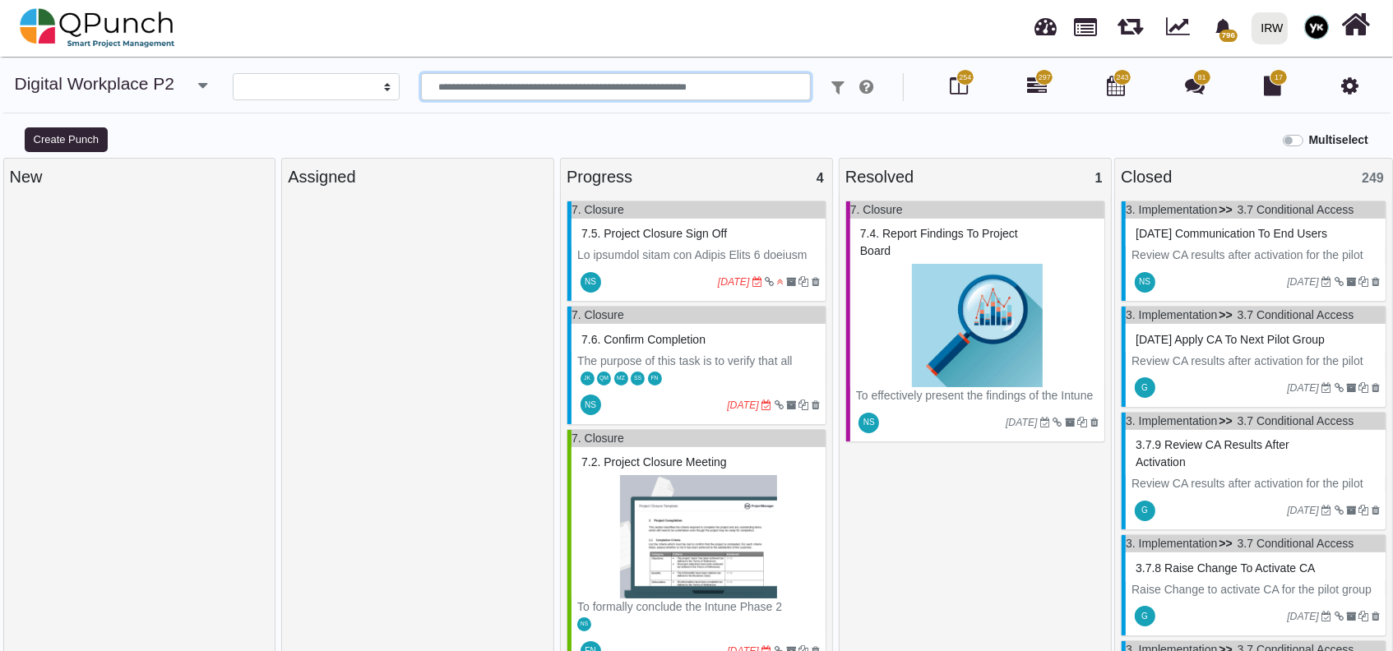
drag, startPoint x: 603, startPoint y: 91, endPoint x: 595, endPoint y: 94, distance: 8.6
click at [599, 93] on input "text" at bounding box center [616, 87] width 390 height 28
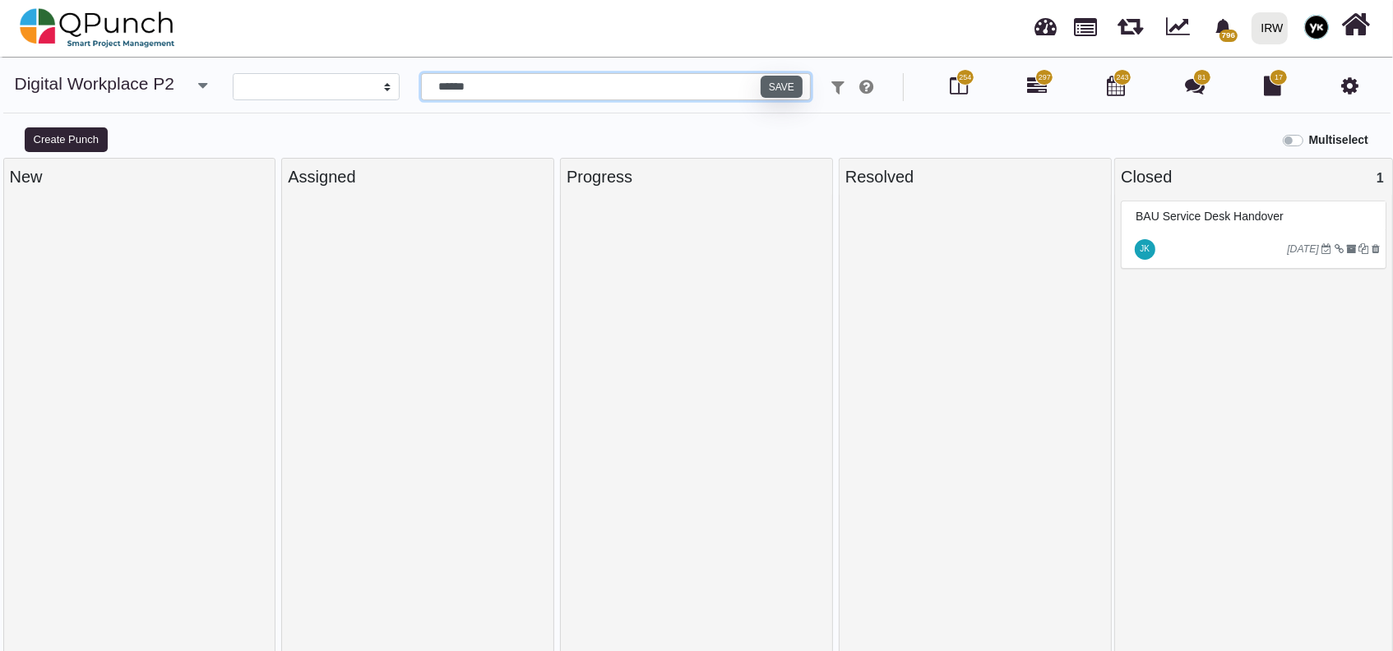
type input "******"
click at [796, 94] on button "Save" at bounding box center [782, 87] width 42 height 23
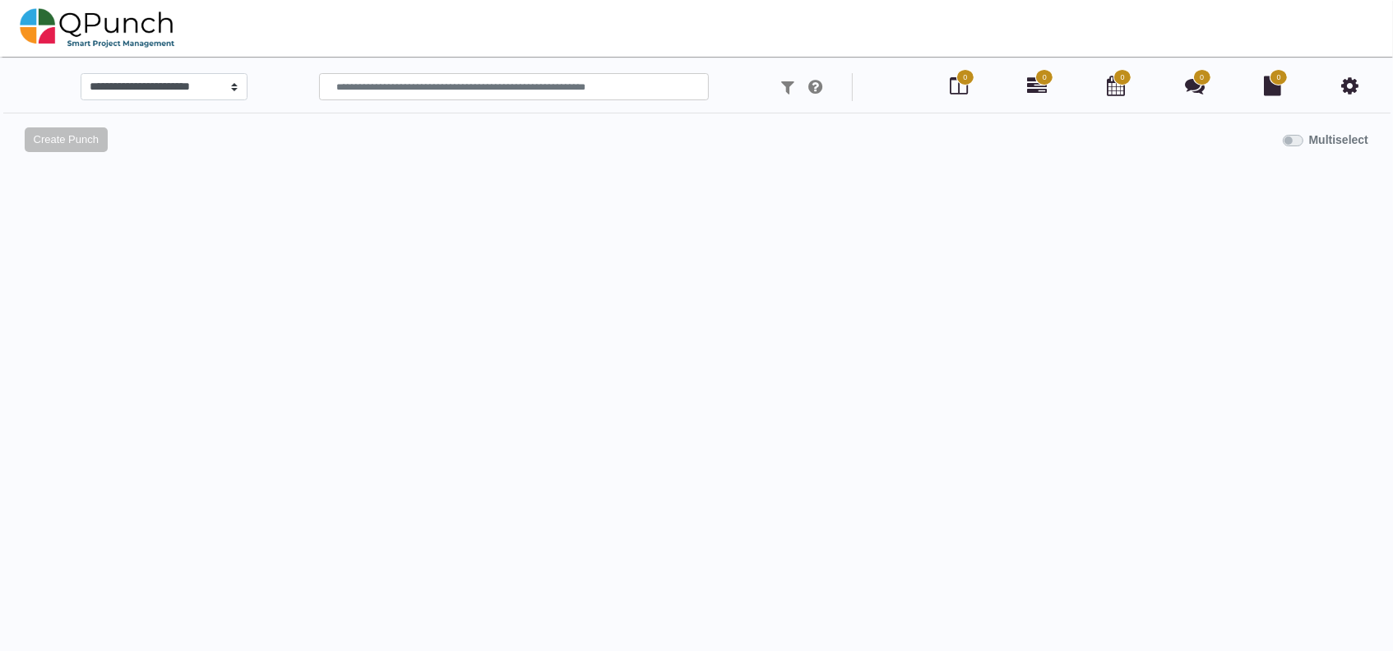
select select
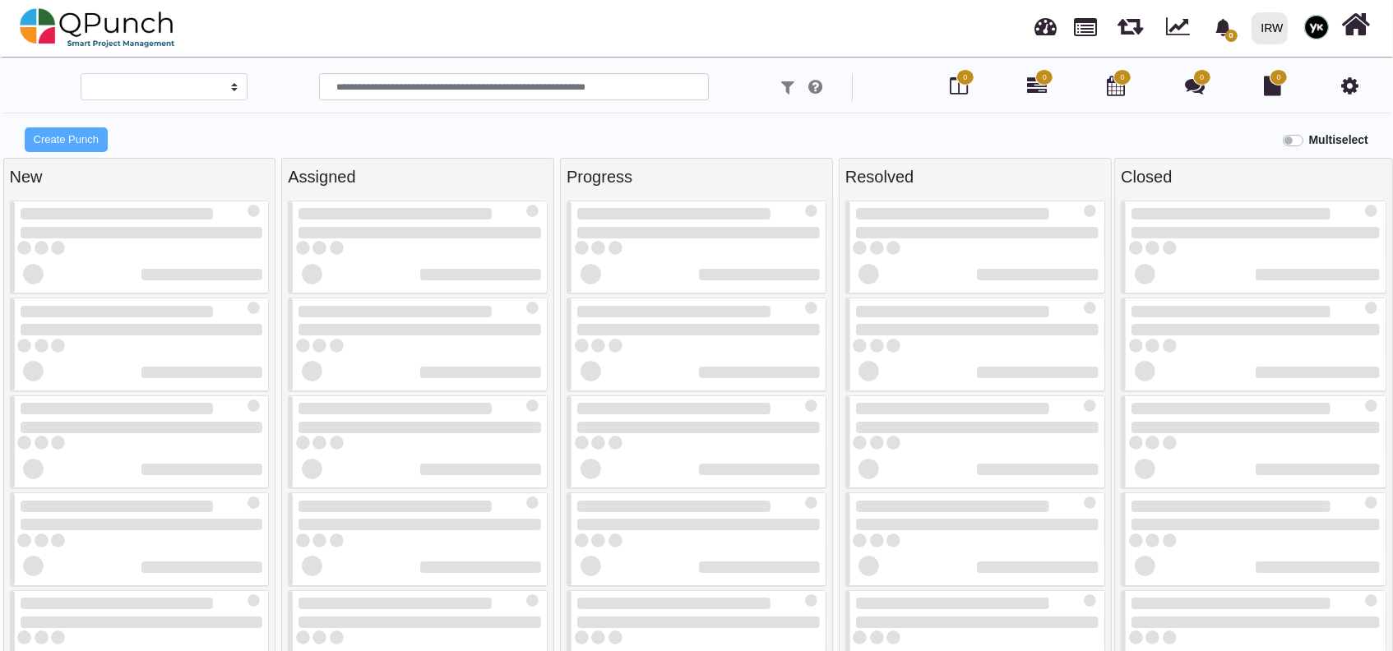
type input "******"
click at [608, 92] on input "******" at bounding box center [514, 87] width 390 height 28
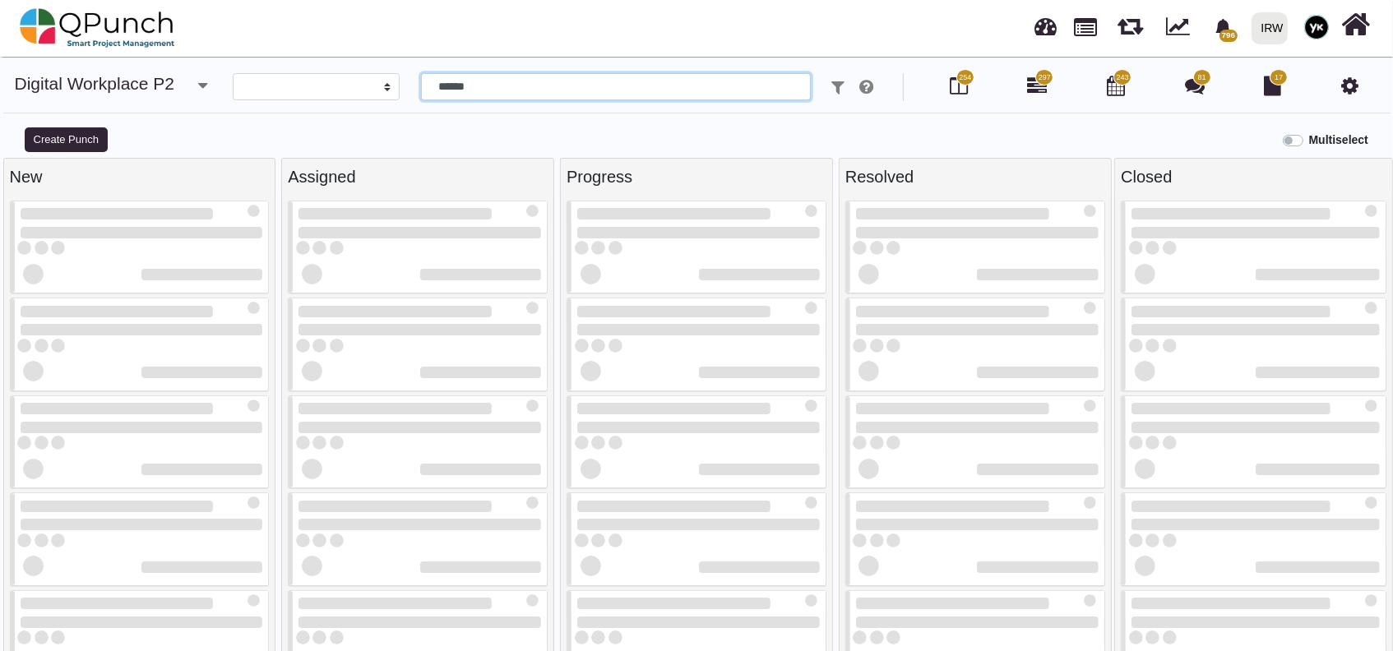
select select
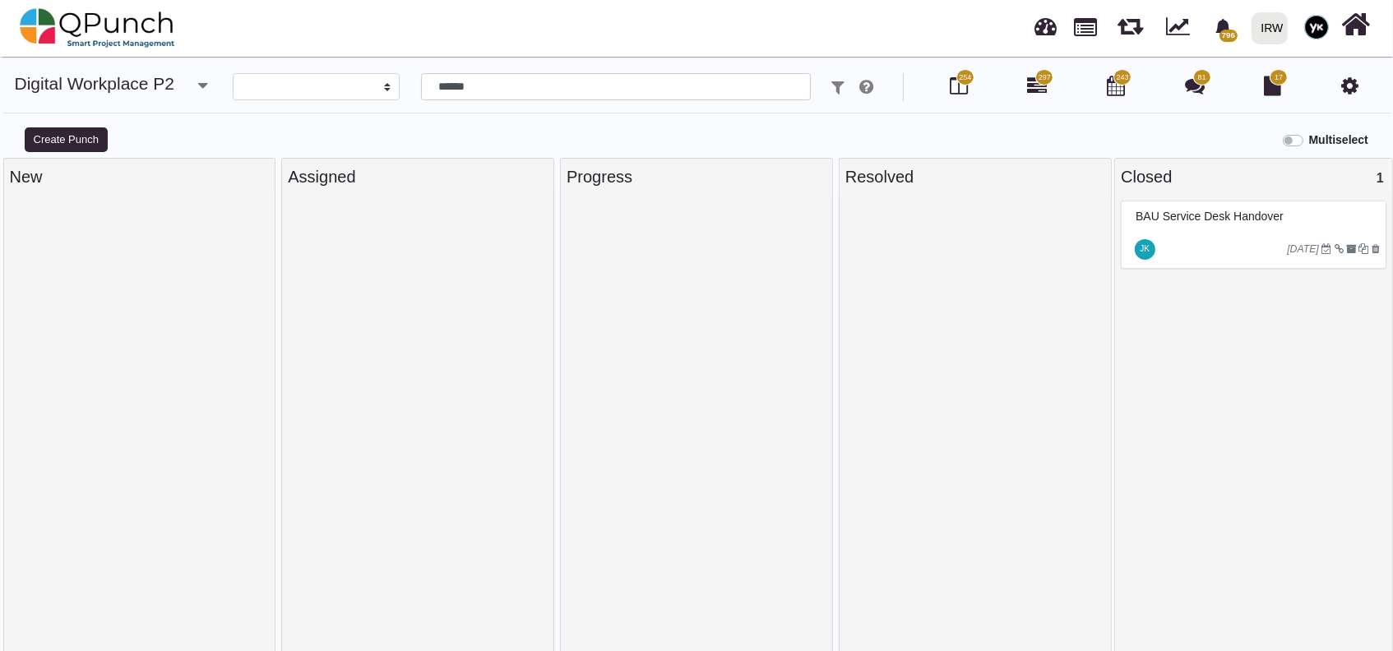
click at [1046, 404] on div at bounding box center [975, 430] width 260 height 458
